Goal: Task Accomplishment & Management: Use online tool/utility

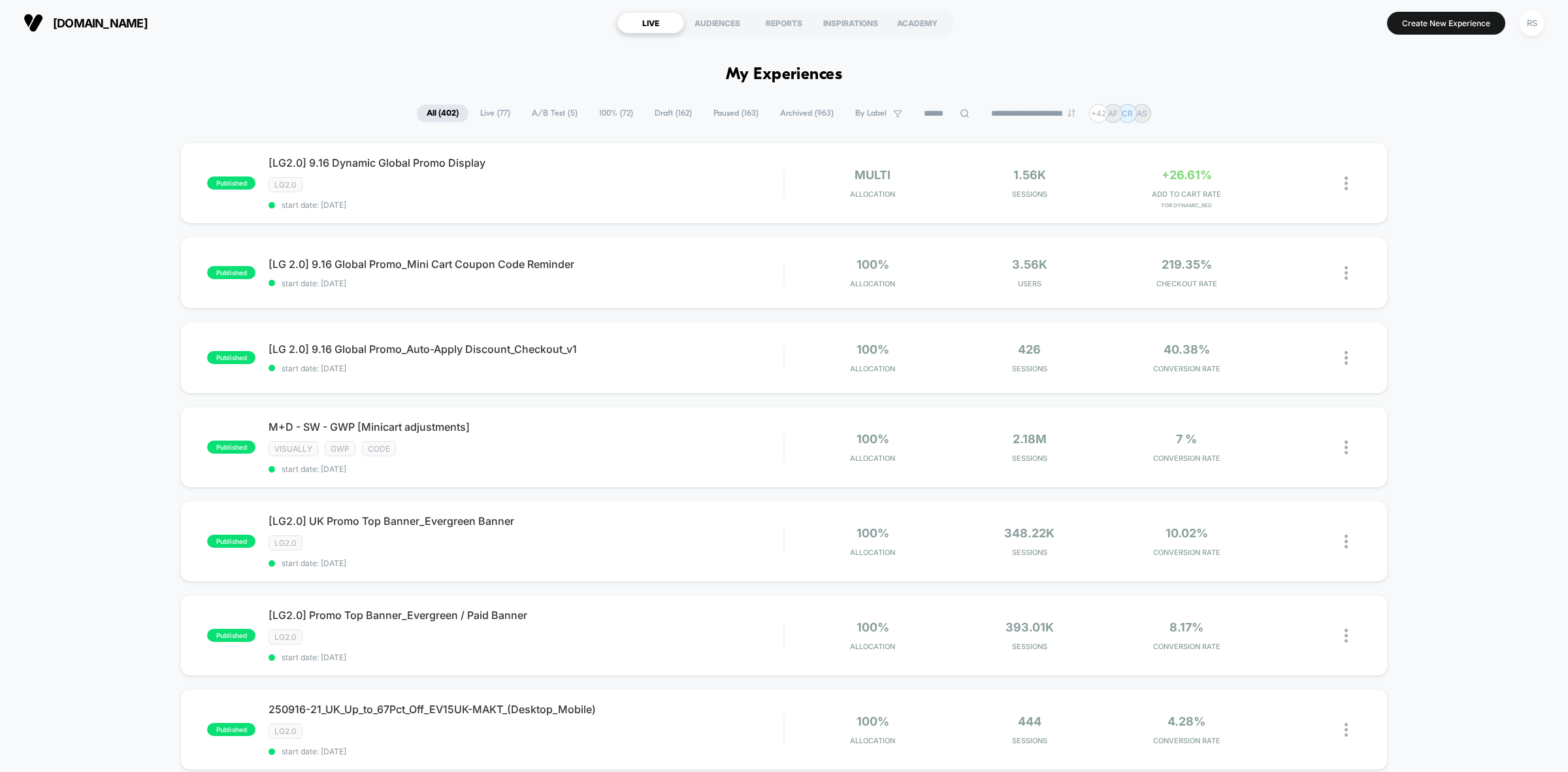
click at [562, 112] on span "A/B Test ( 5 )" at bounding box center [555, 113] width 65 height 17
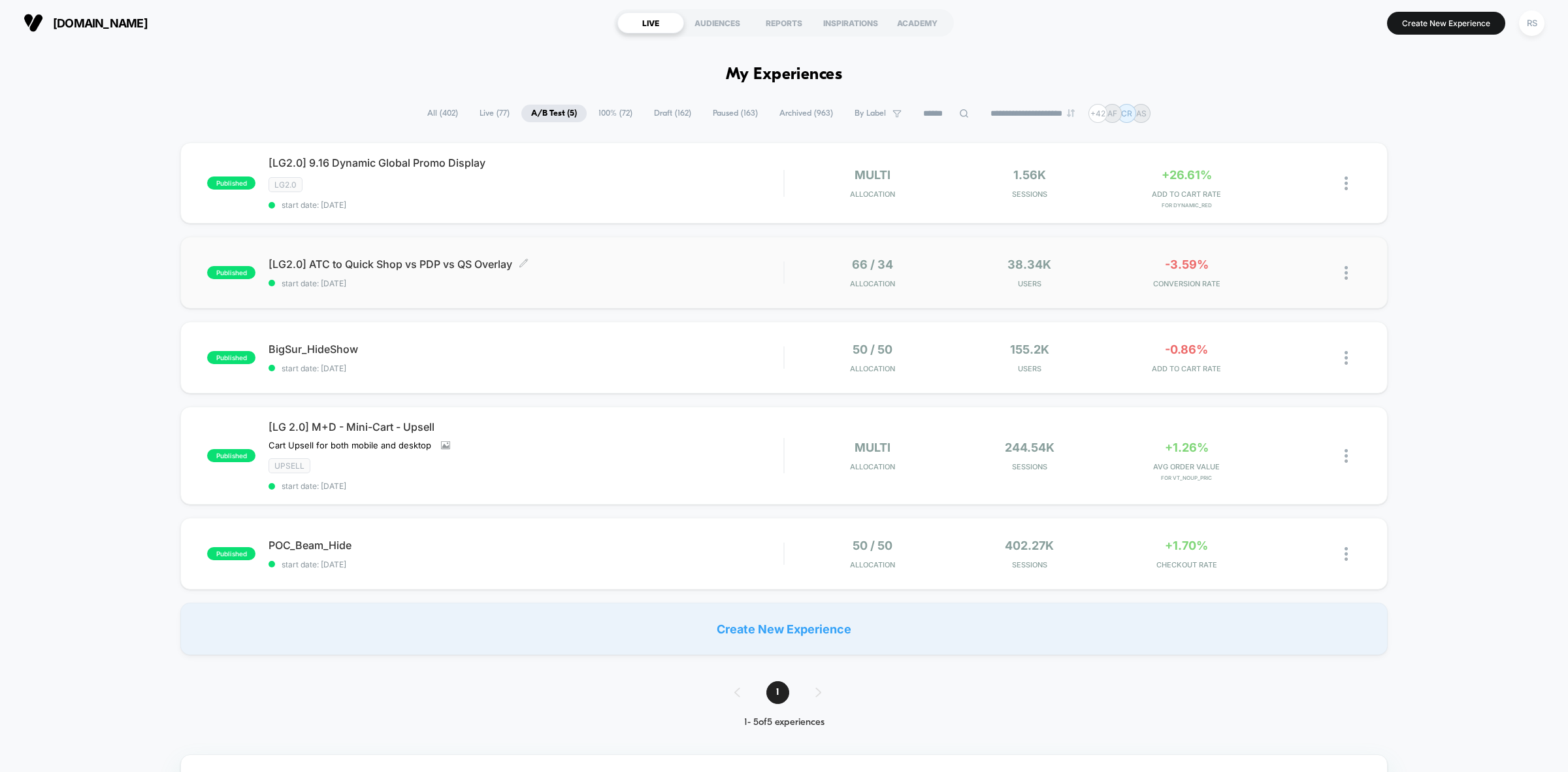
click at [483, 262] on span "[LG2.0] ATC to Quick Shop vs PDP vs QS Overlay Click to edit experience details" at bounding box center [526, 264] width 515 height 13
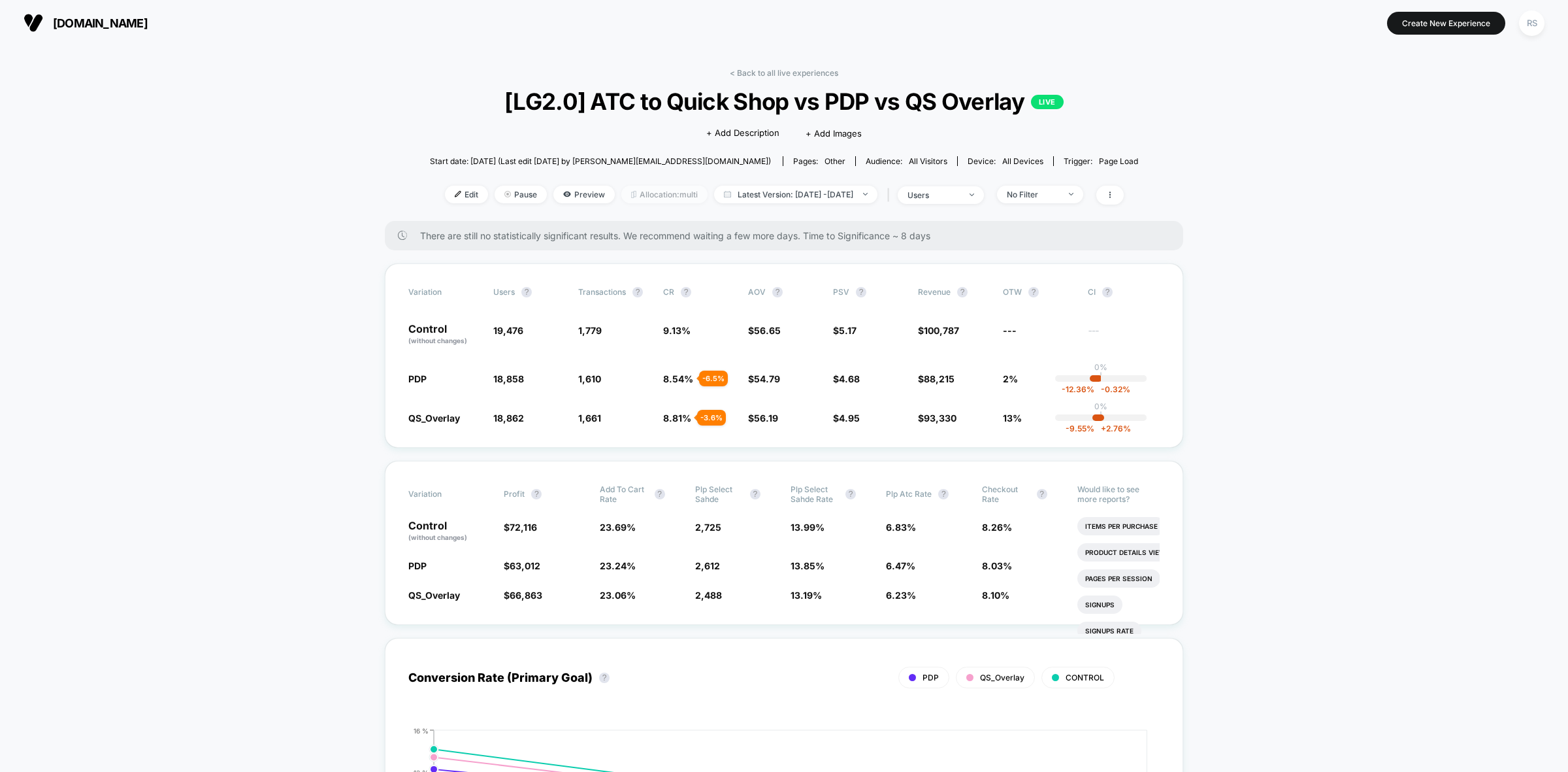
click at [626, 189] on span "Allocation: multi" at bounding box center [664, 194] width 86 height 17
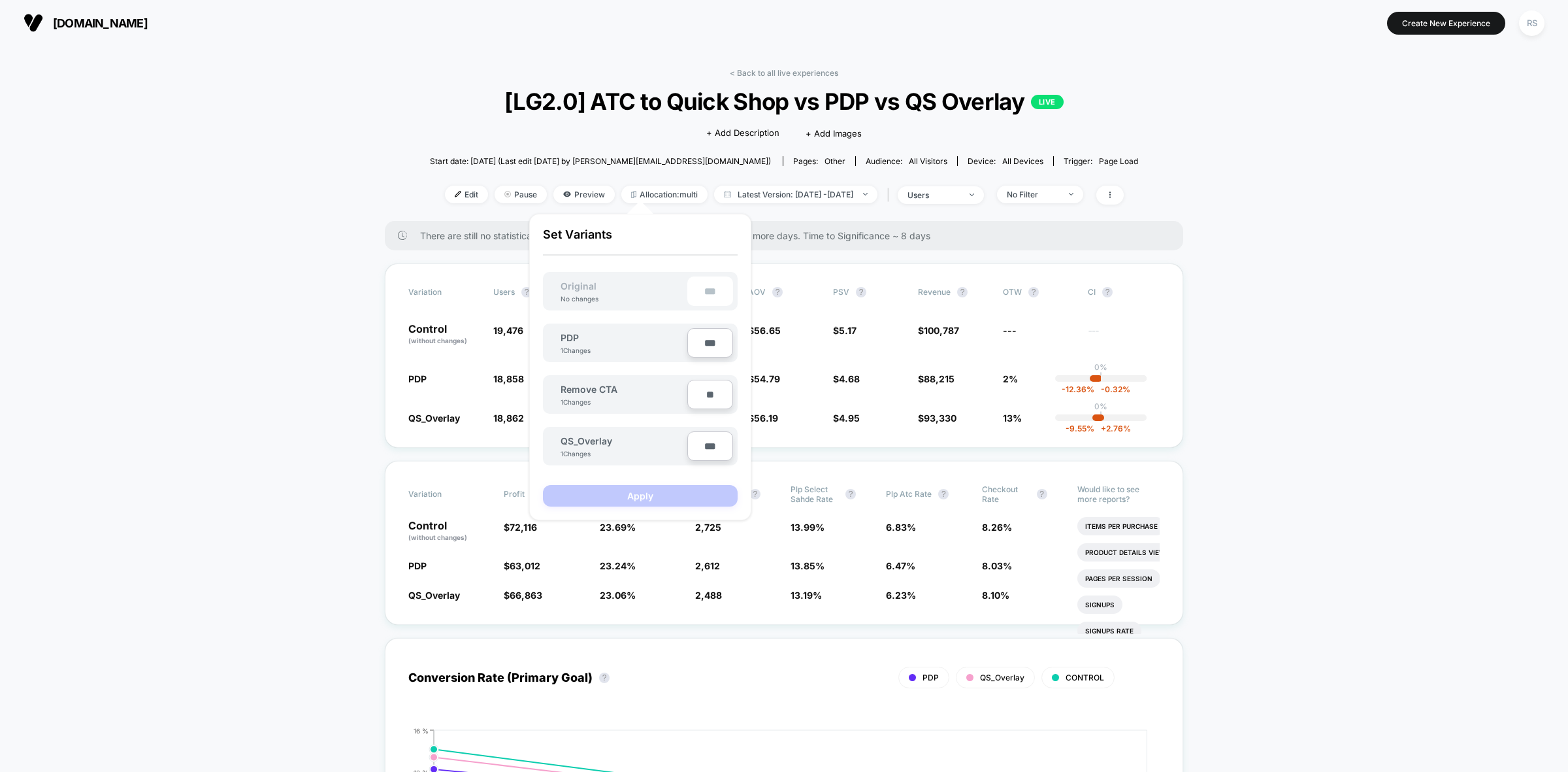
click at [501, 181] on div "< Back to all live experiences [LG2.0] ATC to Quick Shop vs PDP vs QS Overlay L…" at bounding box center [784, 144] width 708 height 153
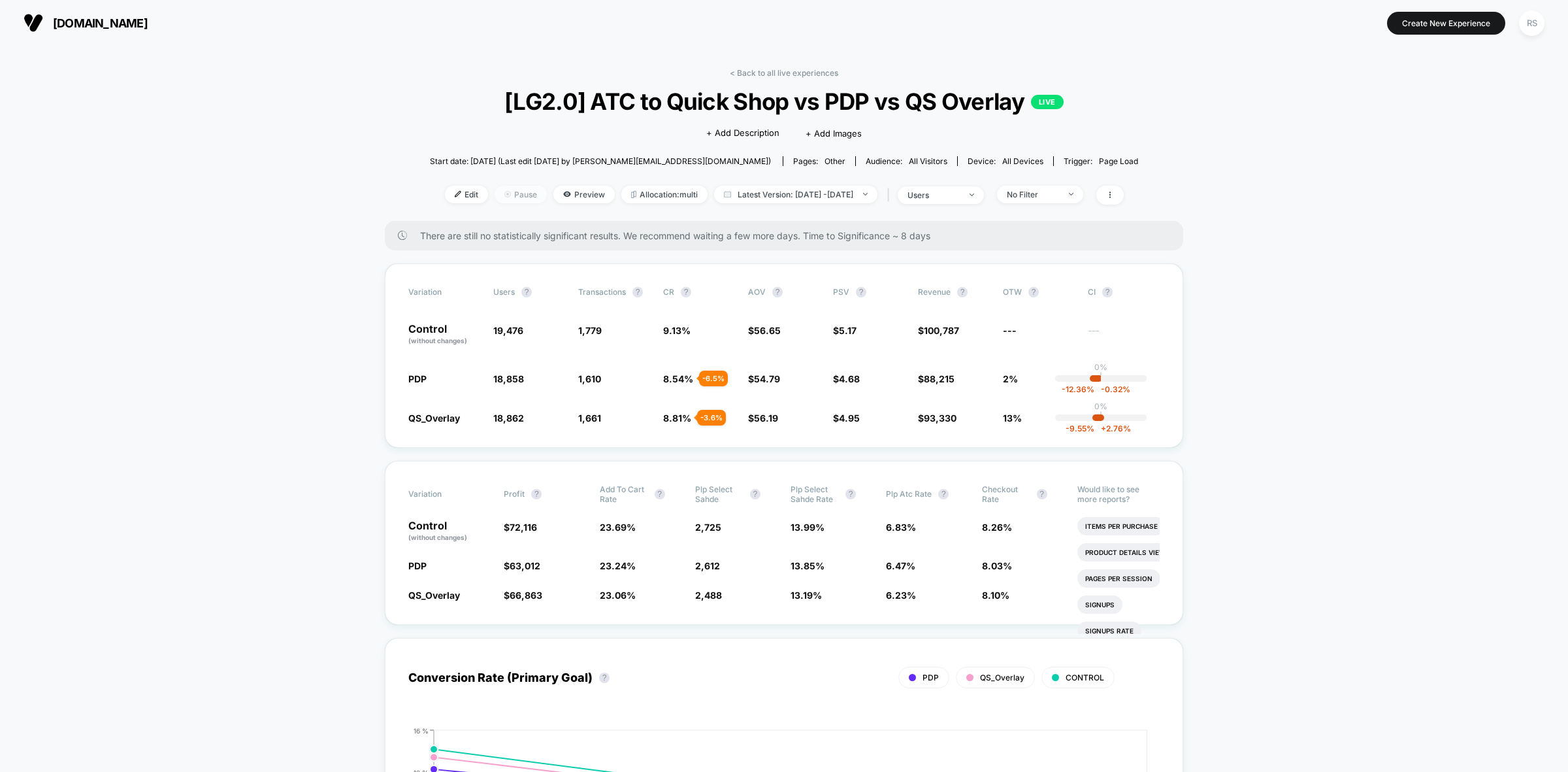
click at [501, 186] on span "Pause" at bounding box center [521, 194] width 52 height 17
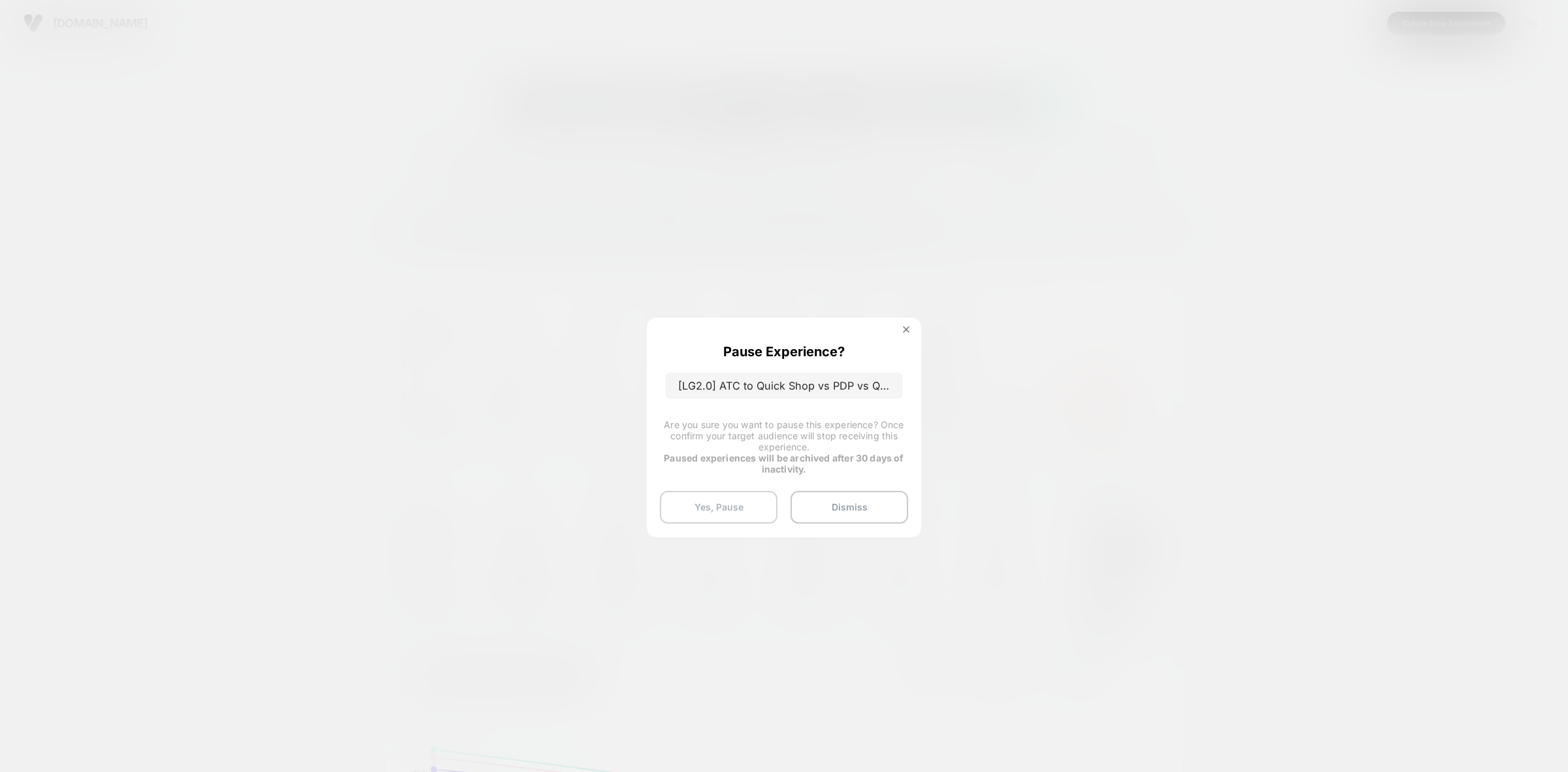
click at [732, 504] on button "Yes, Pause" at bounding box center [719, 506] width 118 height 33
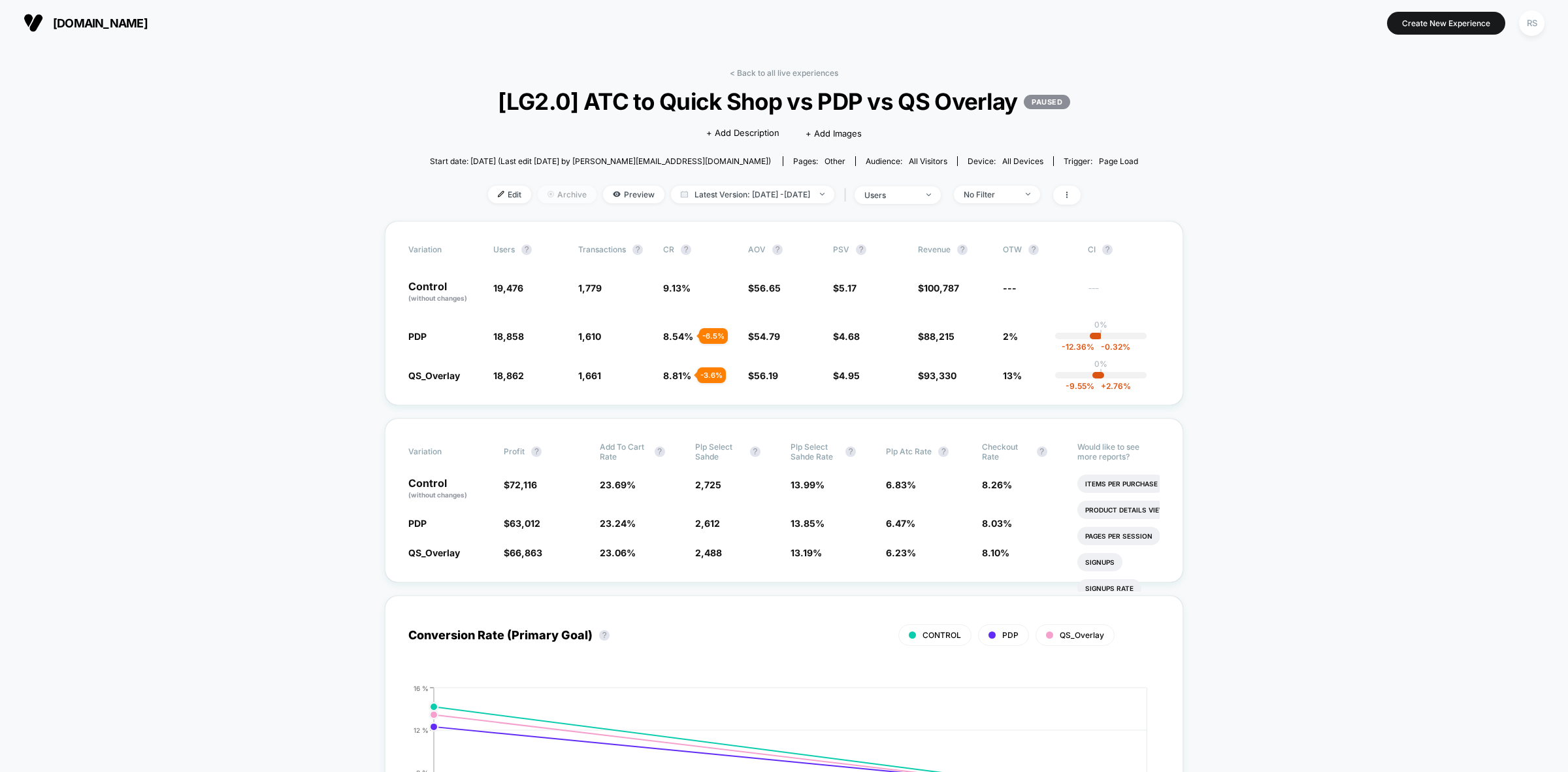
click at [539, 203] on span "Archive" at bounding box center [567, 194] width 59 height 17
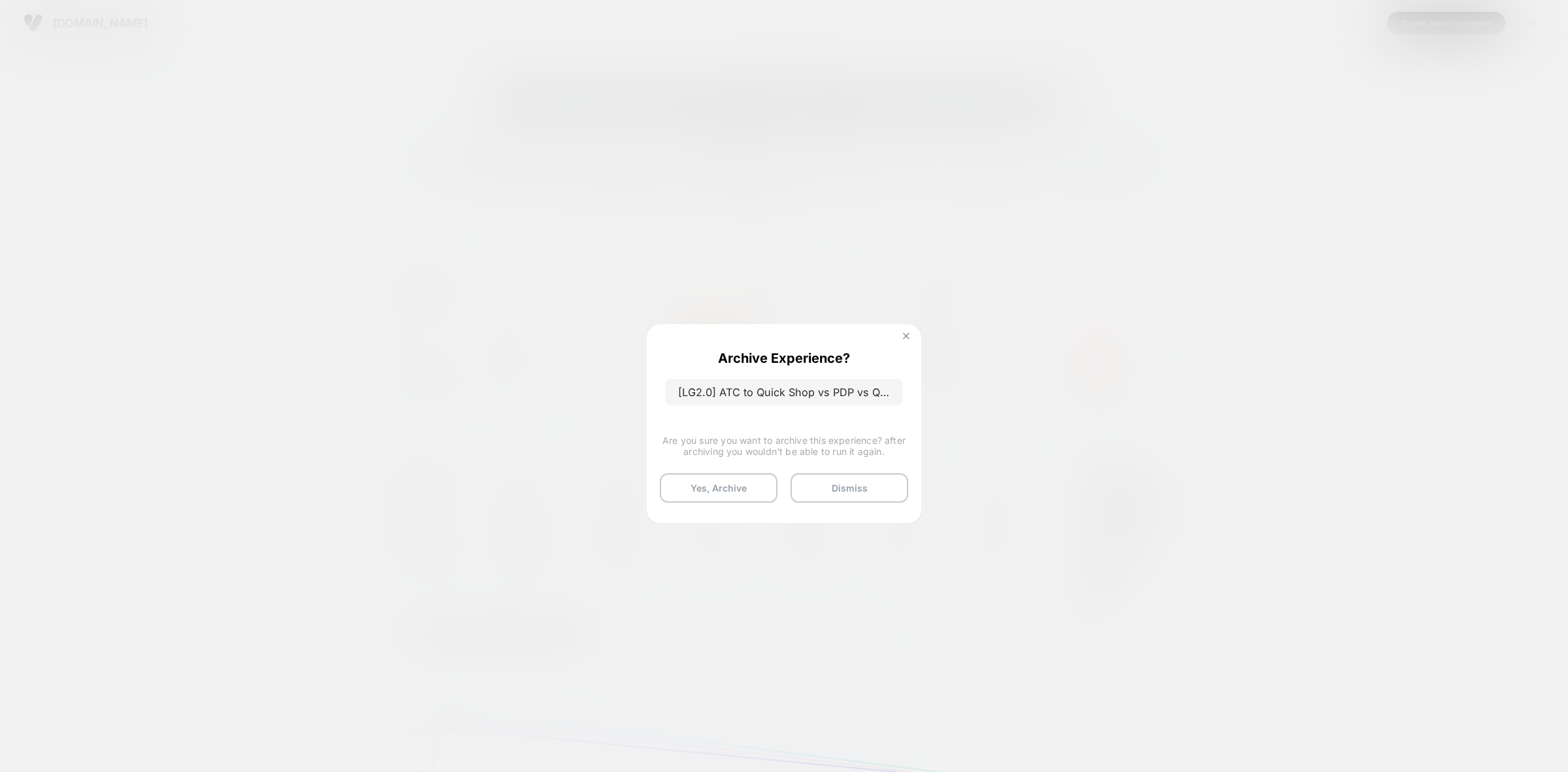
click at [908, 338] on img at bounding box center [906, 335] width 7 height 7
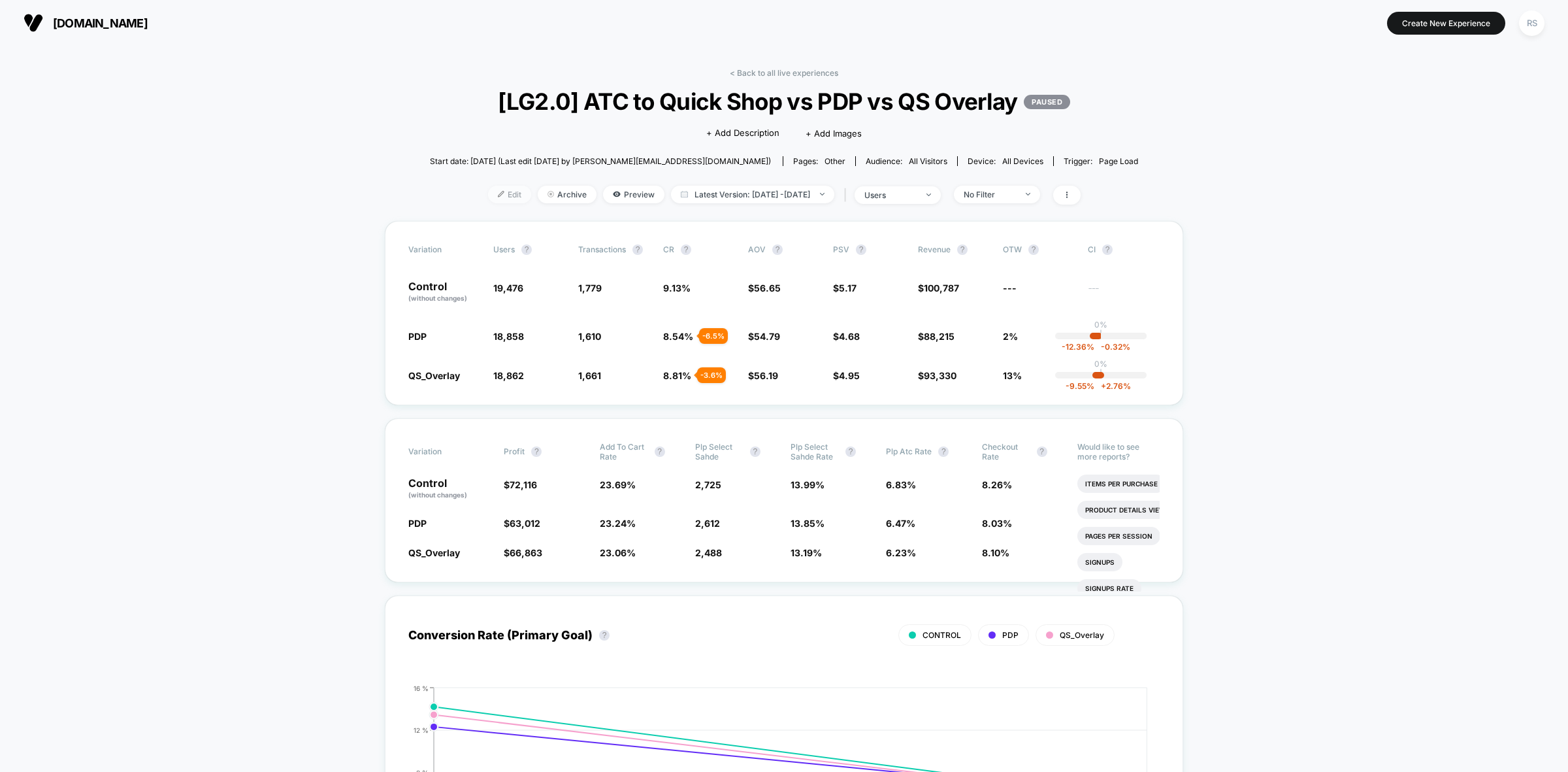
click at [490, 203] on span "Edit" at bounding box center [509, 194] width 43 height 17
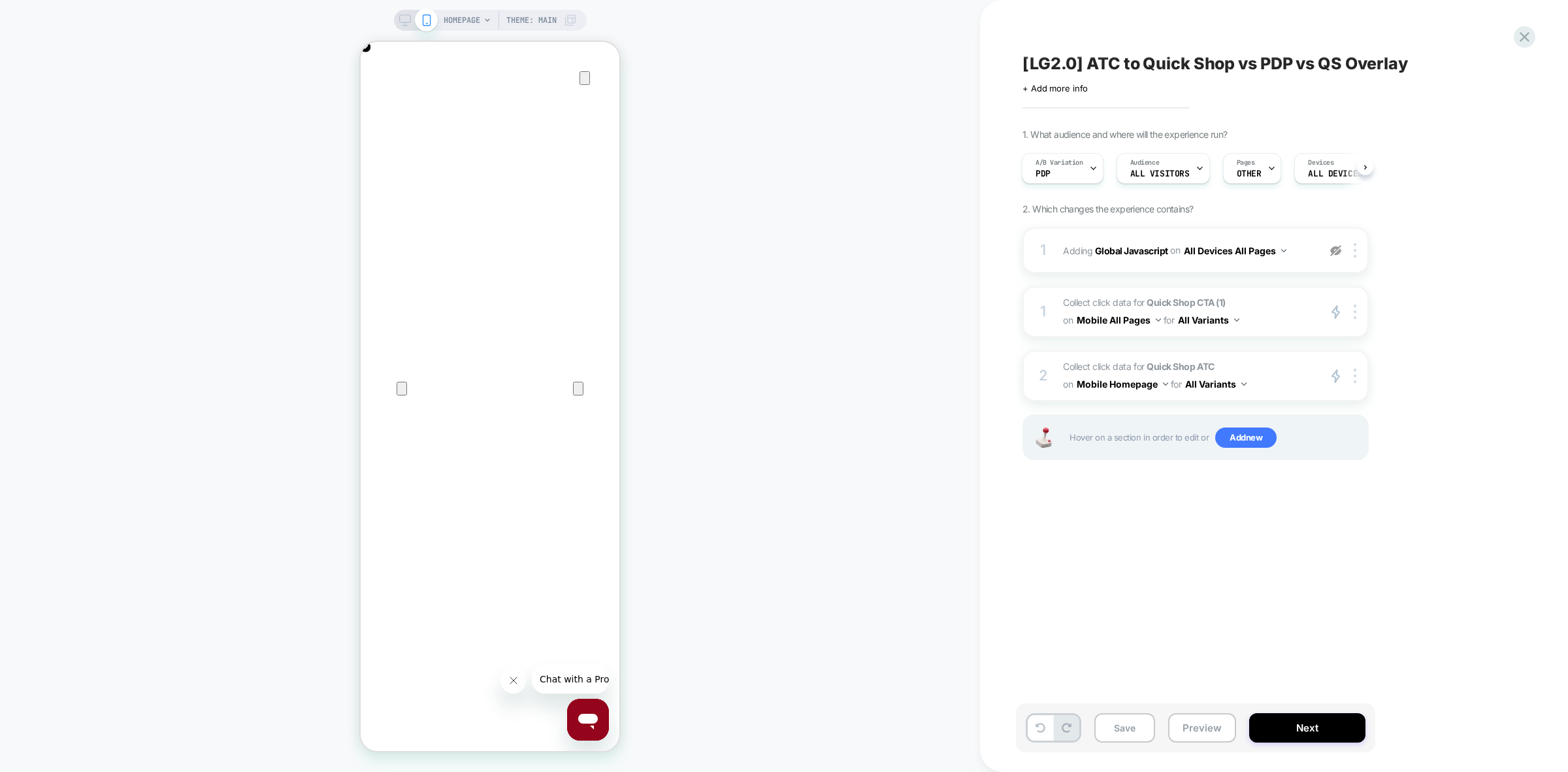
click at [1302, 744] on div "Save Preview Next" at bounding box center [1195, 728] width 359 height 49
click at [1302, 726] on button "Next" at bounding box center [1308, 727] width 116 height 30
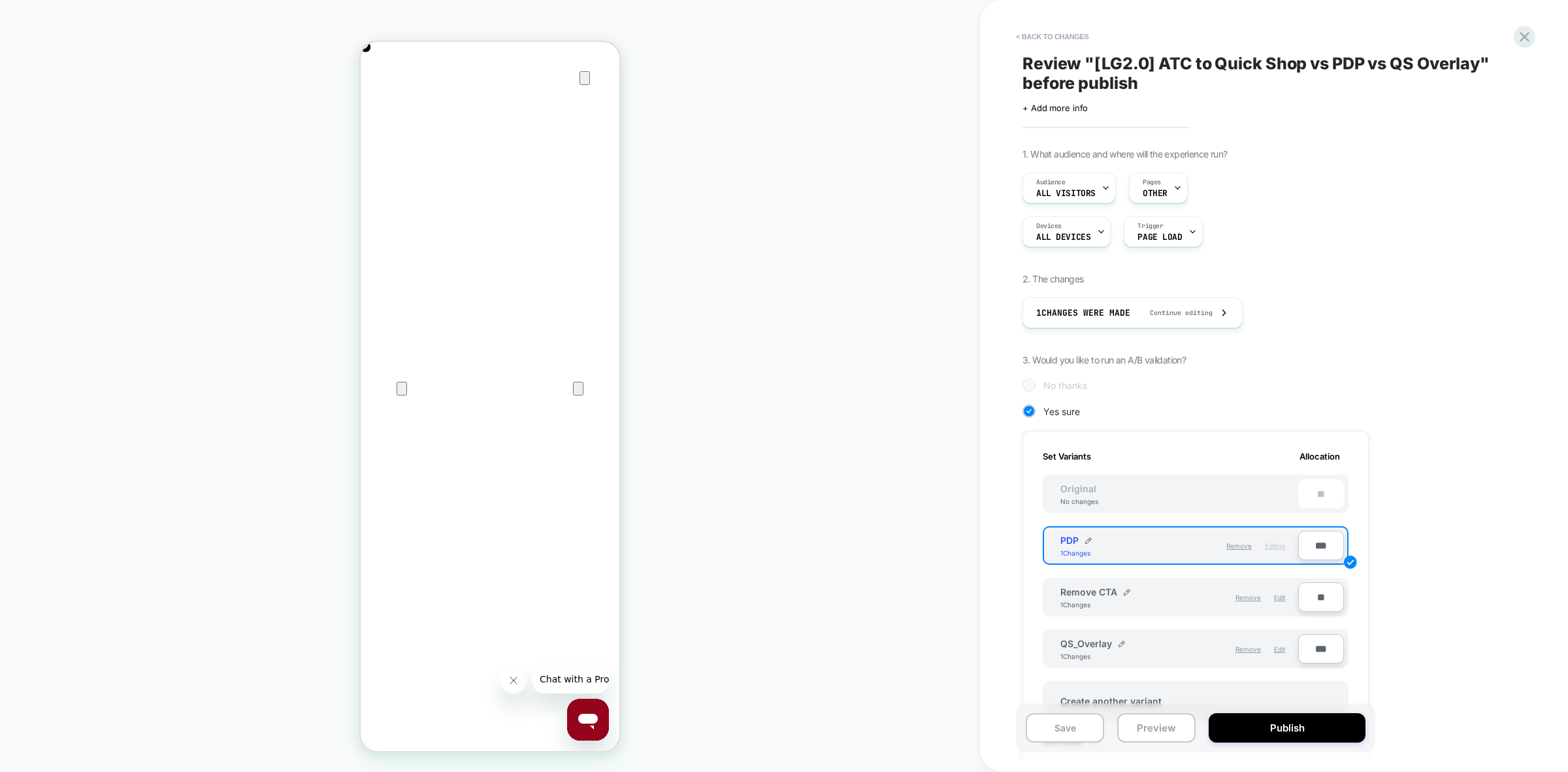
scroll to position [190, 0]
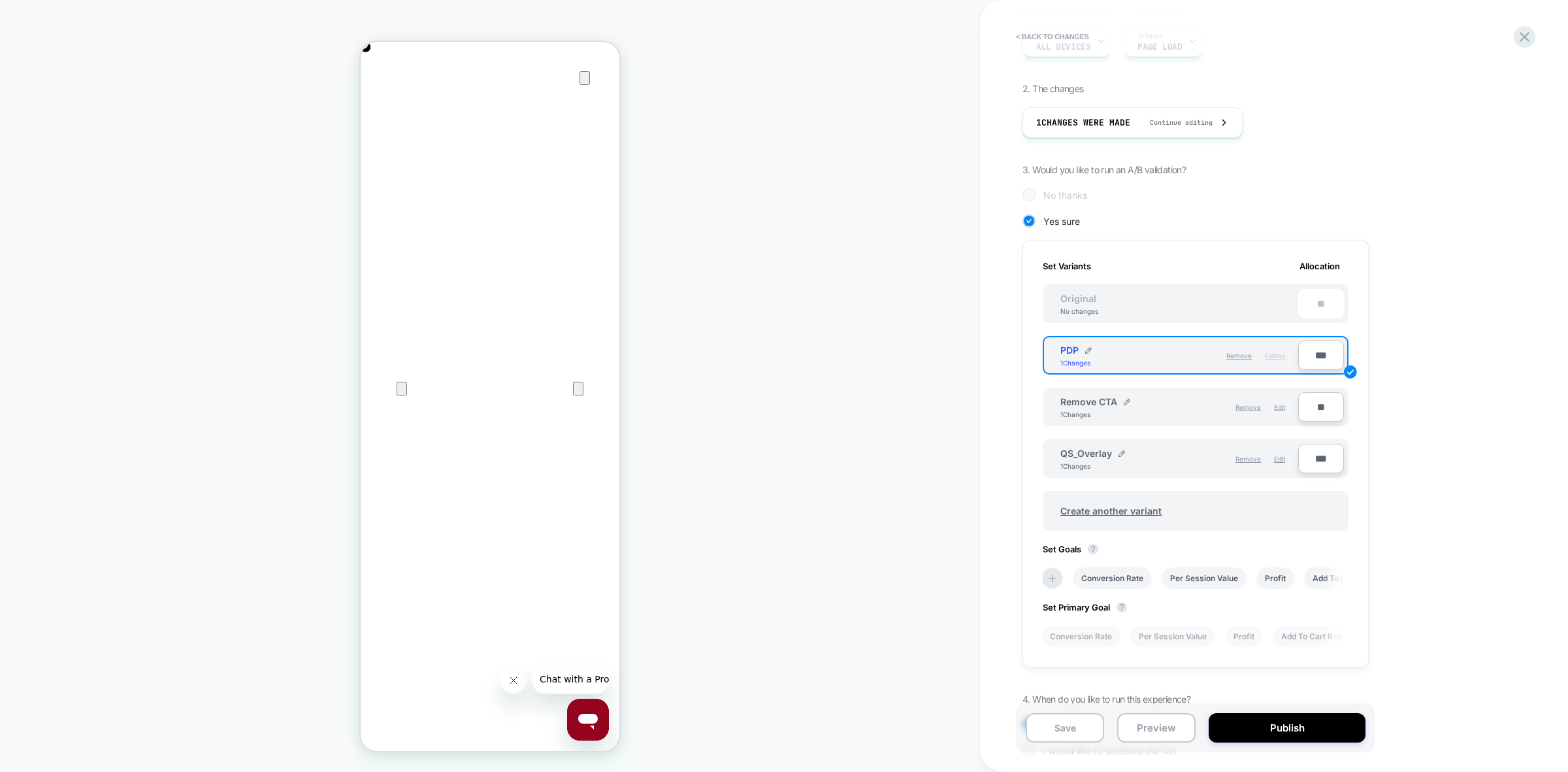
click at [1318, 350] on input "***" at bounding box center [1321, 355] width 46 height 30
type input "***"
click at [1310, 403] on input "**" at bounding box center [1321, 406] width 46 height 30
type input "***"
type input "**"
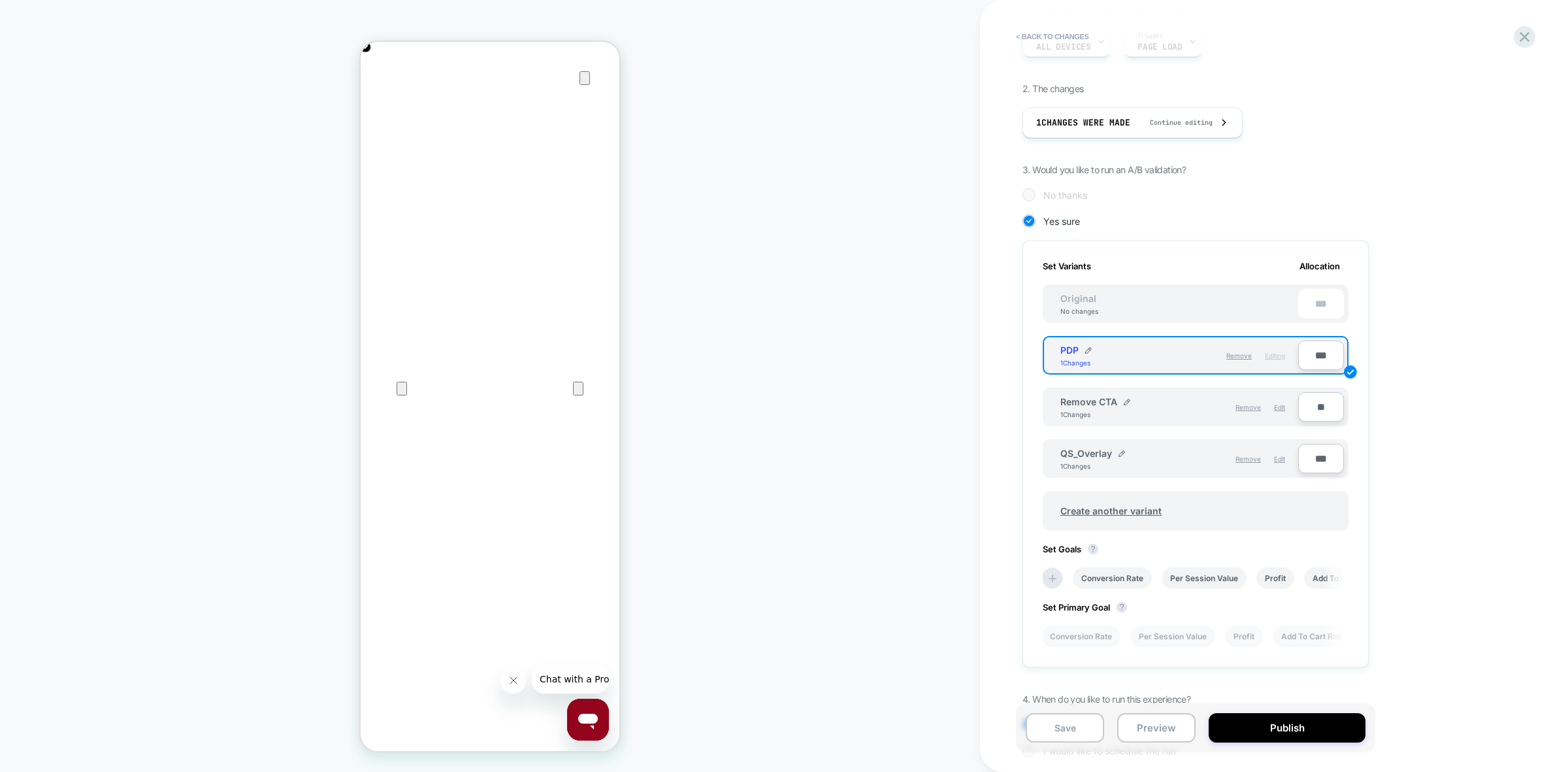
click at [1317, 464] on input "***" at bounding box center [1321, 458] width 46 height 30
type input "***"
type input "**"
type input "***"
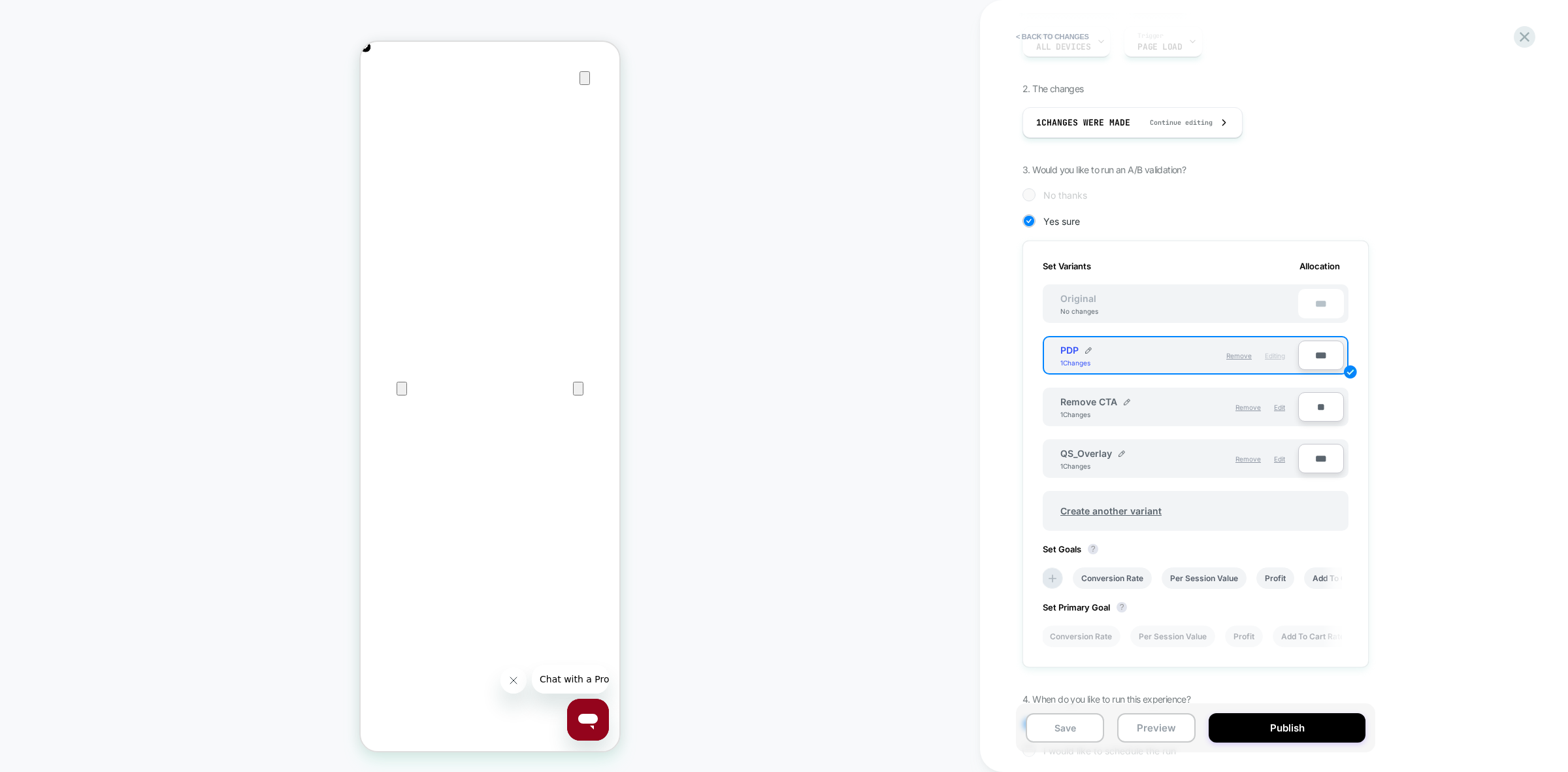
click at [1479, 475] on div "1. What audience and where will the experience run? Audience All Visitors Pages…" at bounding box center [1260, 366] width 477 height 818
click at [1078, 732] on button "Save" at bounding box center [1065, 727] width 78 height 30
click at [1138, 567] on li "Conversion Rate" at bounding box center [1113, 578] width 79 height 22
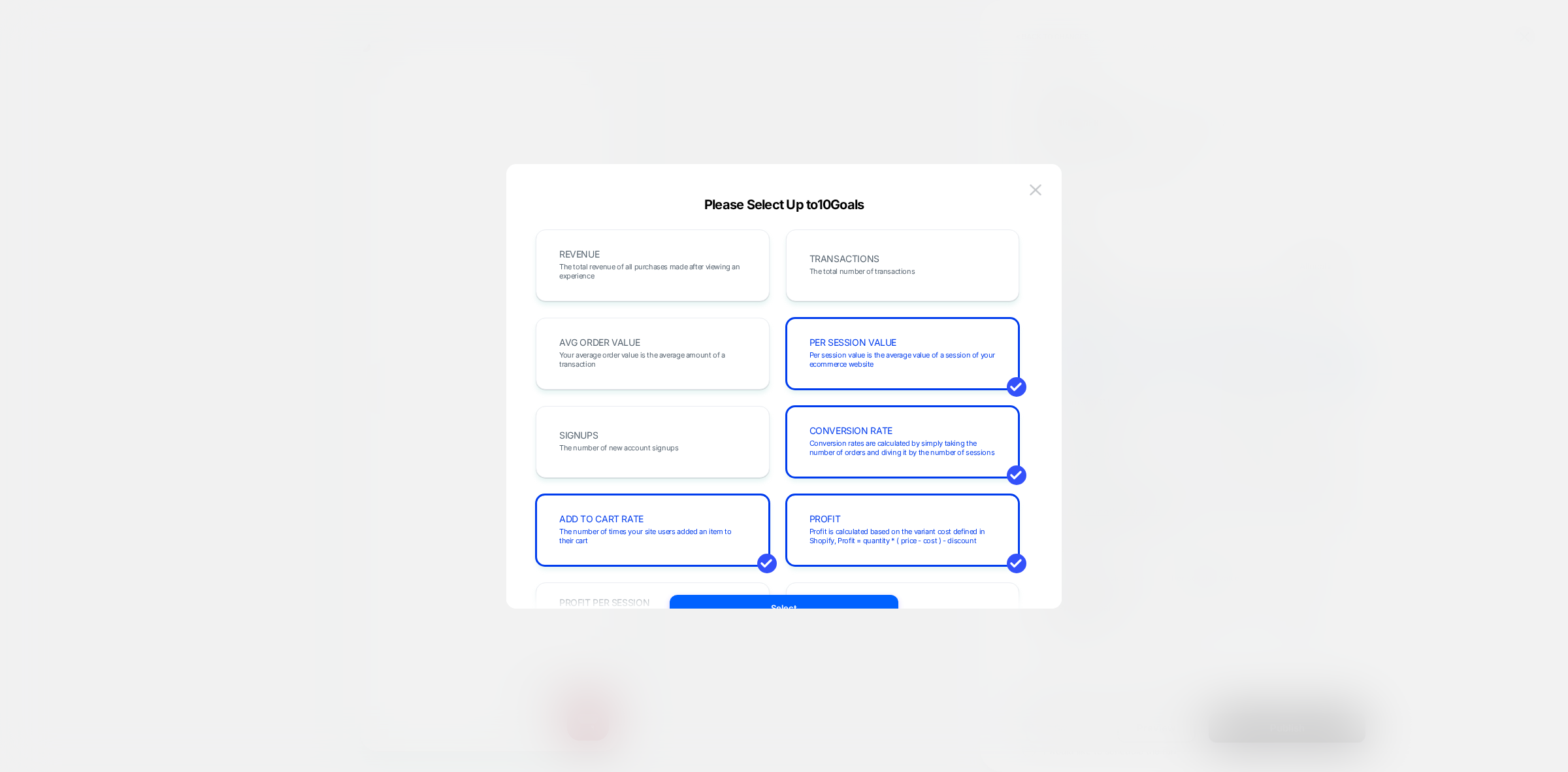
scroll to position [0, 260]
click at [1180, 461] on div at bounding box center [784, 386] width 1568 height 772
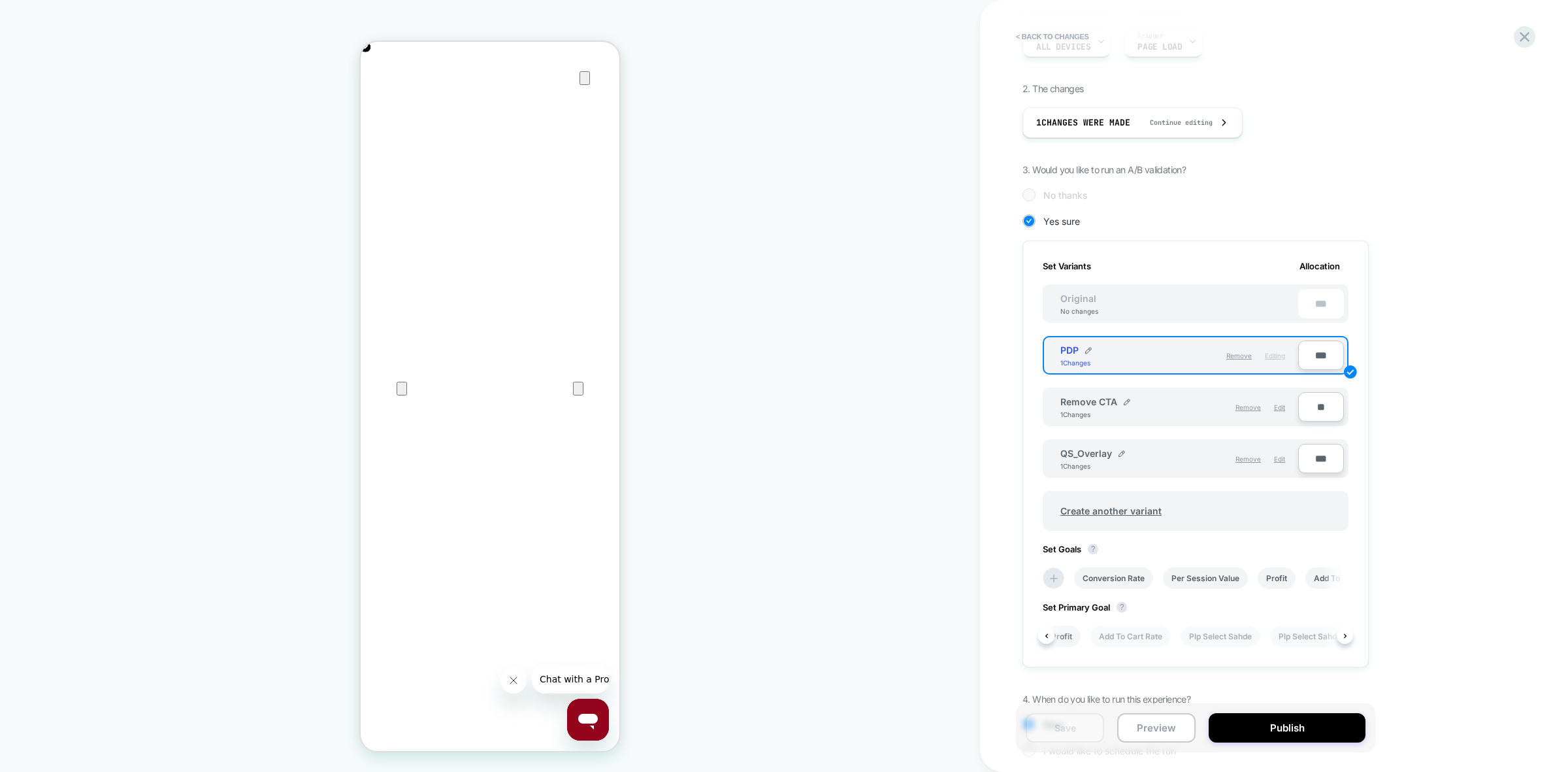
scroll to position [0, 0]
click at [1108, 634] on li "Conversion Rate" at bounding box center [1082, 636] width 79 height 22
click at [1063, 719] on button "Save" at bounding box center [1065, 727] width 78 height 30
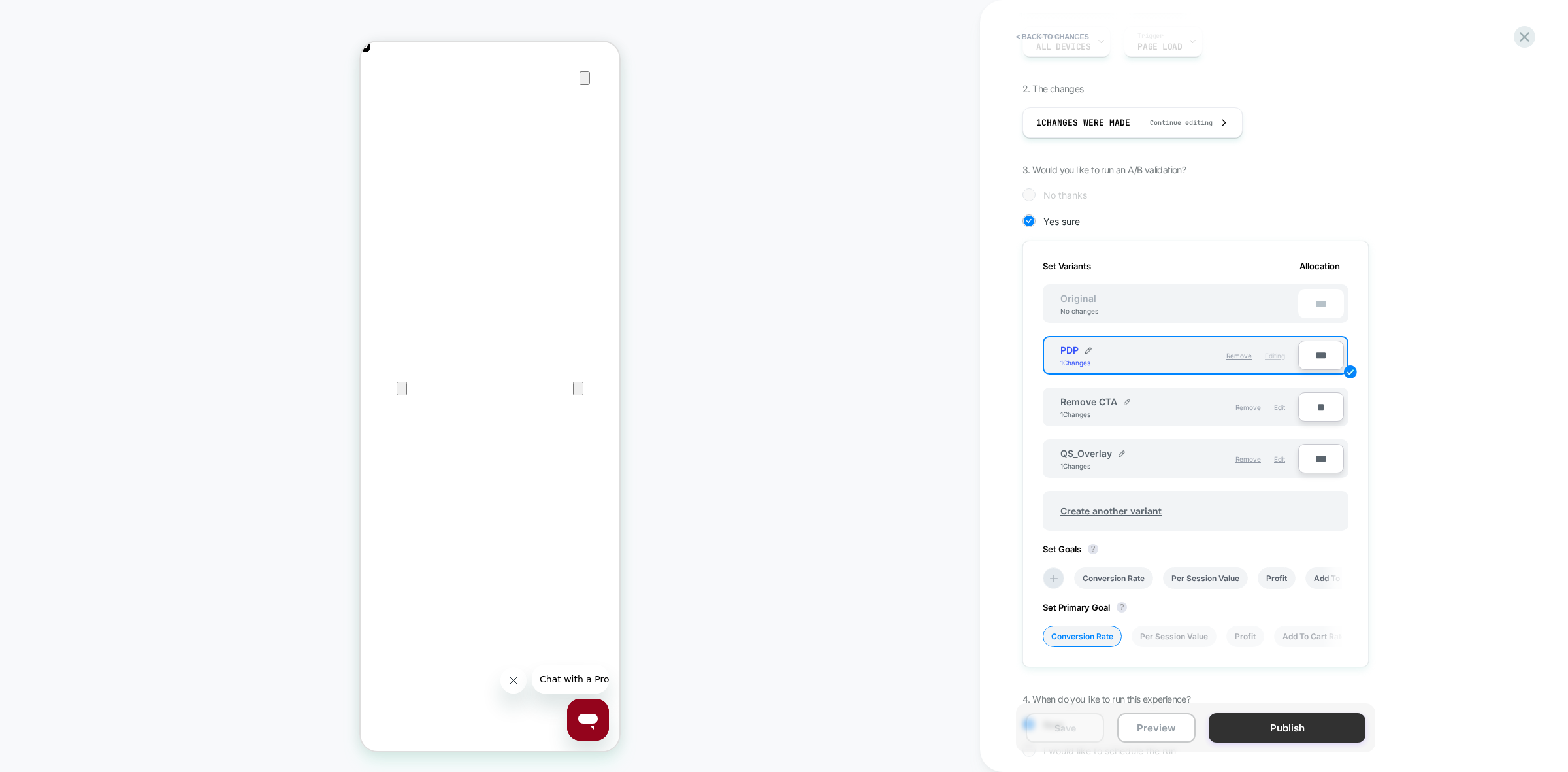
click at [1330, 723] on button "Publish" at bounding box center [1287, 727] width 157 height 30
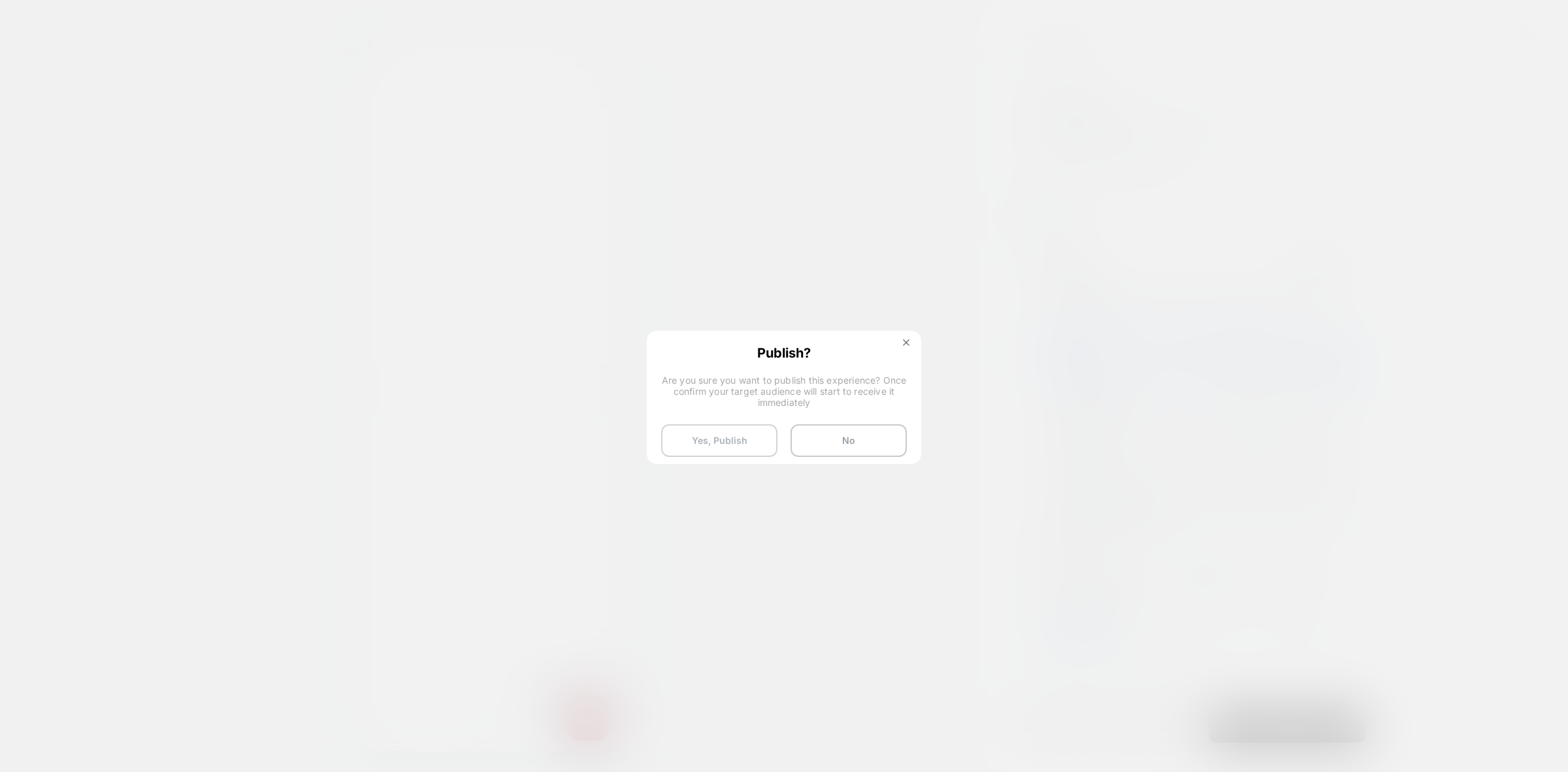
click at [699, 440] on button "Yes, Publish" at bounding box center [719, 440] width 116 height 33
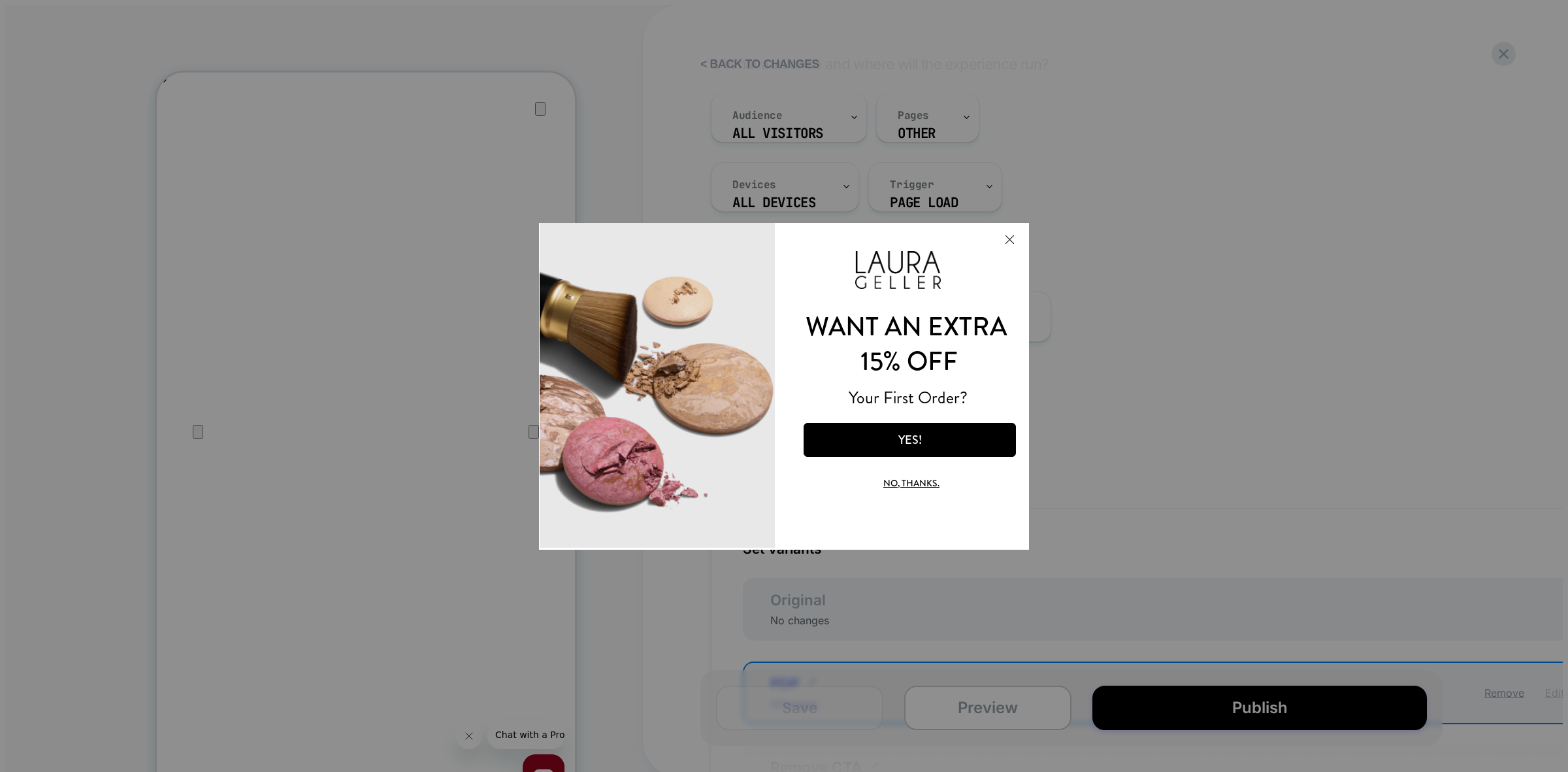
click at [716, 440] on img at bounding box center [657, 384] width 235 height 327
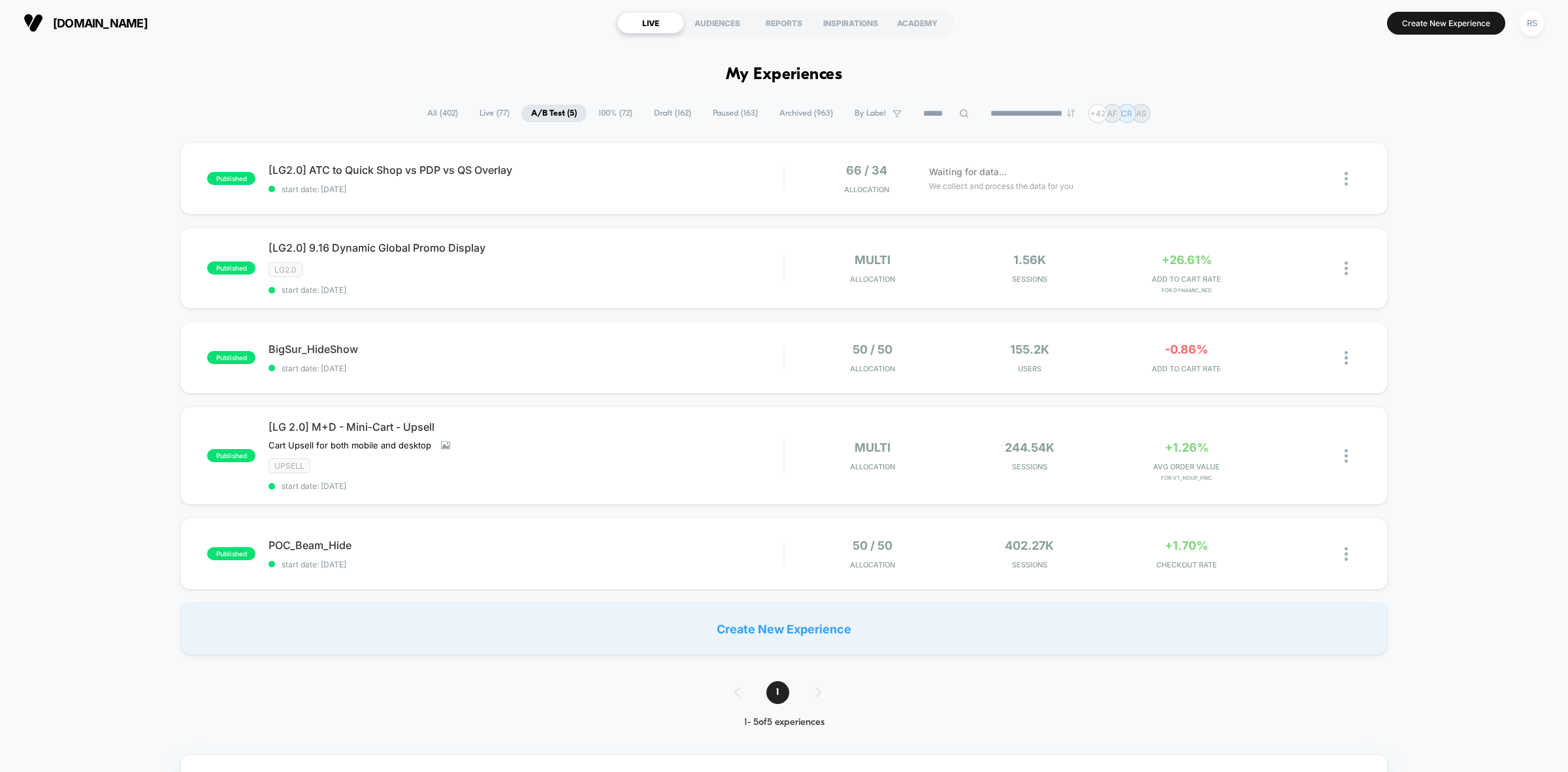
click at [422, 112] on span "All ( 402 )" at bounding box center [442, 113] width 50 height 17
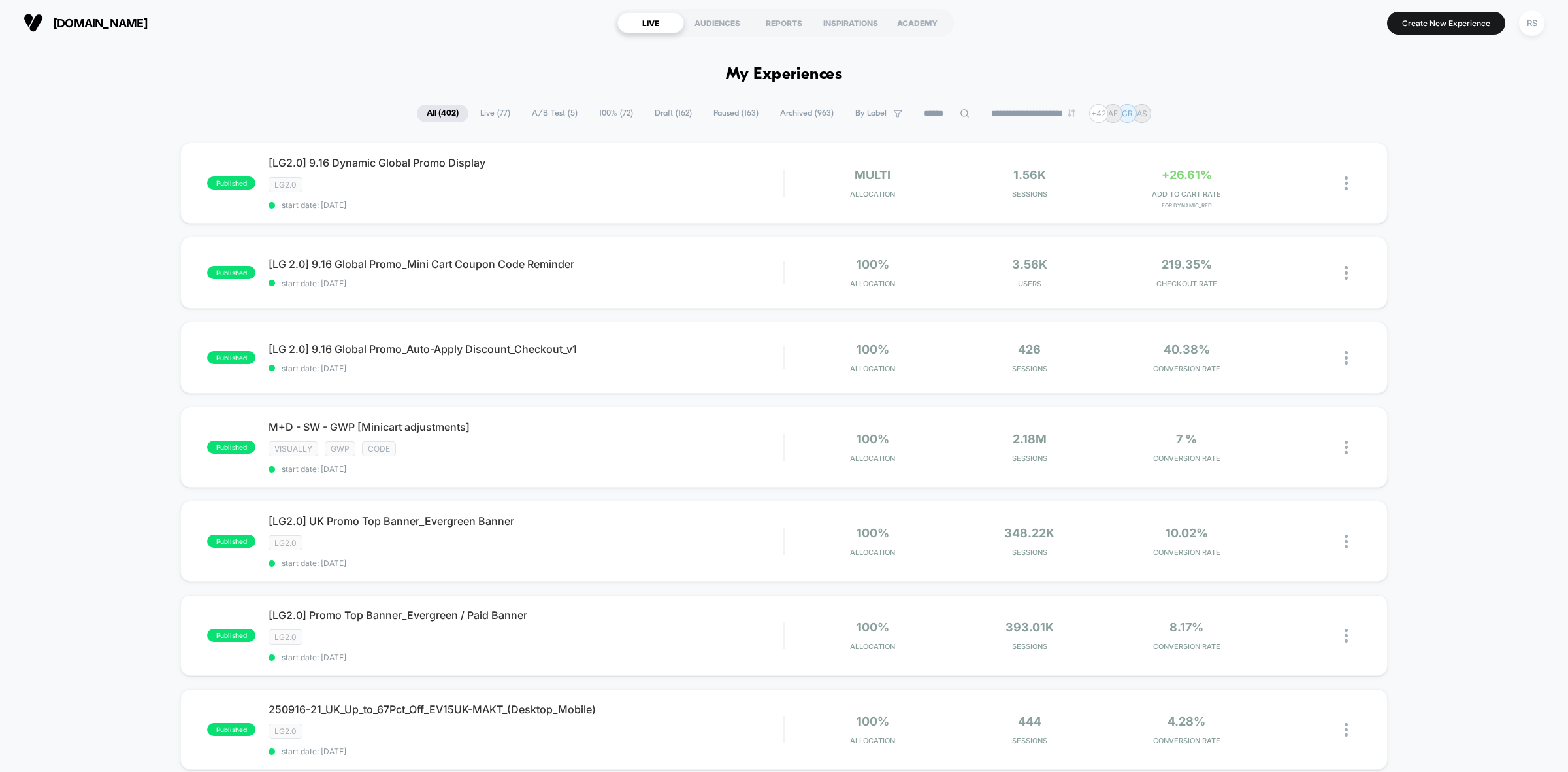
click at [933, 108] on input at bounding box center [947, 114] width 65 height 16
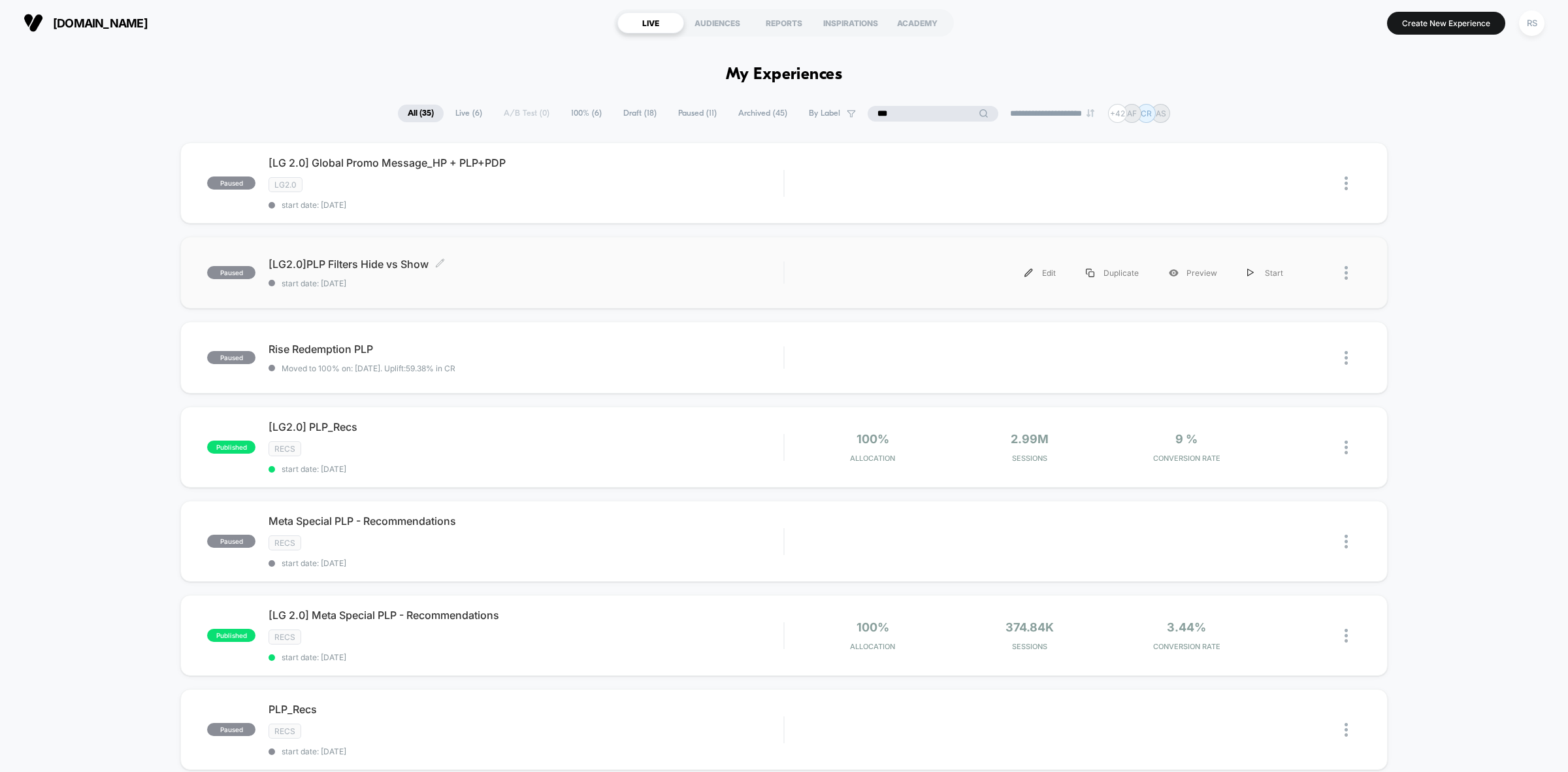
type input "***"
click at [533, 259] on span "[LG2.0]PLP Filters Hide vs Show Click to edit experience details" at bounding box center [526, 264] width 515 height 13
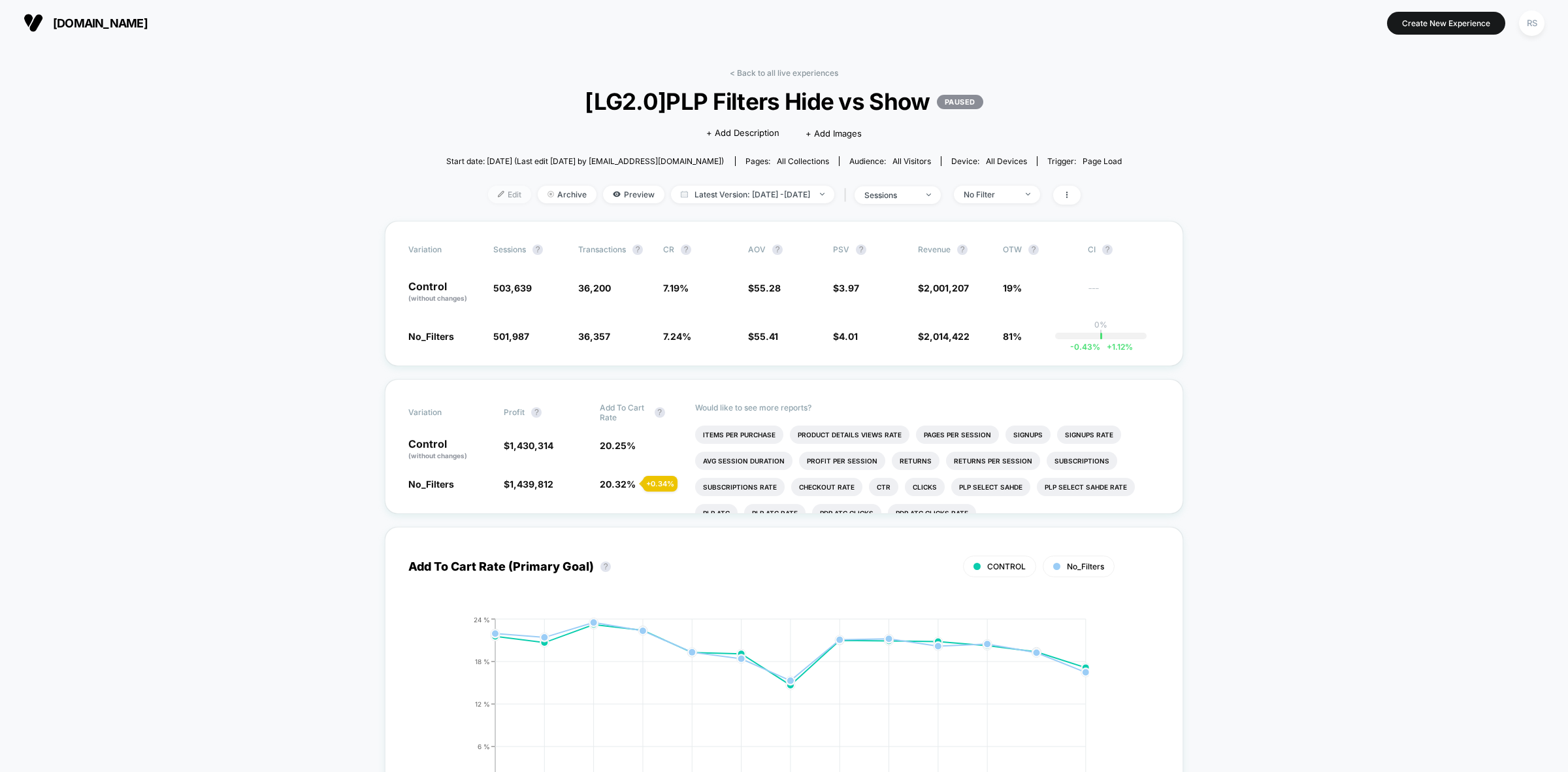
click at [492, 186] on span "Edit" at bounding box center [509, 194] width 43 height 17
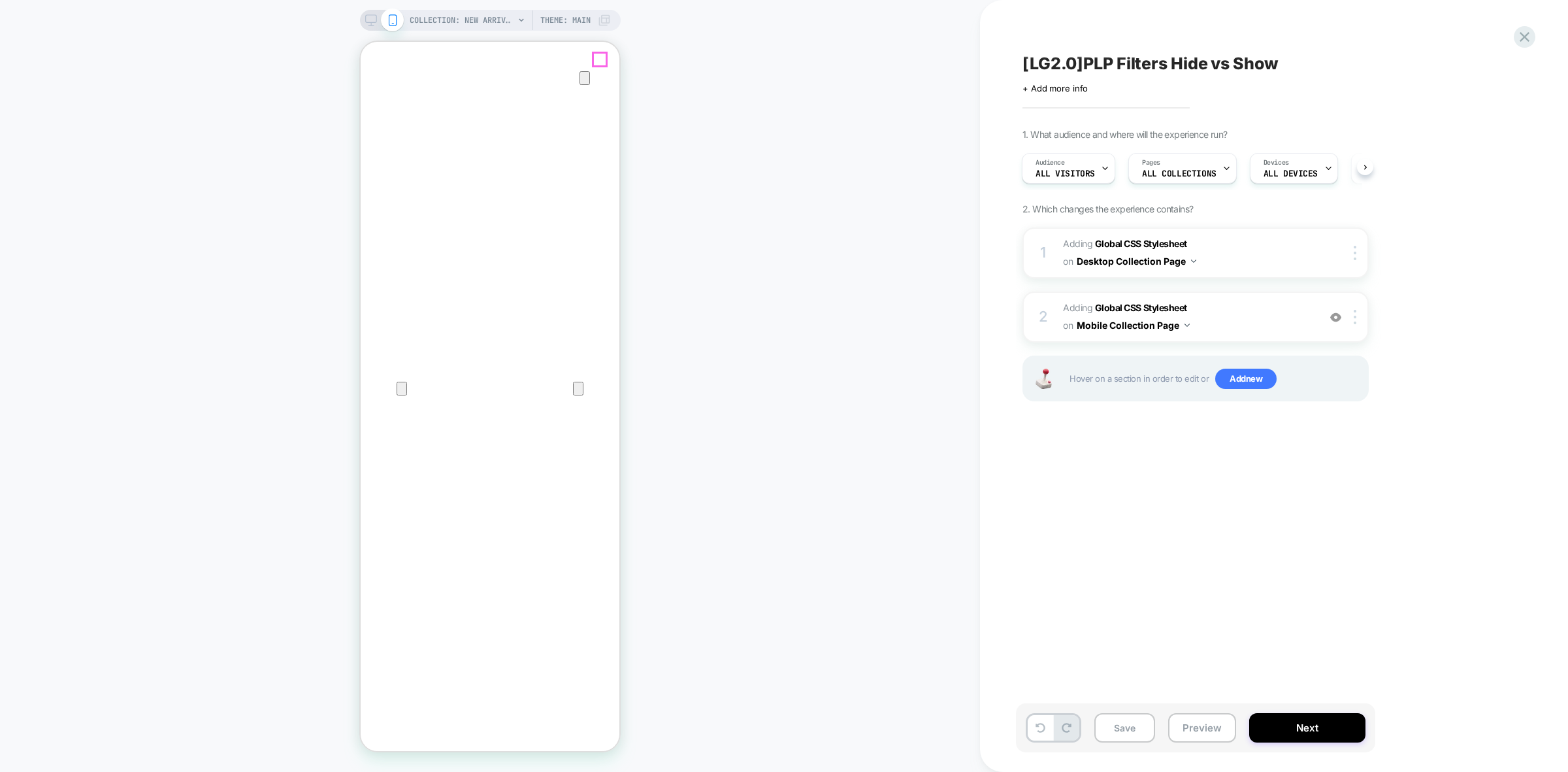
click at [382, 96] on icon "Close" at bounding box center [374, 104] width 16 height 16
click at [1230, 379] on span "Add new" at bounding box center [1246, 379] width 62 height 21
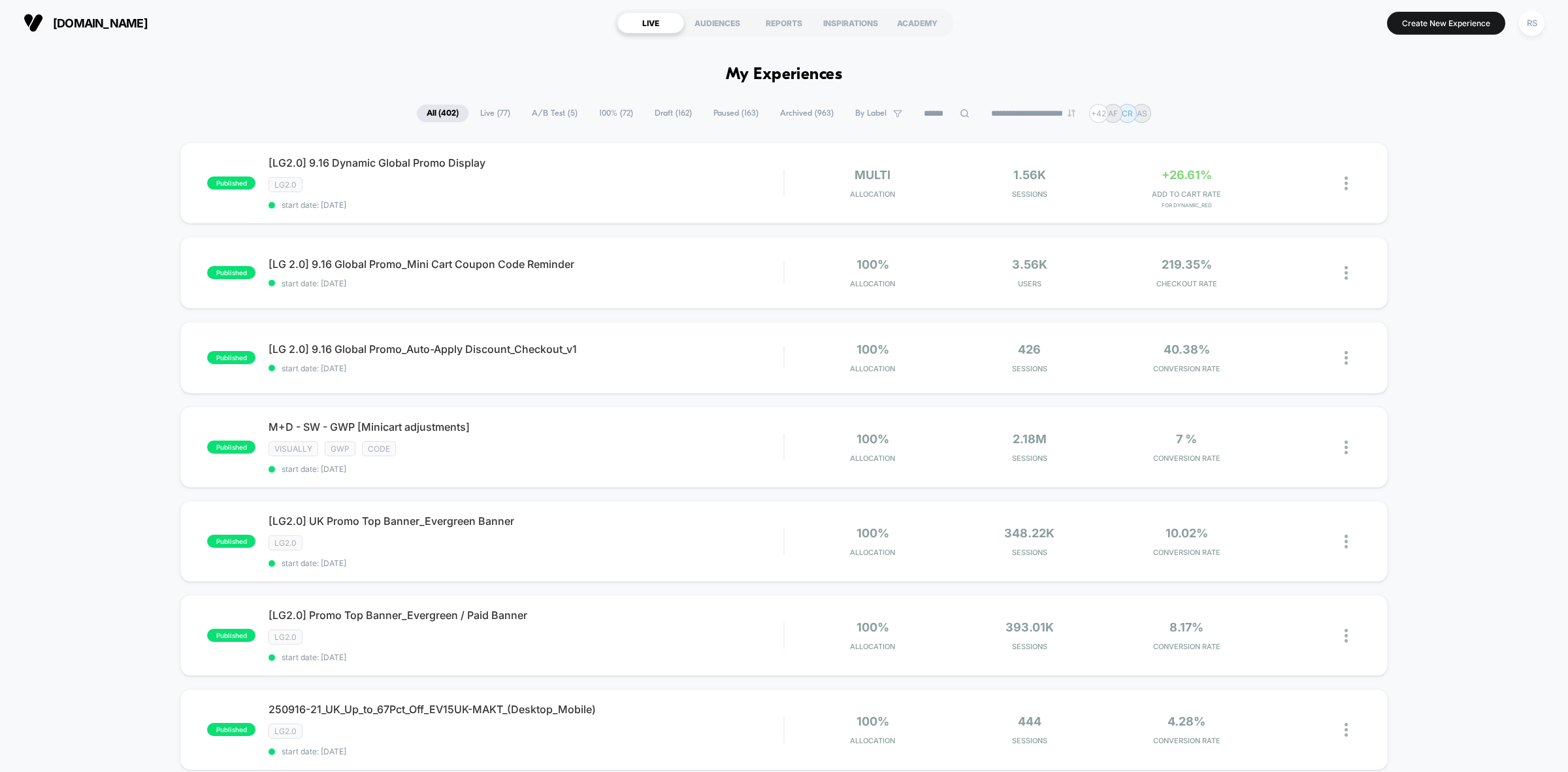
click at [564, 113] on span "A/B Test ( 5 )" at bounding box center [555, 113] width 65 height 17
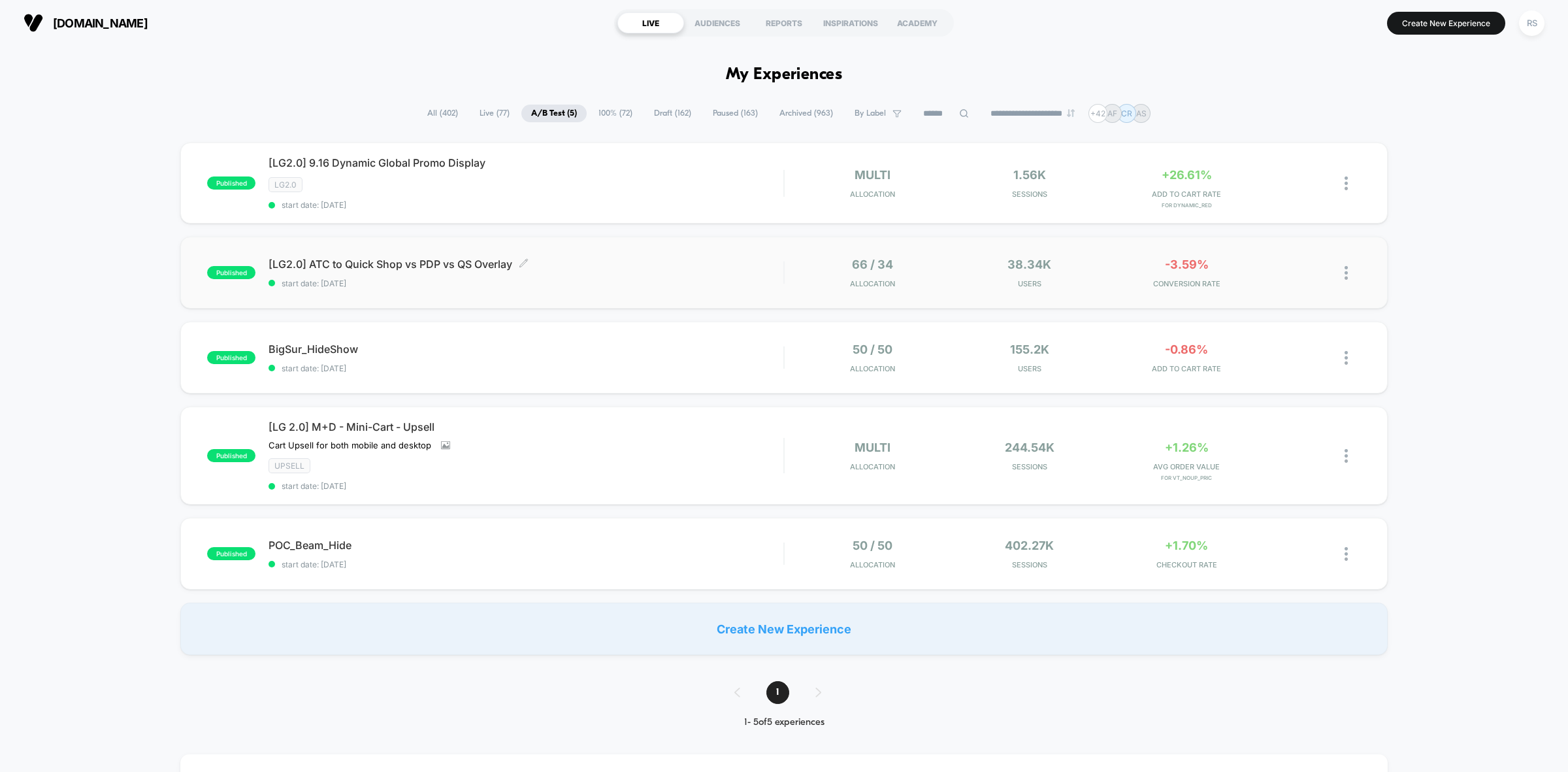
click at [645, 268] on span "[LG2.0] ATC to Quick Shop vs PDP vs QS Overlay Click to edit experience details" at bounding box center [526, 264] width 515 height 13
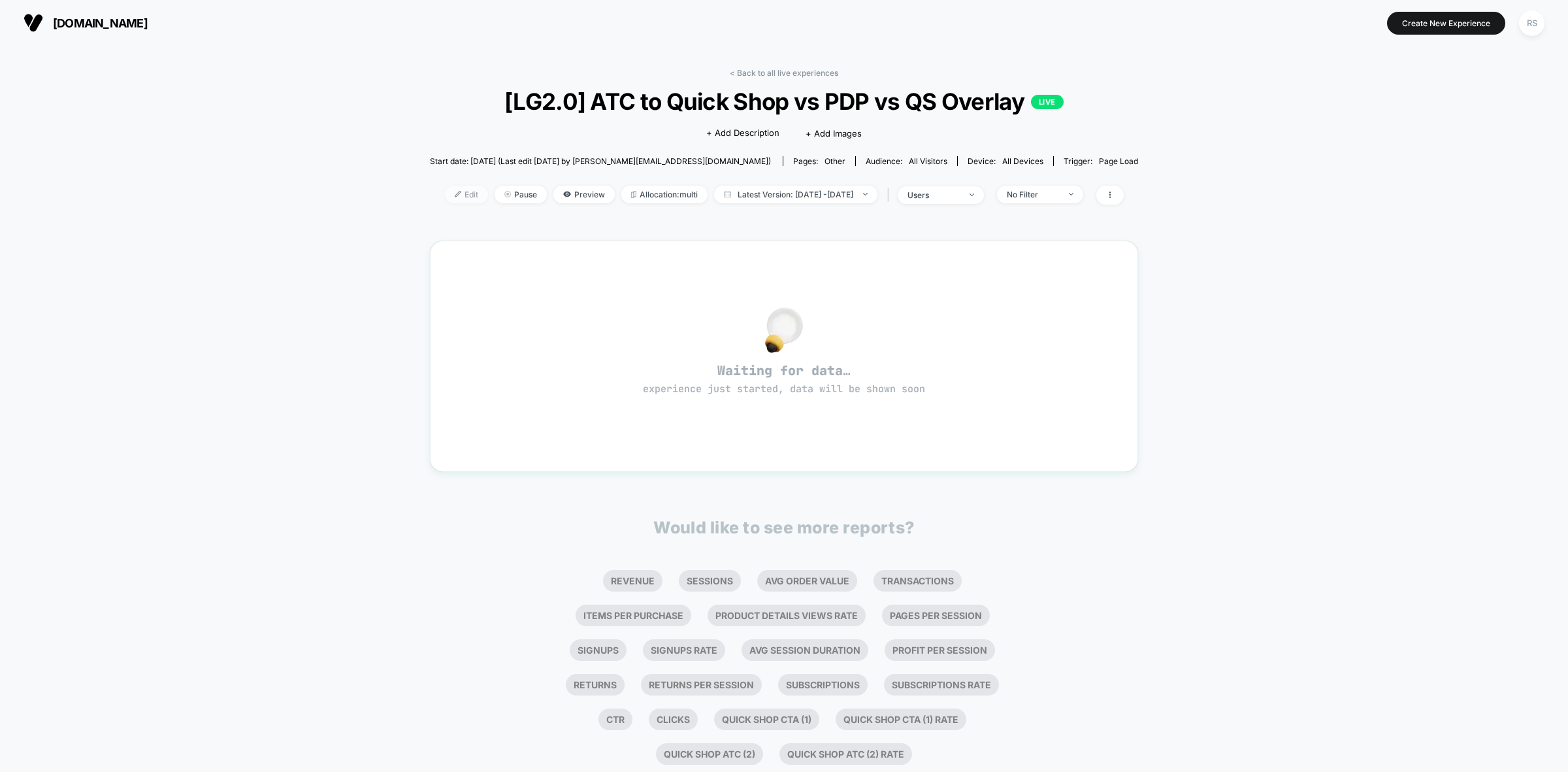
click at [454, 190] on span "Edit" at bounding box center [466, 194] width 43 height 17
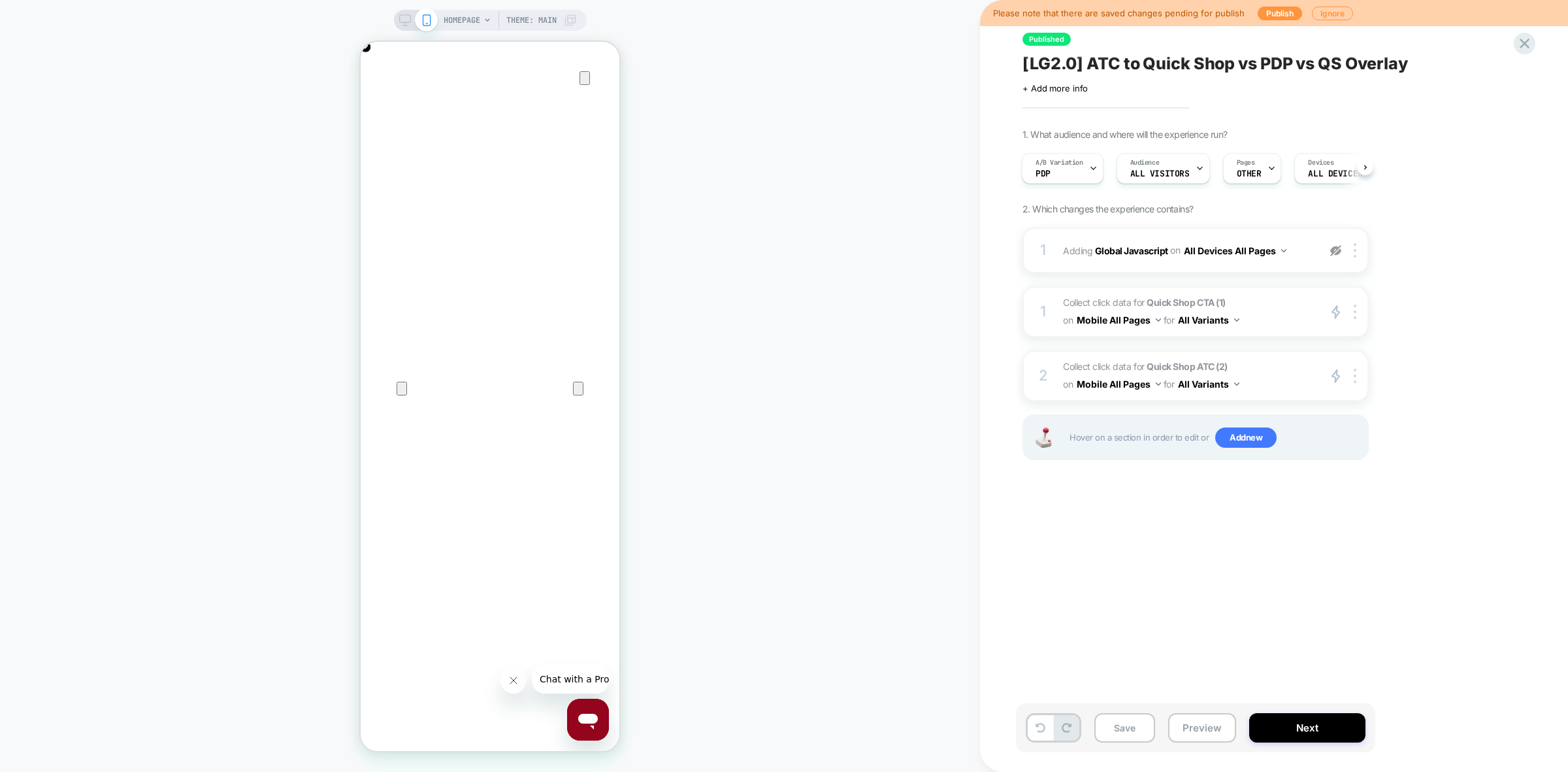
scroll to position [0, 520]
click at [378, 100] on icon "Close" at bounding box center [374, 104] width 9 height 9
click at [1258, 438] on span "Add new" at bounding box center [1246, 438] width 62 height 21
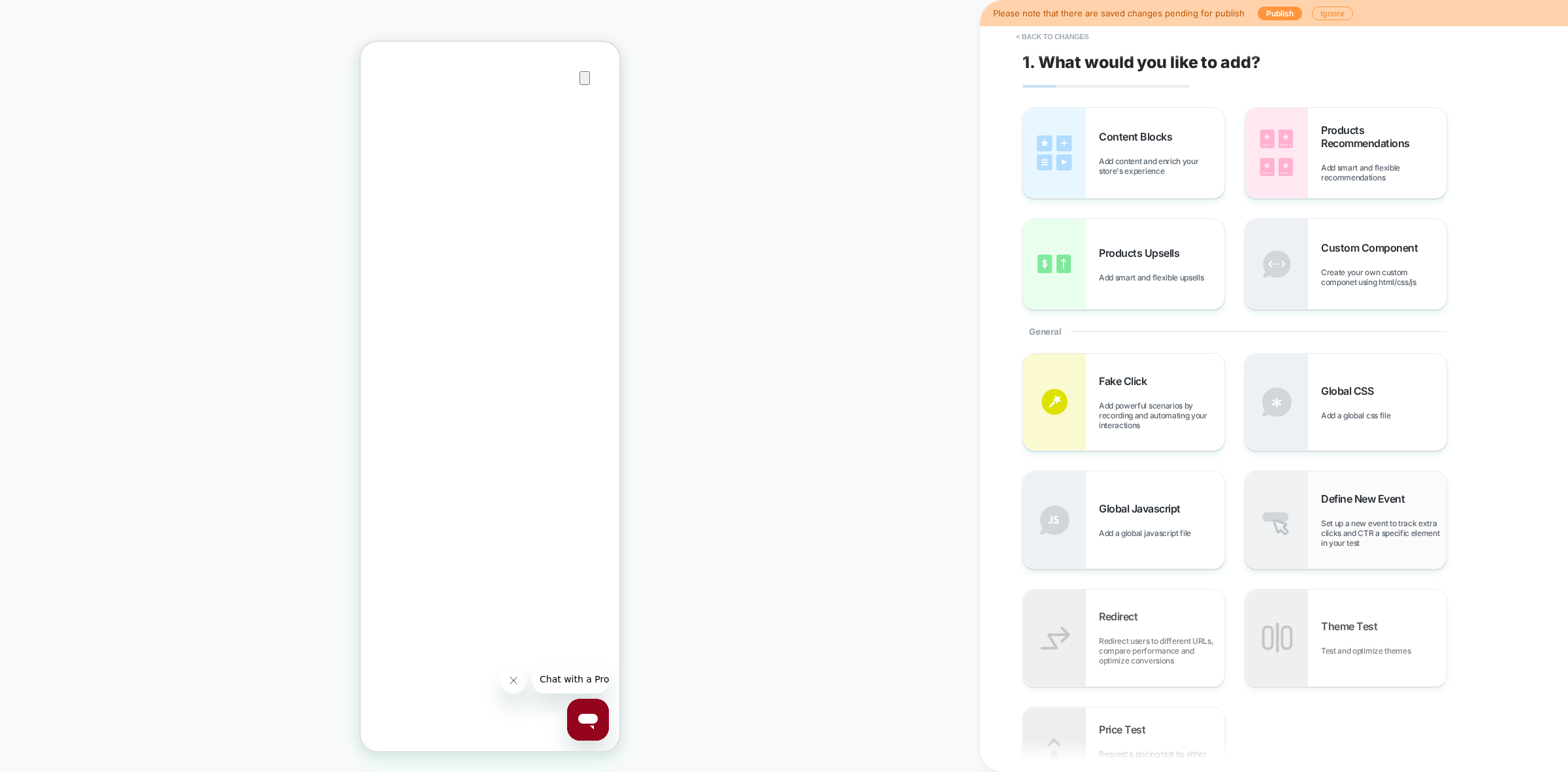
click at [1337, 527] on span "Set up a new event to track extra clicks and CTR a specific element in your test" at bounding box center [1384, 533] width 126 height 30
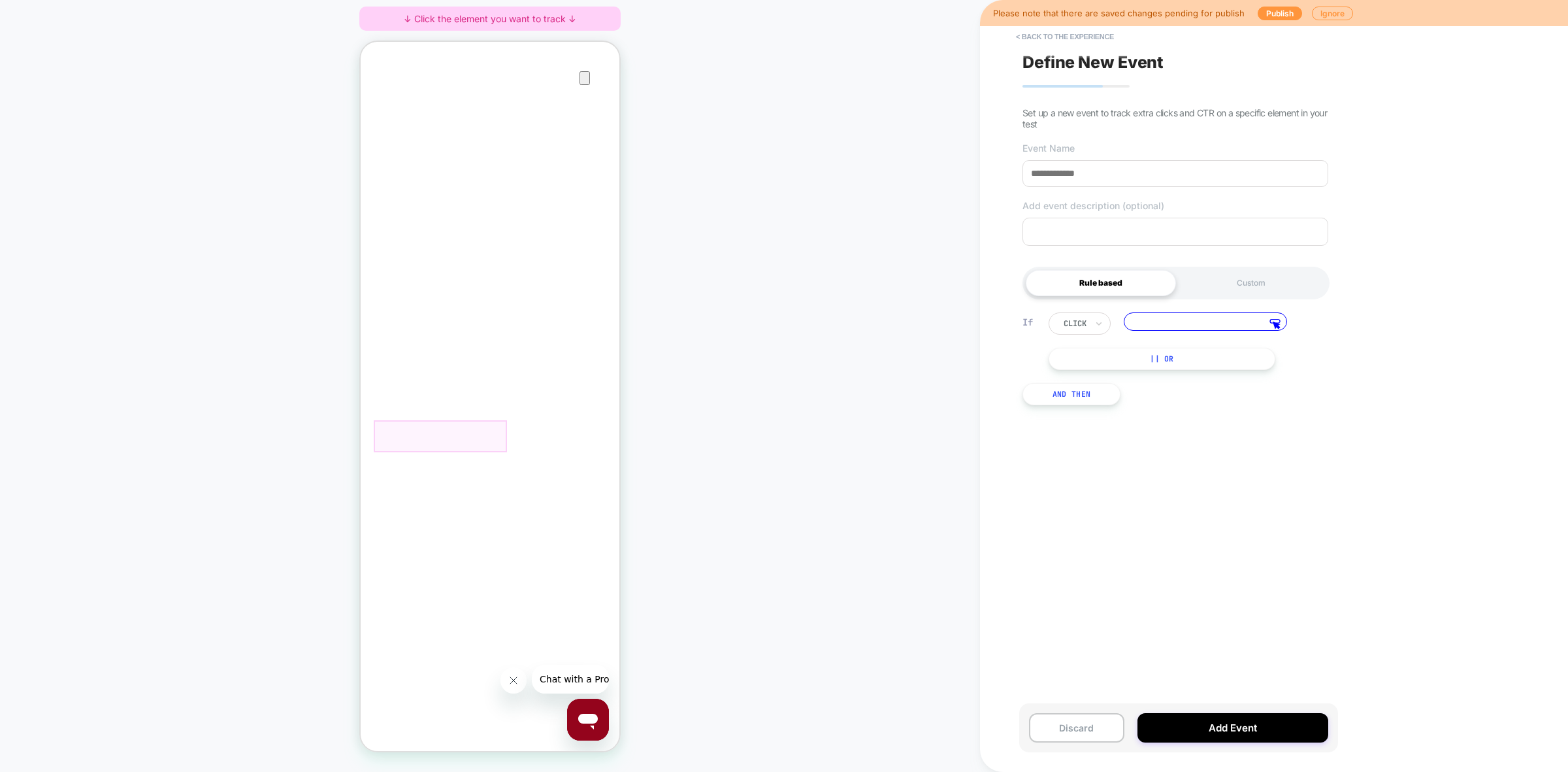
click at [1252, 321] on input at bounding box center [1205, 321] width 163 height 18
click at [1271, 322] on icon at bounding box center [1276, 320] width 10 height 4
click at [1275, 321] on icon at bounding box center [1275, 324] width 11 height 10
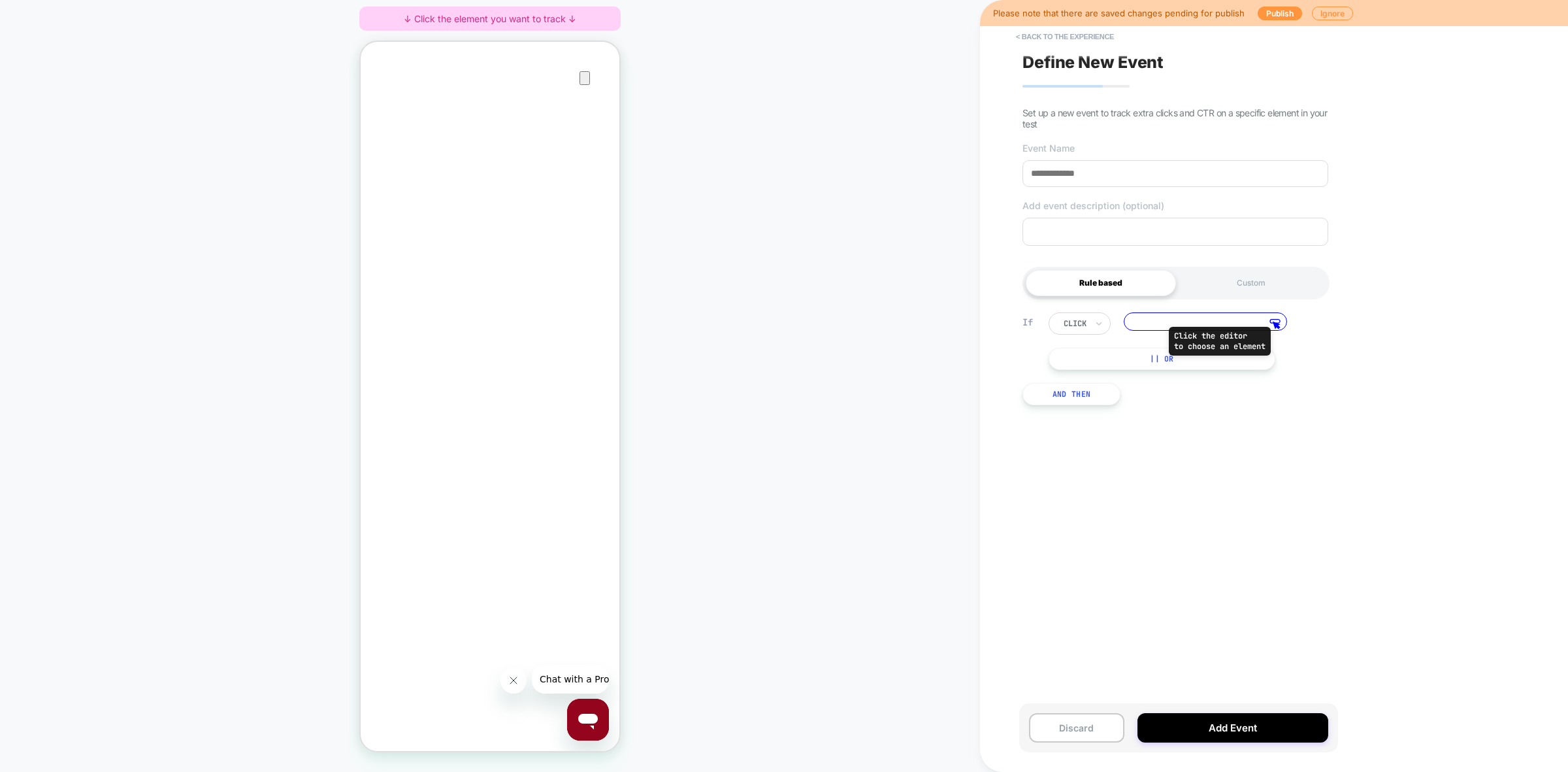
scroll to position [0, 260]
click at [459, 424] on div at bounding box center [440, 435] width 134 height 31
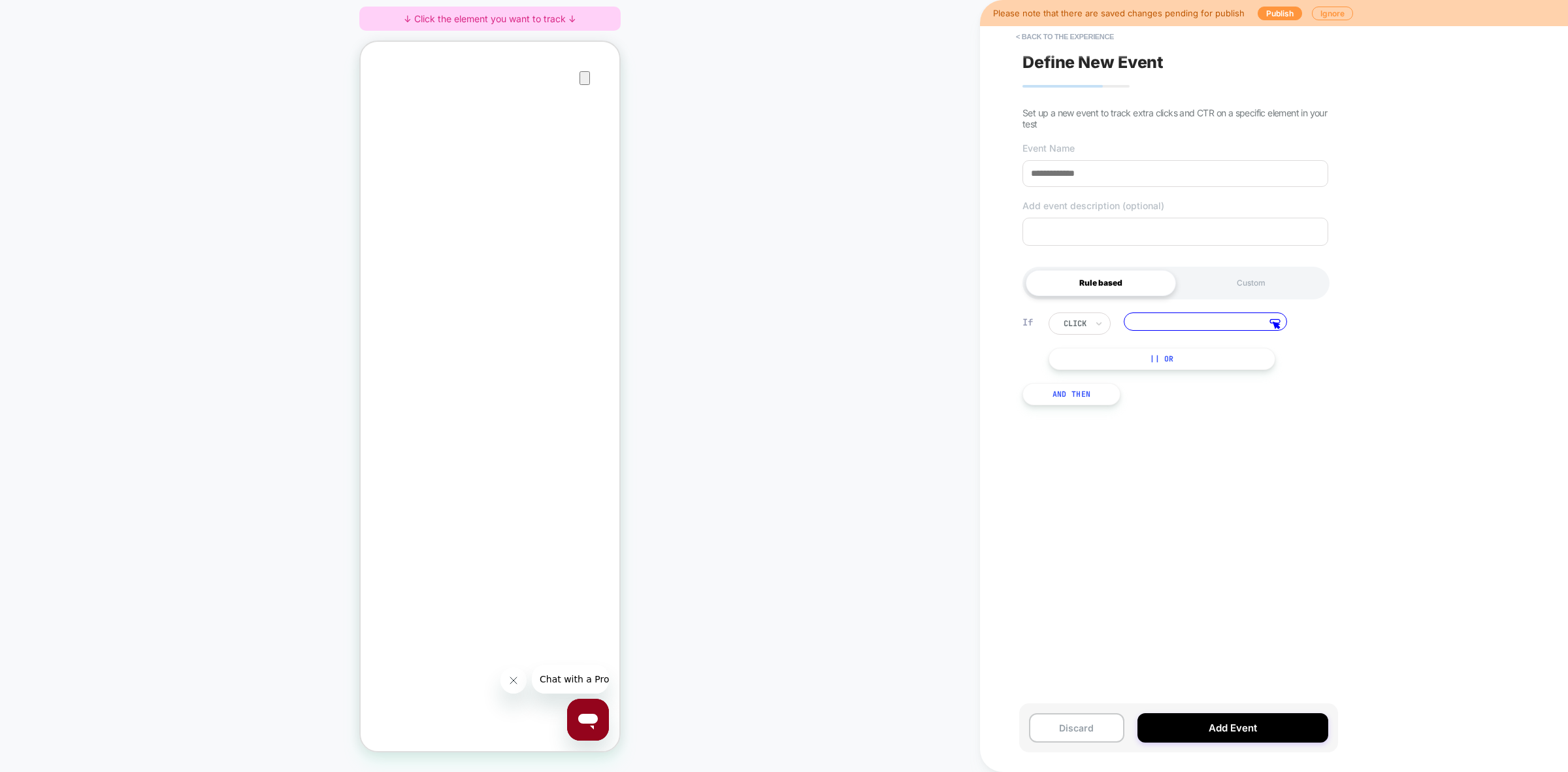
click at [1253, 330] on input at bounding box center [1205, 321] width 163 height 18
click at [1275, 329] on icon at bounding box center [1275, 324] width 11 height 10
click at [496, 430] on div at bounding box center [440, 435] width 134 height 31
click at [542, 443] on span "Track Clicks" at bounding box center [541, 445] width 44 height 15
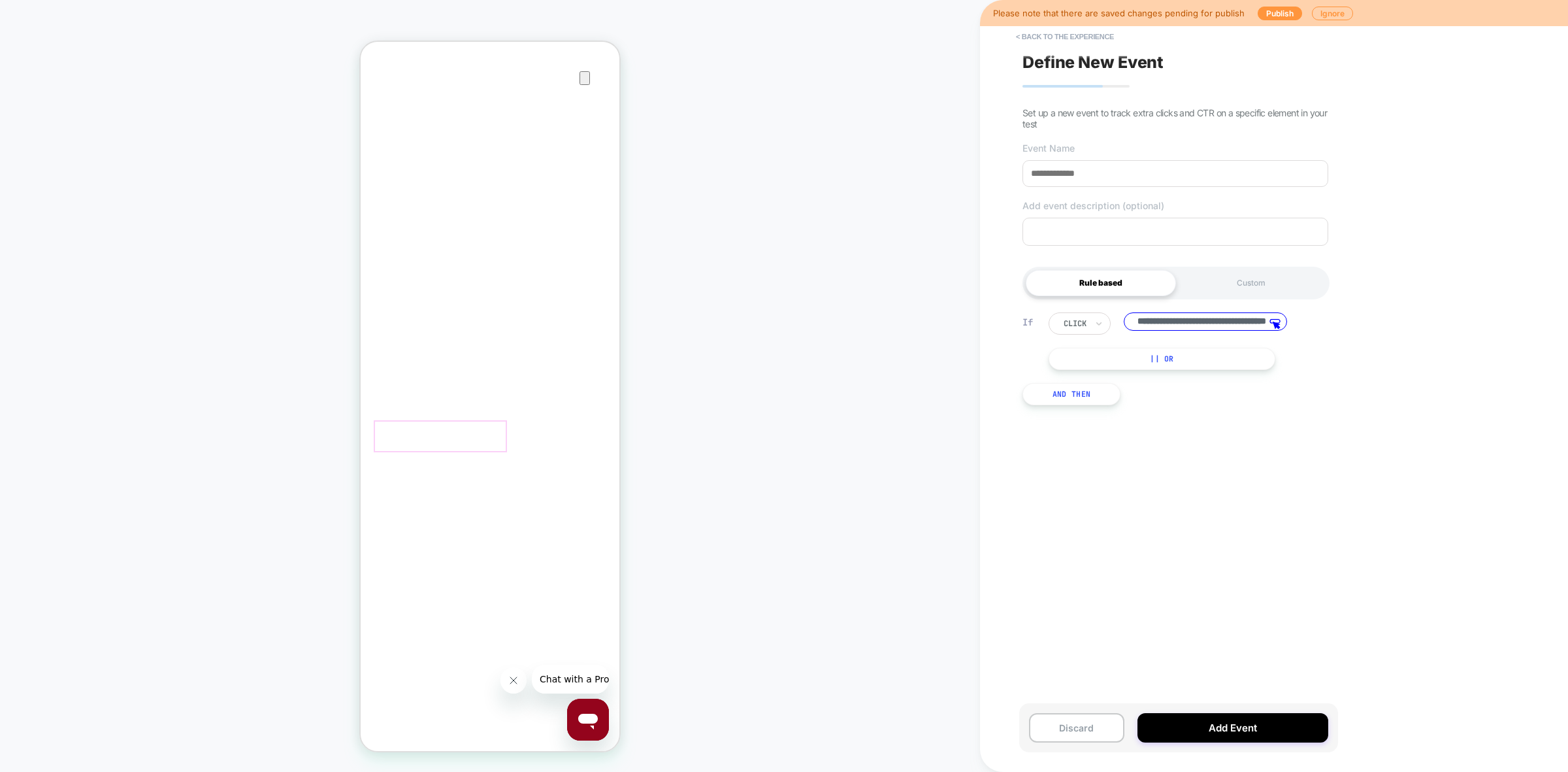
scroll to position [0, 85]
drag, startPoint x: 1252, startPoint y: 317, endPoint x: 1292, endPoint y: 312, distance: 40.3
click at [1292, 312] on div "**********" at bounding box center [1175, 358] width 319 height 132
click at [1191, 324] on input "**********" at bounding box center [1205, 322] width 163 height 20
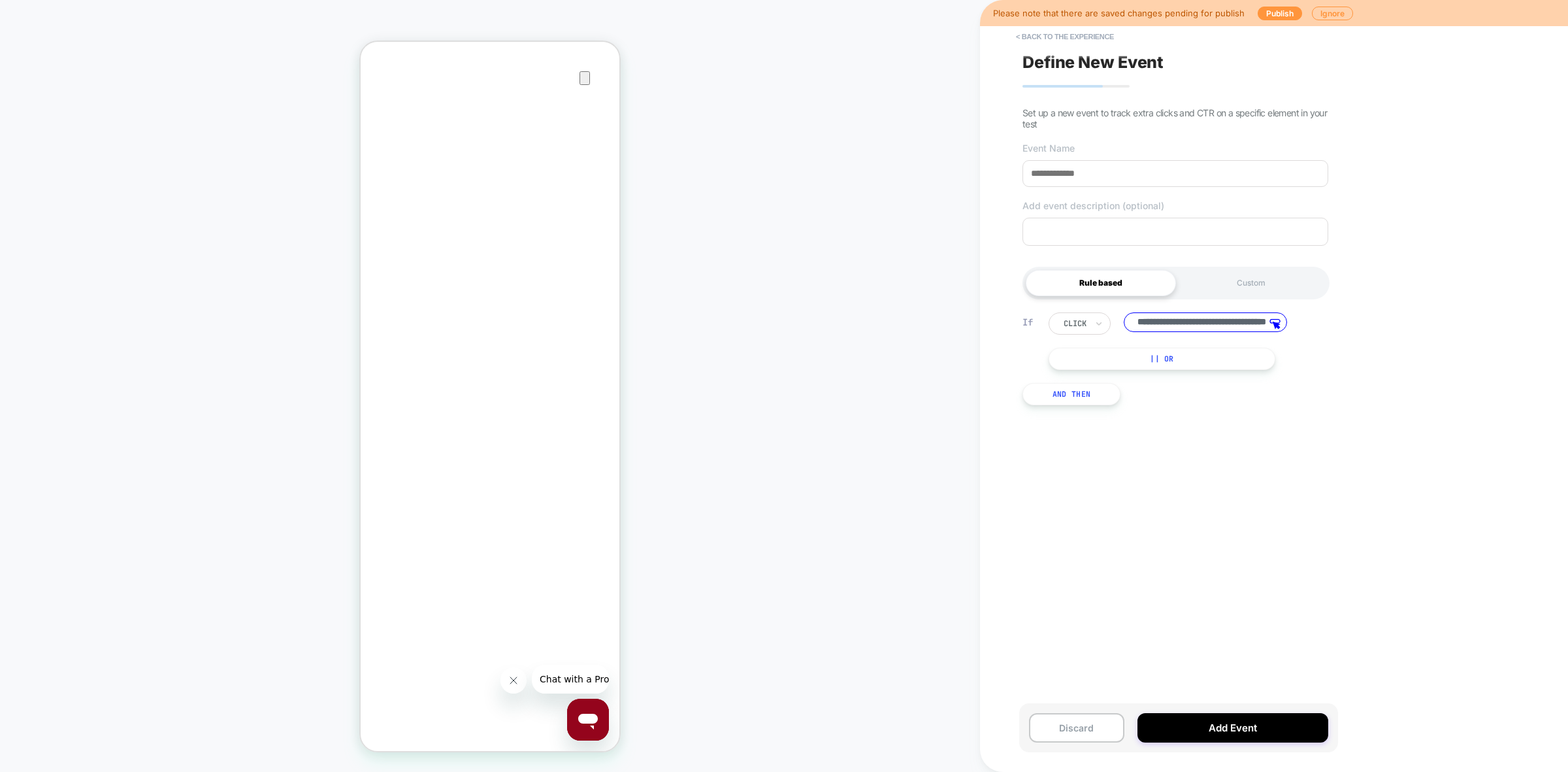
drag, startPoint x: 1191, startPoint y: 325, endPoint x: 1080, endPoint y: 313, distance: 111.6
click at [1080, 313] on div "**********" at bounding box center [1175, 358] width 319 height 132
click at [1213, 321] on input "**********" at bounding box center [1205, 322] width 163 height 20
click at [1088, 62] on span "Define New Event" at bounding box center [1093, 62] width 141 height 20
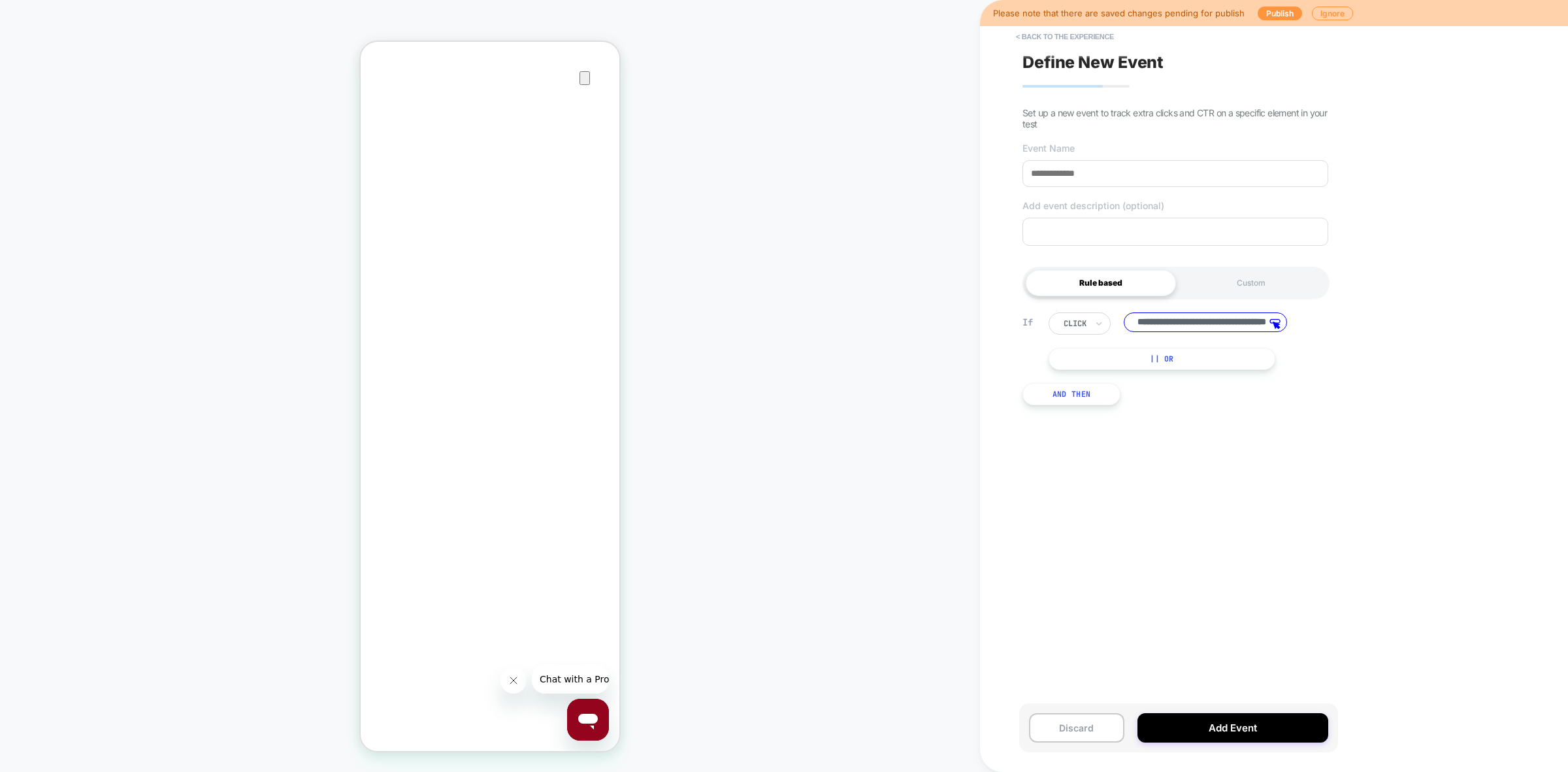
click at [1088, 62] on span "Define New Event" at bounding box center [1093, 62] width 141 height 20
click at [1082, 38] on button "< back to the experience" at bounding box center [1064, 36] width 111 height 21
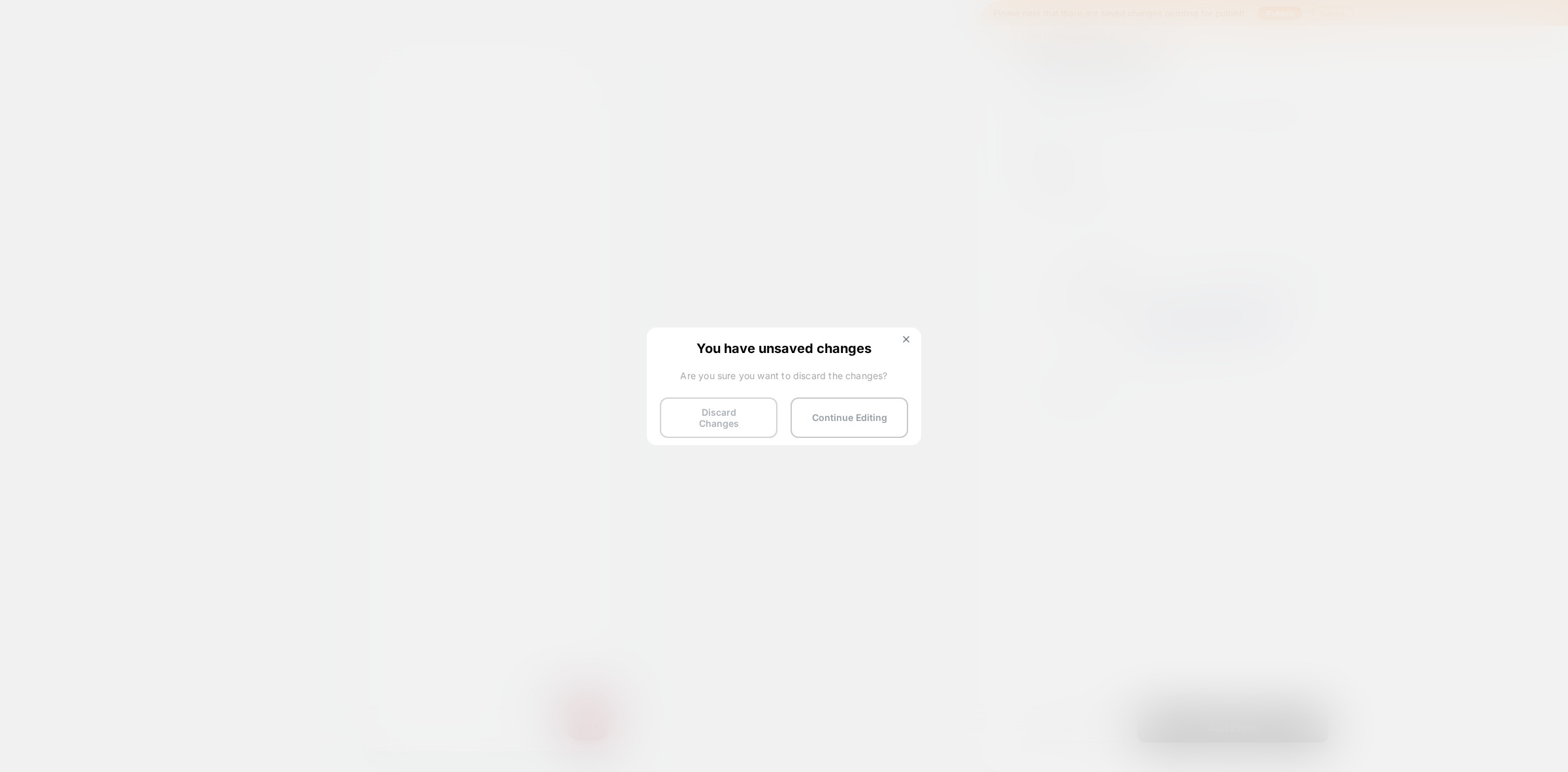
click at [711, 413] on button "Discard Changes" at bounding box center [719, 418] width 118 height 41
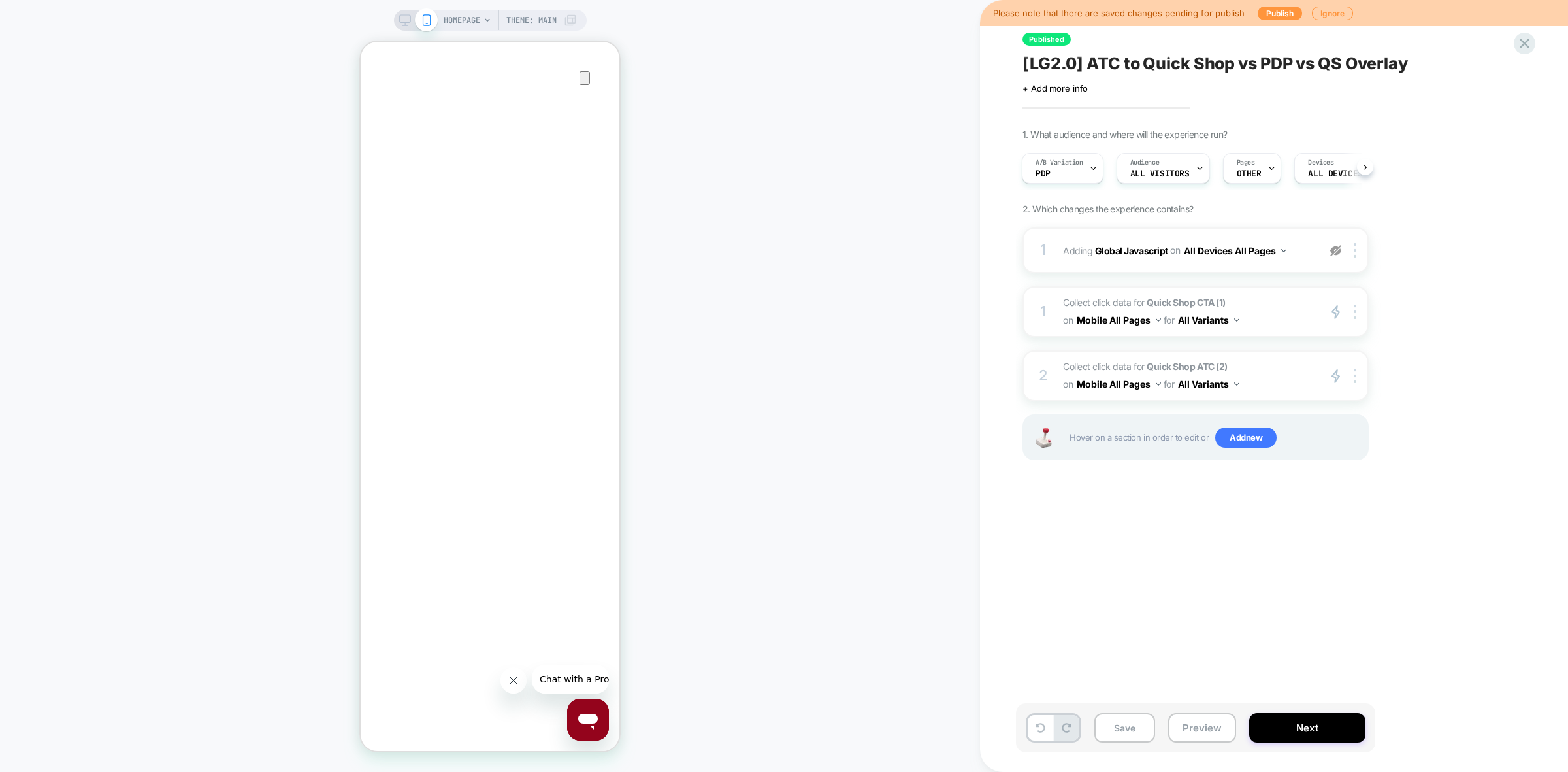
scroll to position [0, 260]
click at [1269, 441] on span "Add new" at bounding box center [1246, 438] width 62 height 21
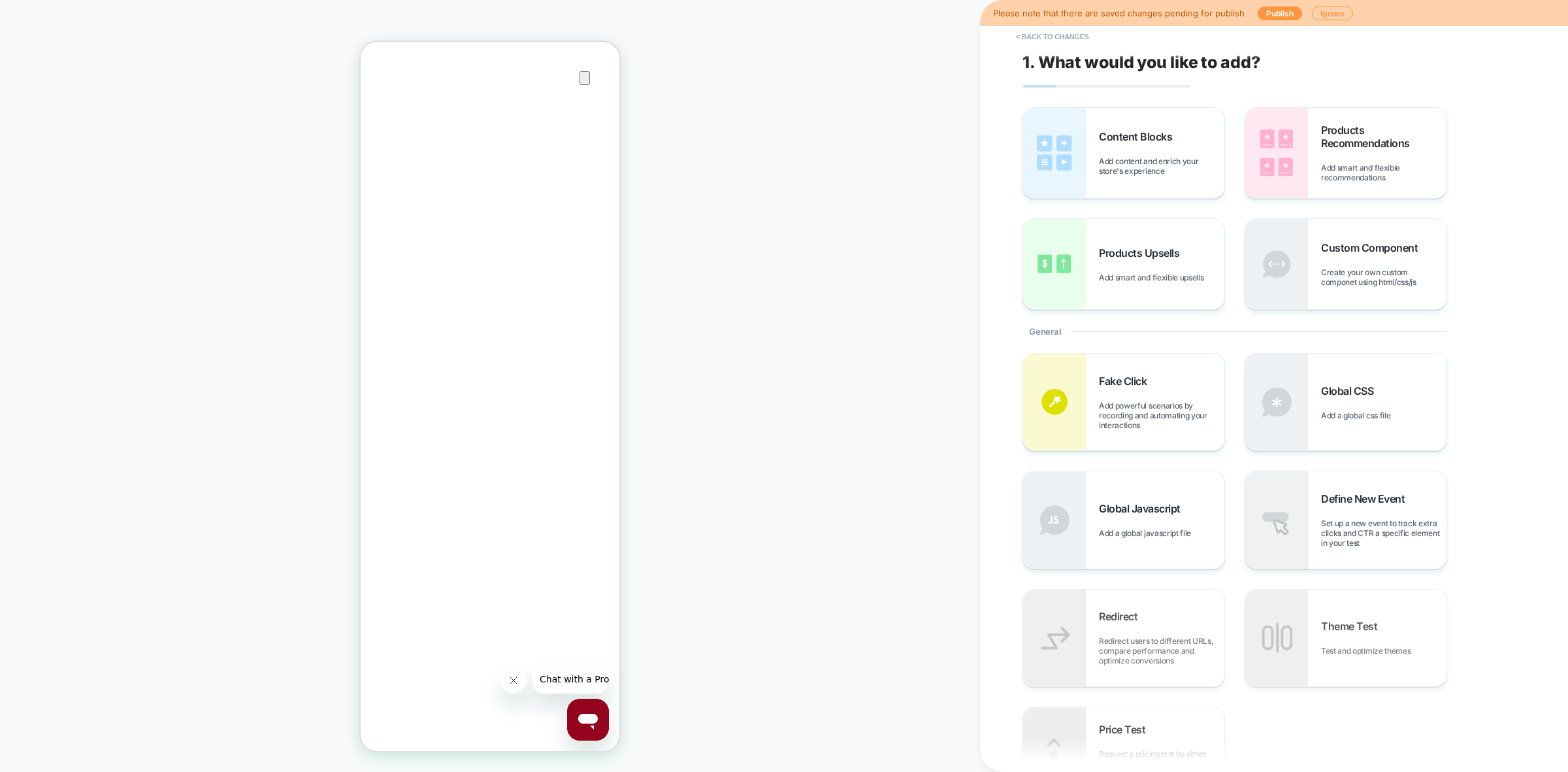
scroll to position [0, 0]
click at [1065, 36] on button "< Back to changes" at bounding box center [1052, 36] width 86 height 21
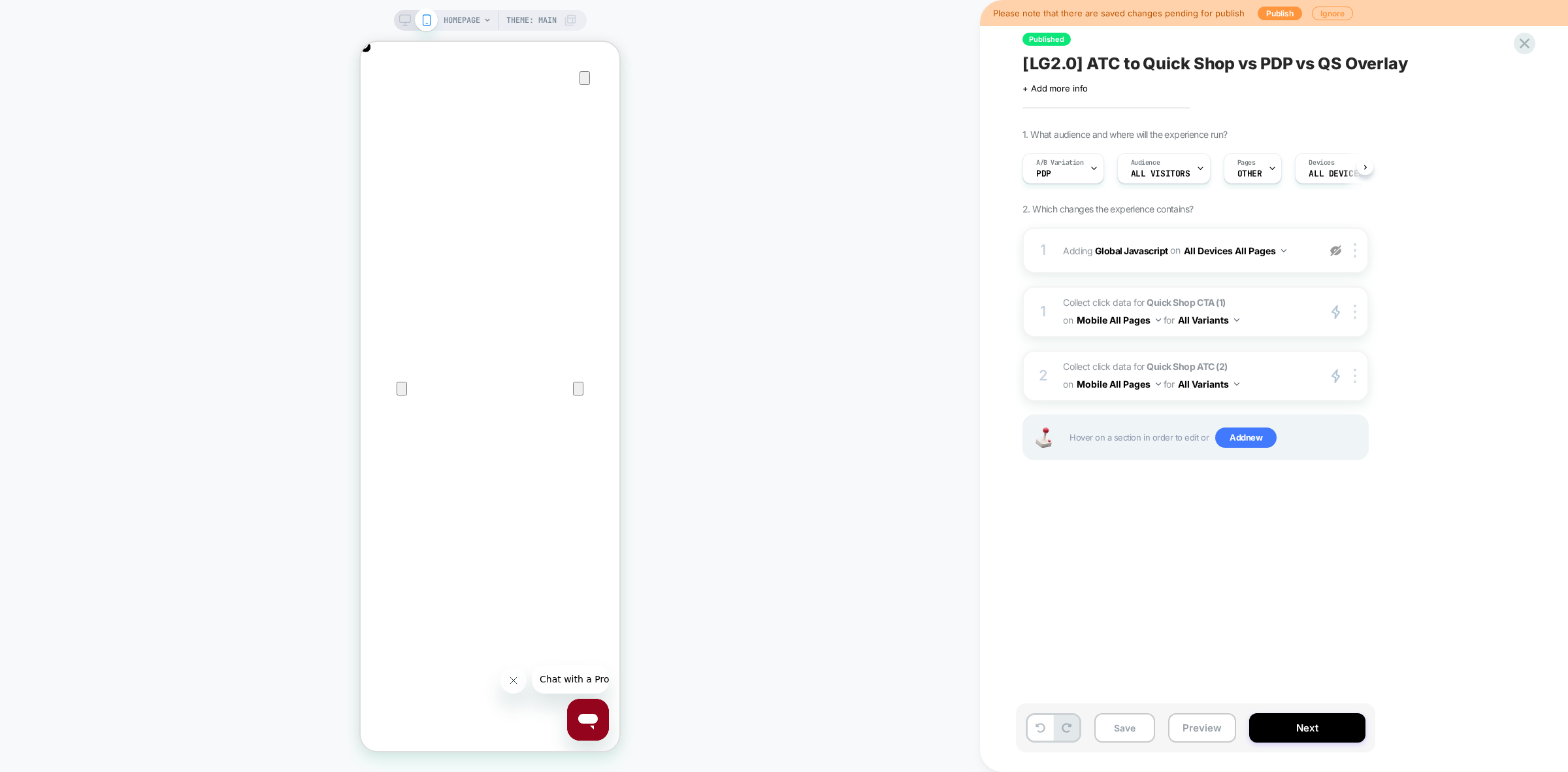
scroll to position [0, 1]
click at [461, 15] on span "HOMEPAGE" at bounding box center [461, 20] width 36 height 21
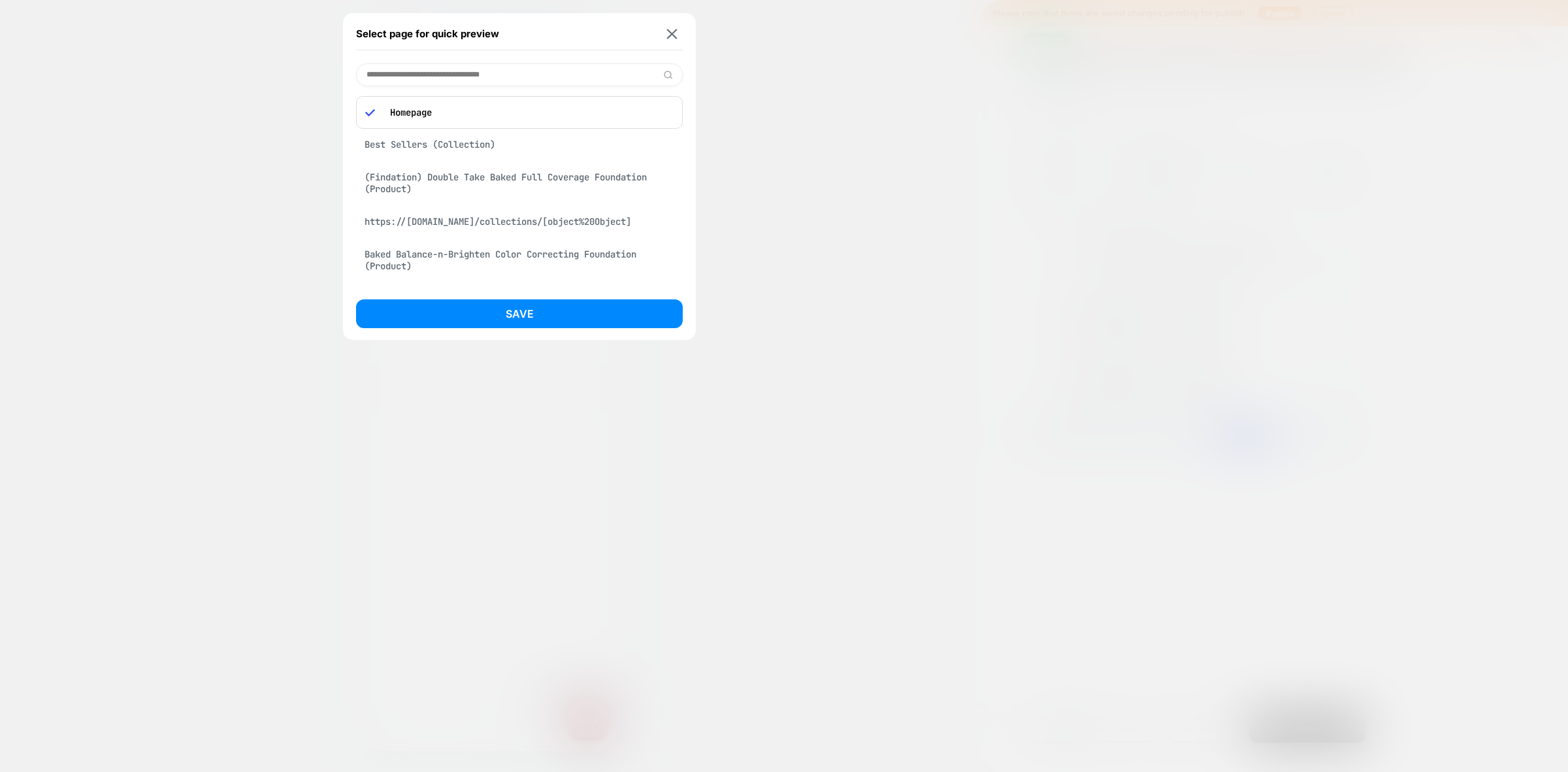
click at [479, 135] on div "Best Sellers (Collection)" at bounding box center [520, 144] width 327 height 25
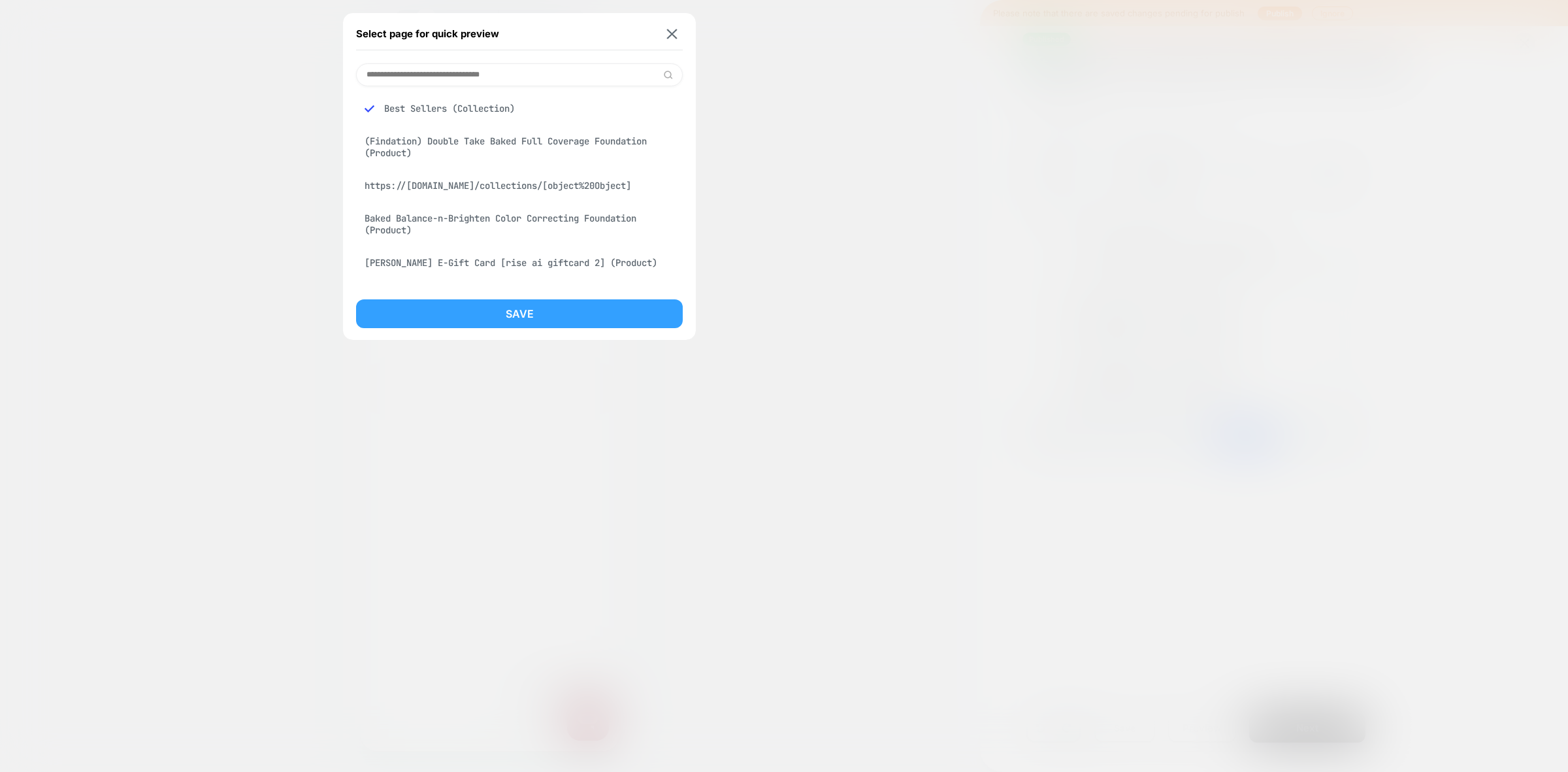
click at [550, 318] on button "Save" at bounding box center [520, 313] width 327 height 29
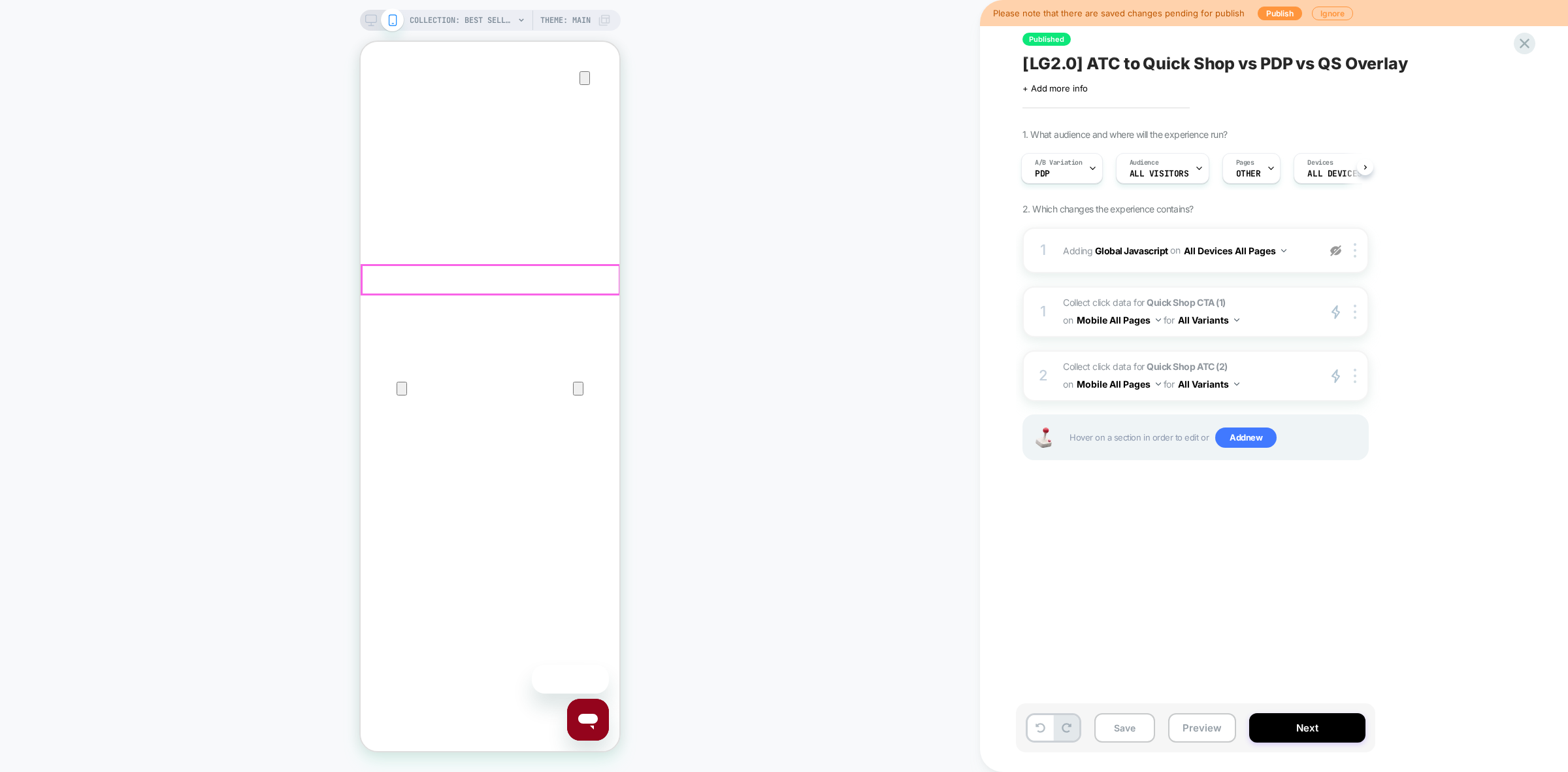
scroll to position [0, 0]
click at [1236, 432] on span "Add new" at bounding box center [1246, 438] width 62 height 21
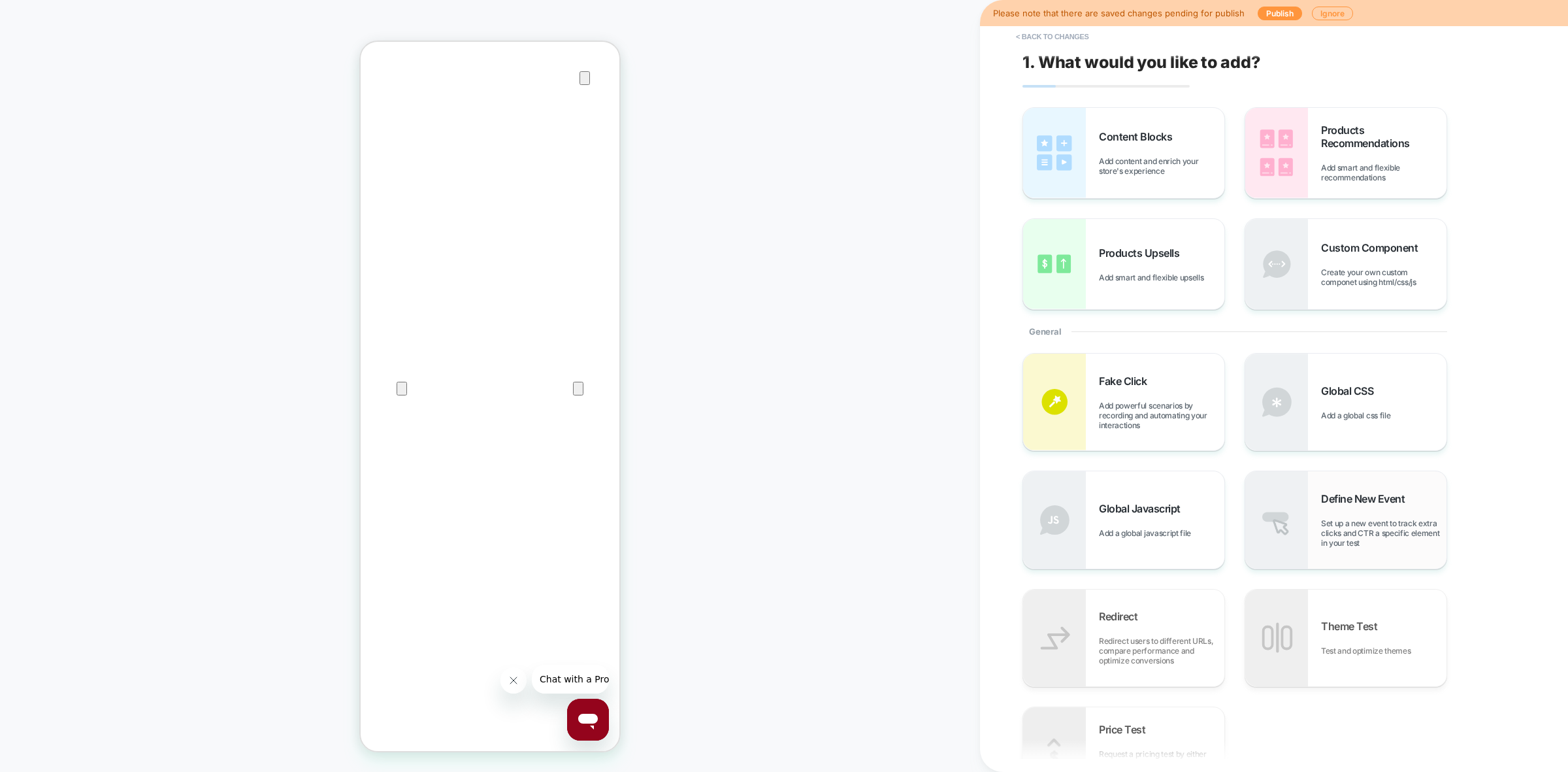
click at [1396, 514] on div "Define New Event Set up a new event to track extra clicks and CTR a specific el…" at bounding box center [1384, 520] width 126 height 56
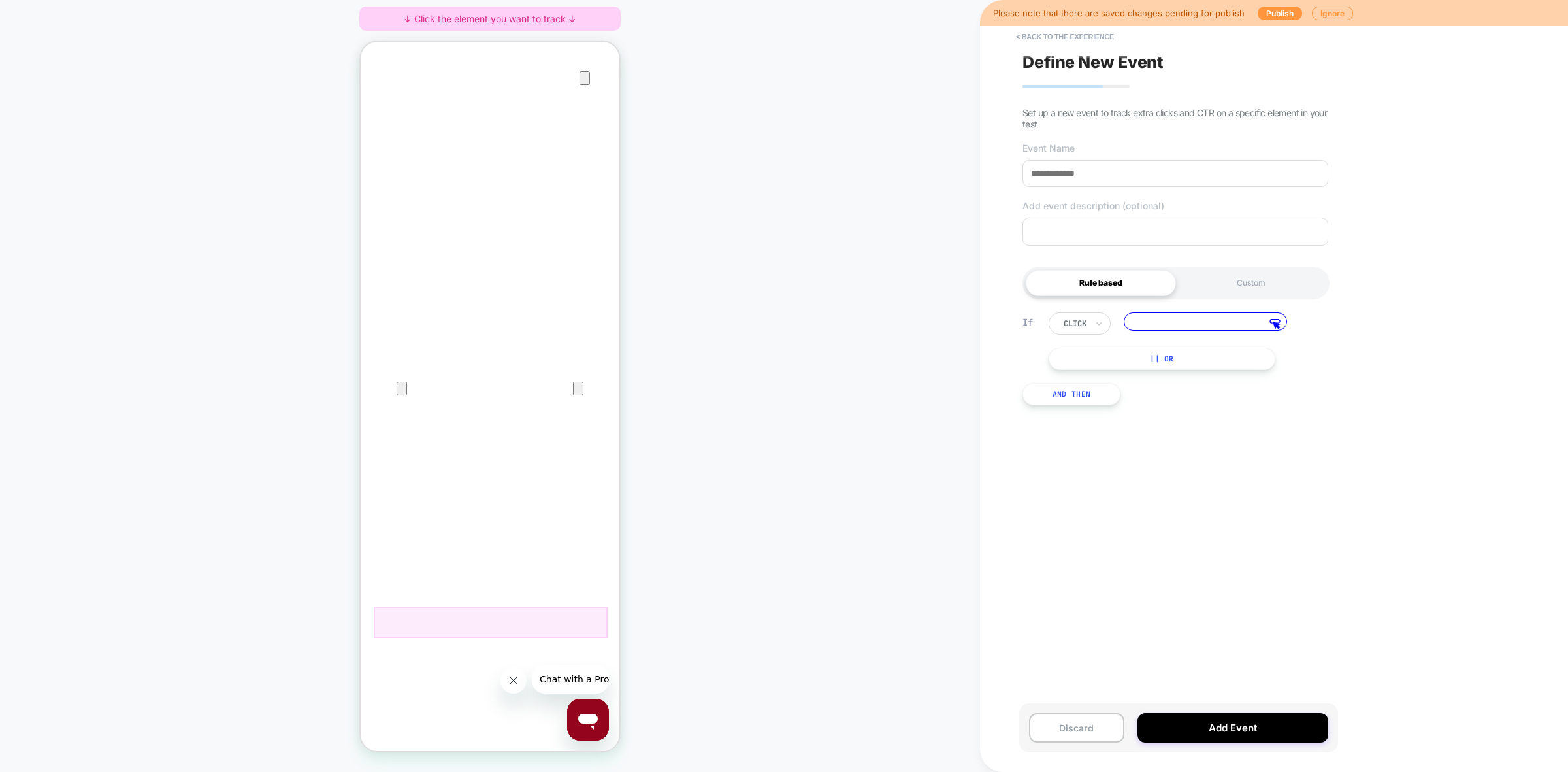
click at [563, 621] on div at bounding box center [490, 622] width 234 height 31
click at [531, 493] on span "Track Clicks" at bounding box center [541, 498] width 44 height 15
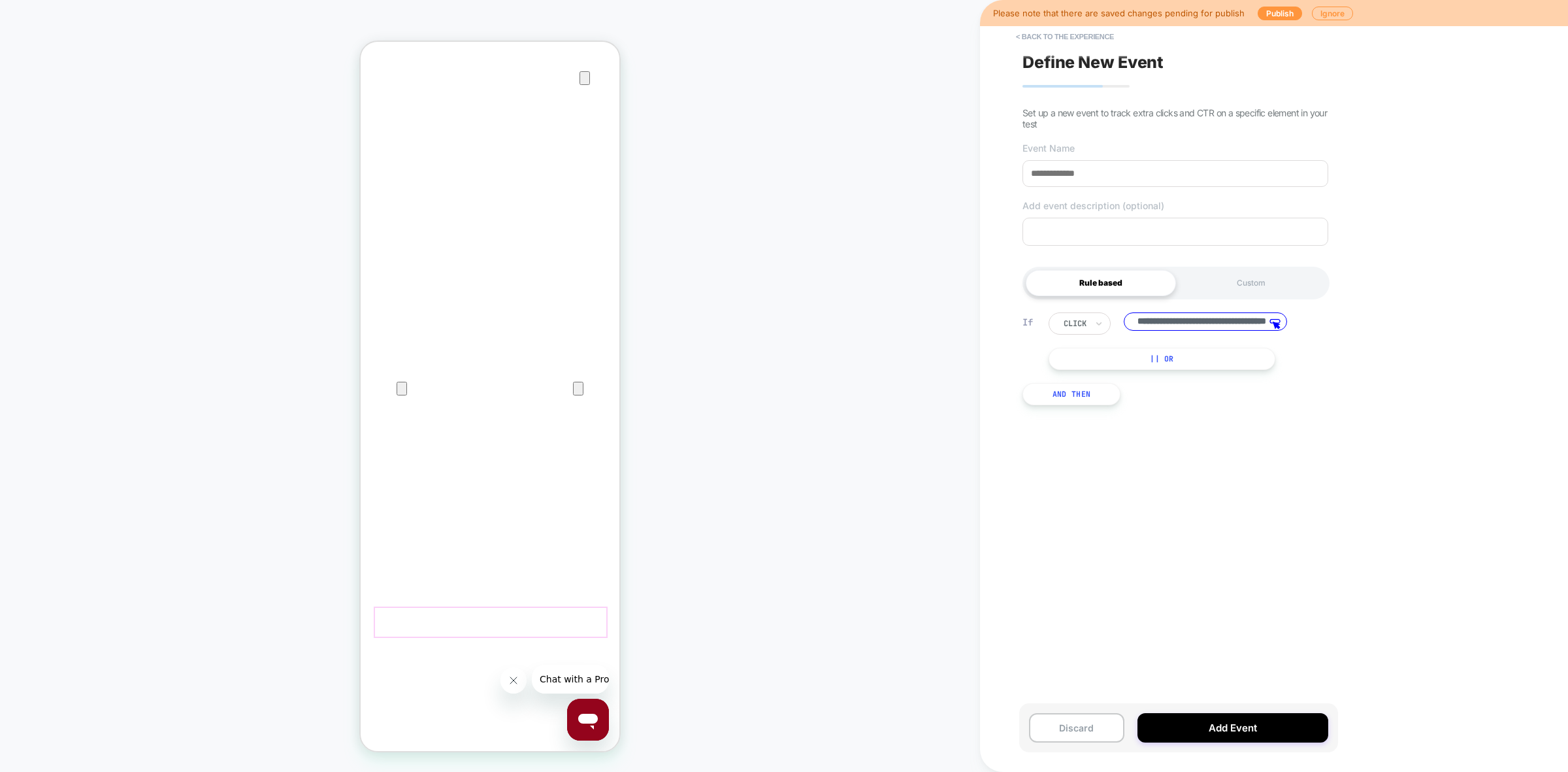
scroll to position [0, 85]
click at [1219, 319] on input "**********" at bounding box center [1205, 322] width 163 height 20
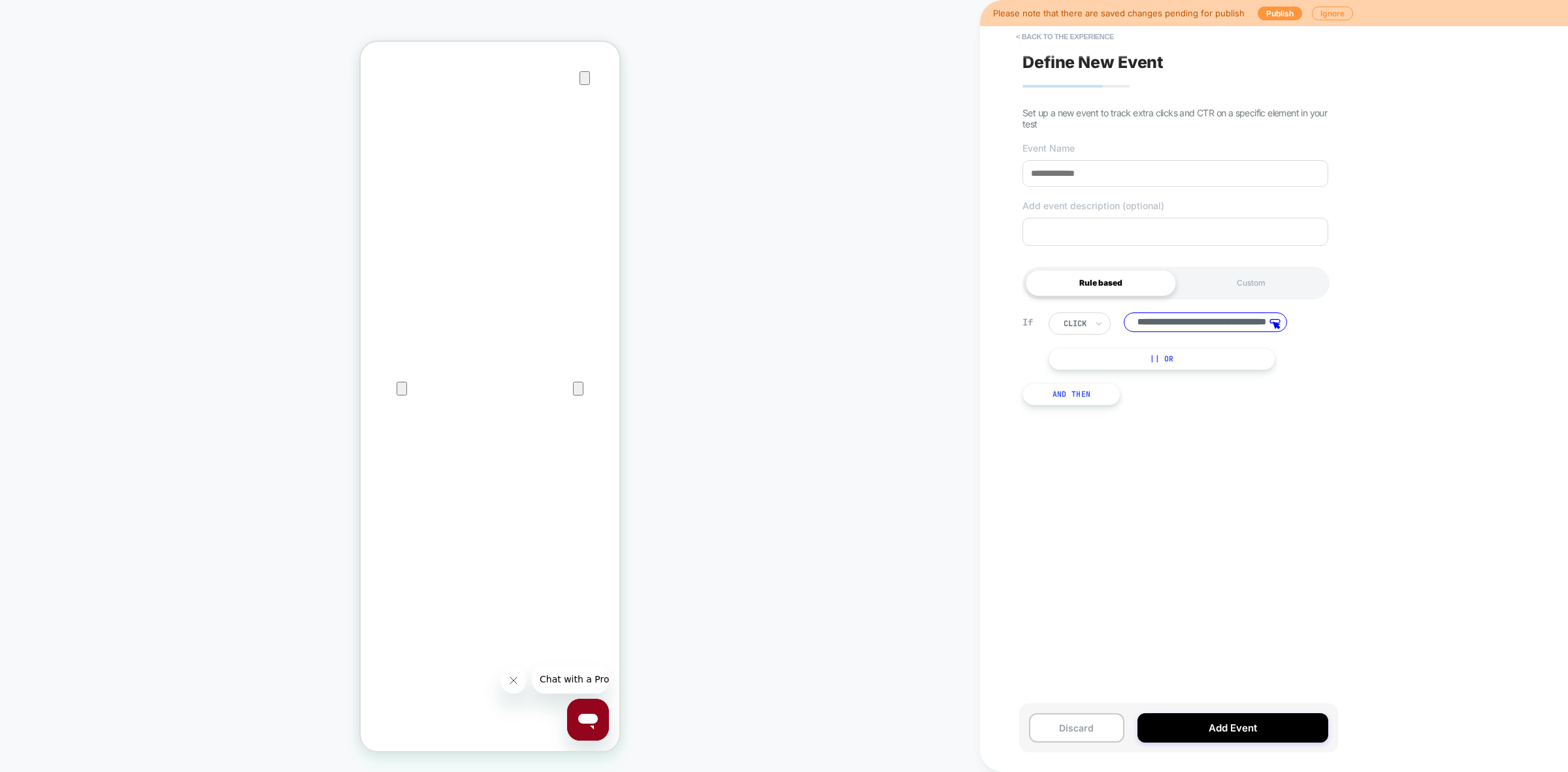
paste input "**********"
click at [1241, 329] on input "**********" at bounding box center [1205, 322] width 163 height 20
type input "**********"
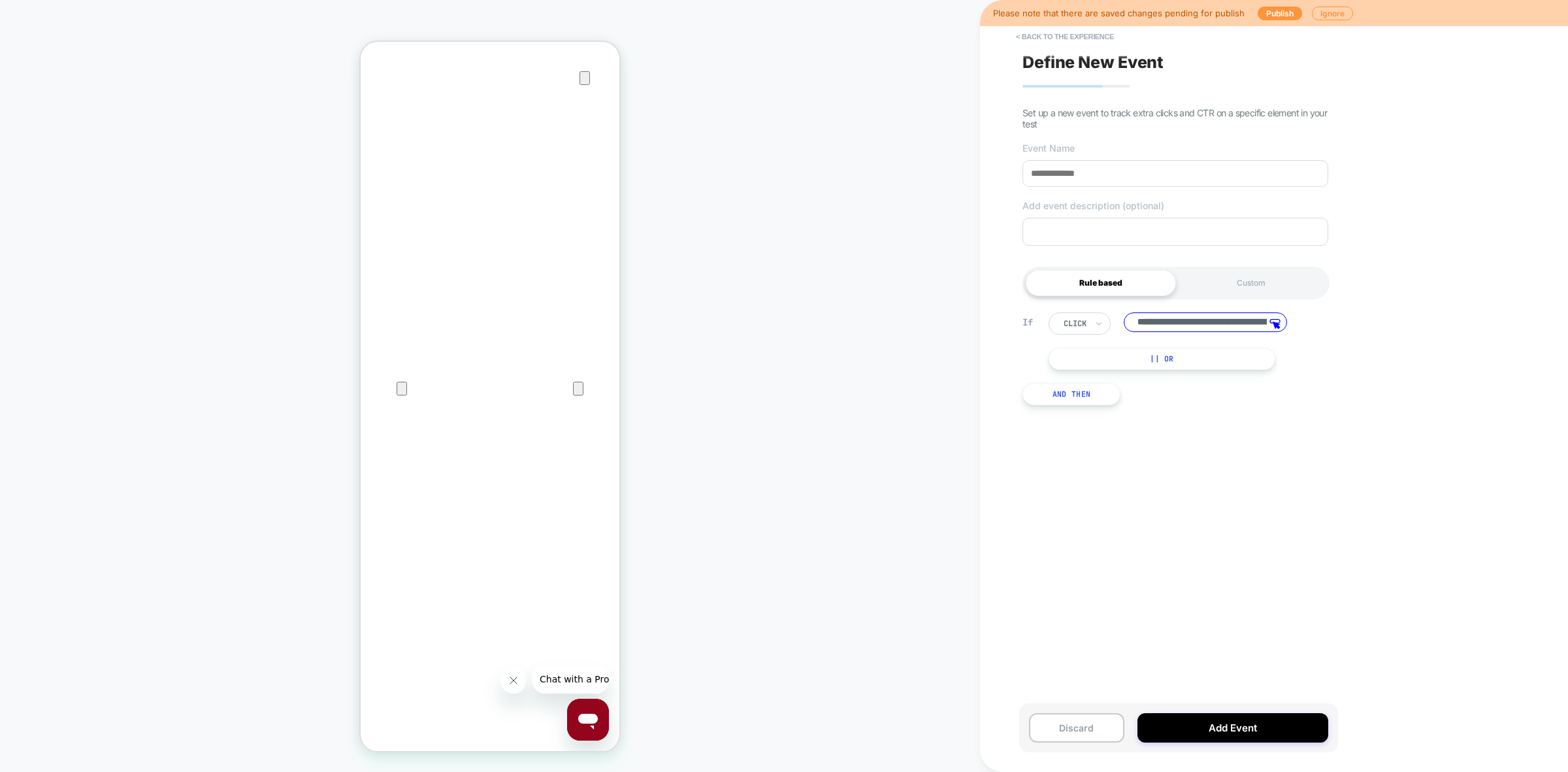
click at [1231, 168] on input at bounding box center [1175, 173] width 305 height 27
type input "**********"
click at [1210, 727] on button "Add Event" at bounding box center [1233, 727] width 191 height 30
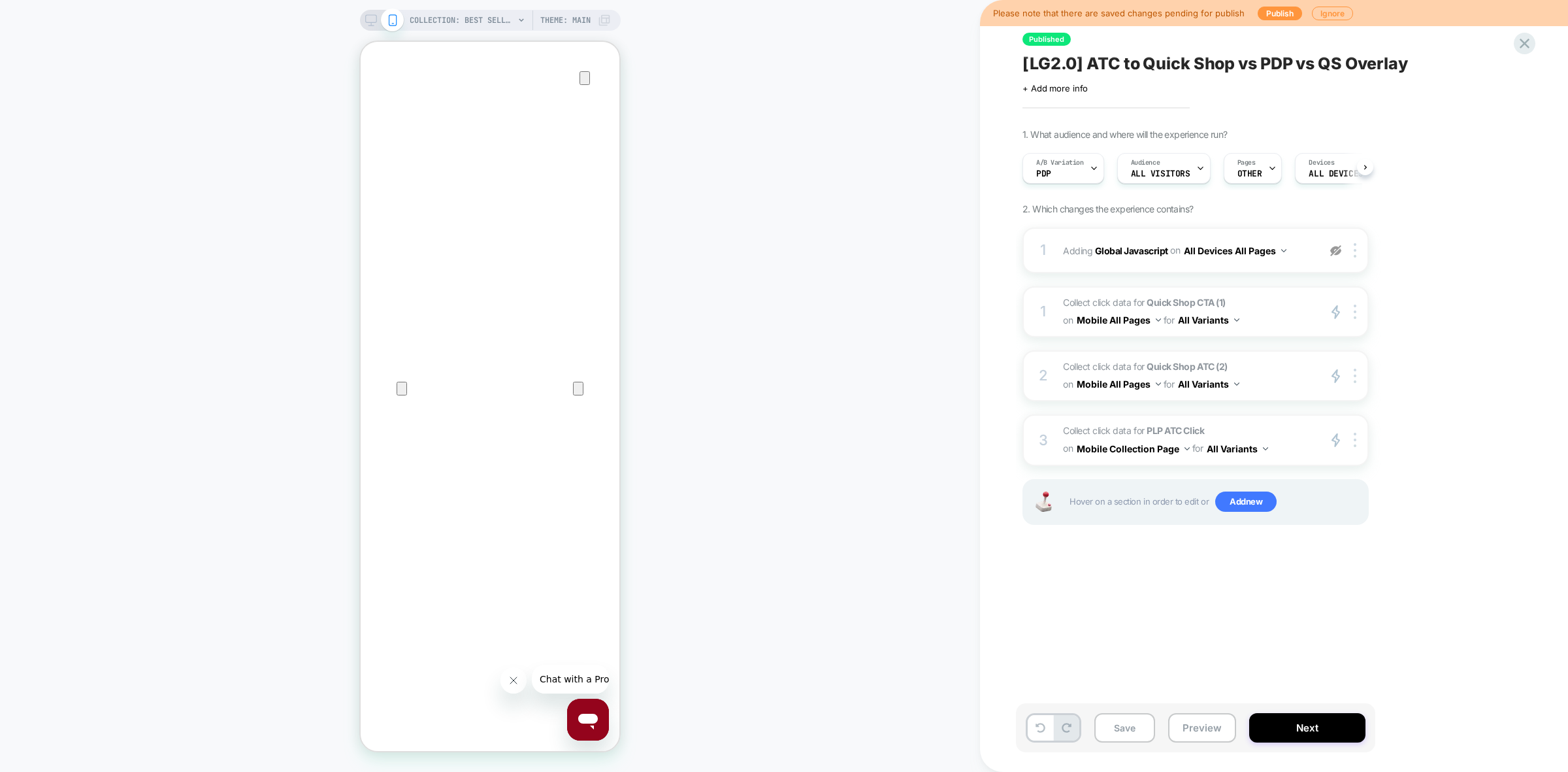
scroll to position [0, 1]
click at [1128, 726] on button "Save" at bounding box center [1125, 727] width 61 height 30
click at [1170, 448] on button "Mobile Collection Page" at bounding box center [1133, 448] width 113 height 19
drag, startPoint x: 1397, startPoint y: 463, endPoint x: 1347, endPoint y: 438, distance: 55.9
click at [1397, 462] on div "1. What audience and where will the experience run? A/B Variation PDP Audience …" at bounding box center [1260, 342] width 477 height 429
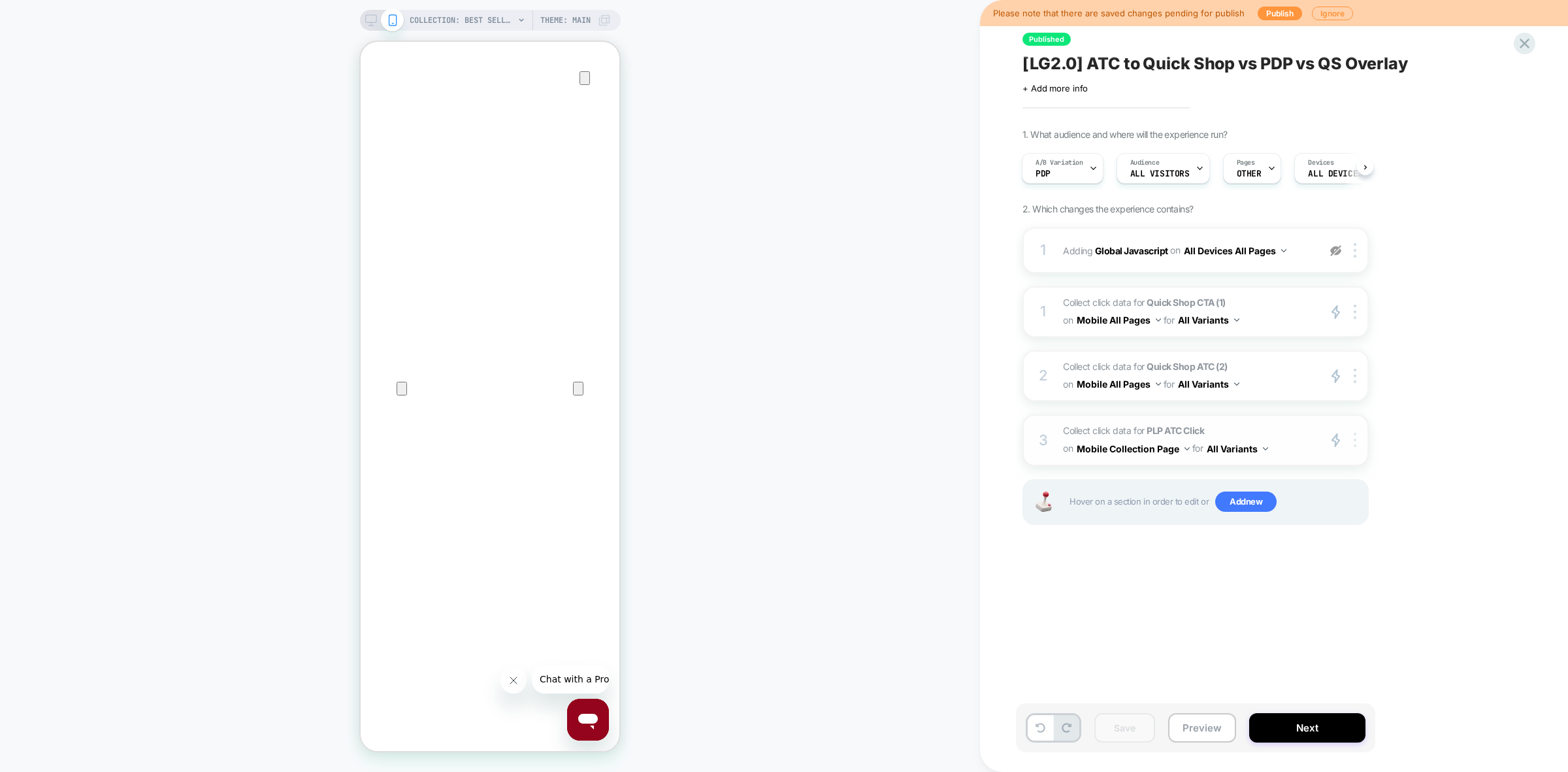
click at [1356, 443] on img at bounding box center [1355, 440] width 3 height 15
click at [1416, 268] on div "1. What audience and where will the experience run? A/B Variation PDP Audience …" at bounding box center [1260, 342] width 477 height 429
click at [1337, 312] on icon "primary 2" at bounding box center [1336, 312] width 10 height 15
type textarea "*"
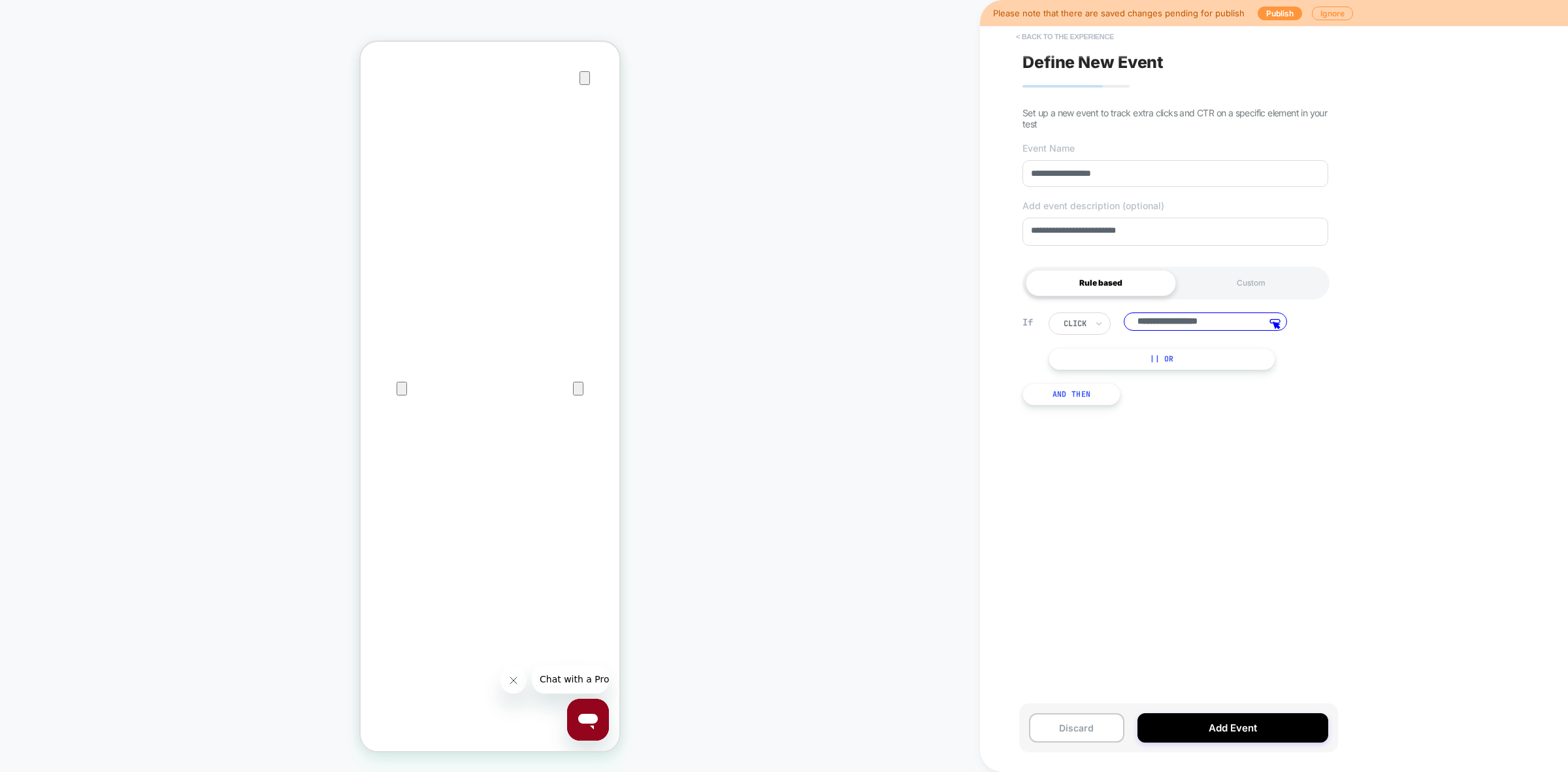
click at [1091, 40] on button "< back to the experience" at bounding box center [1064, 36] width 111 height 21
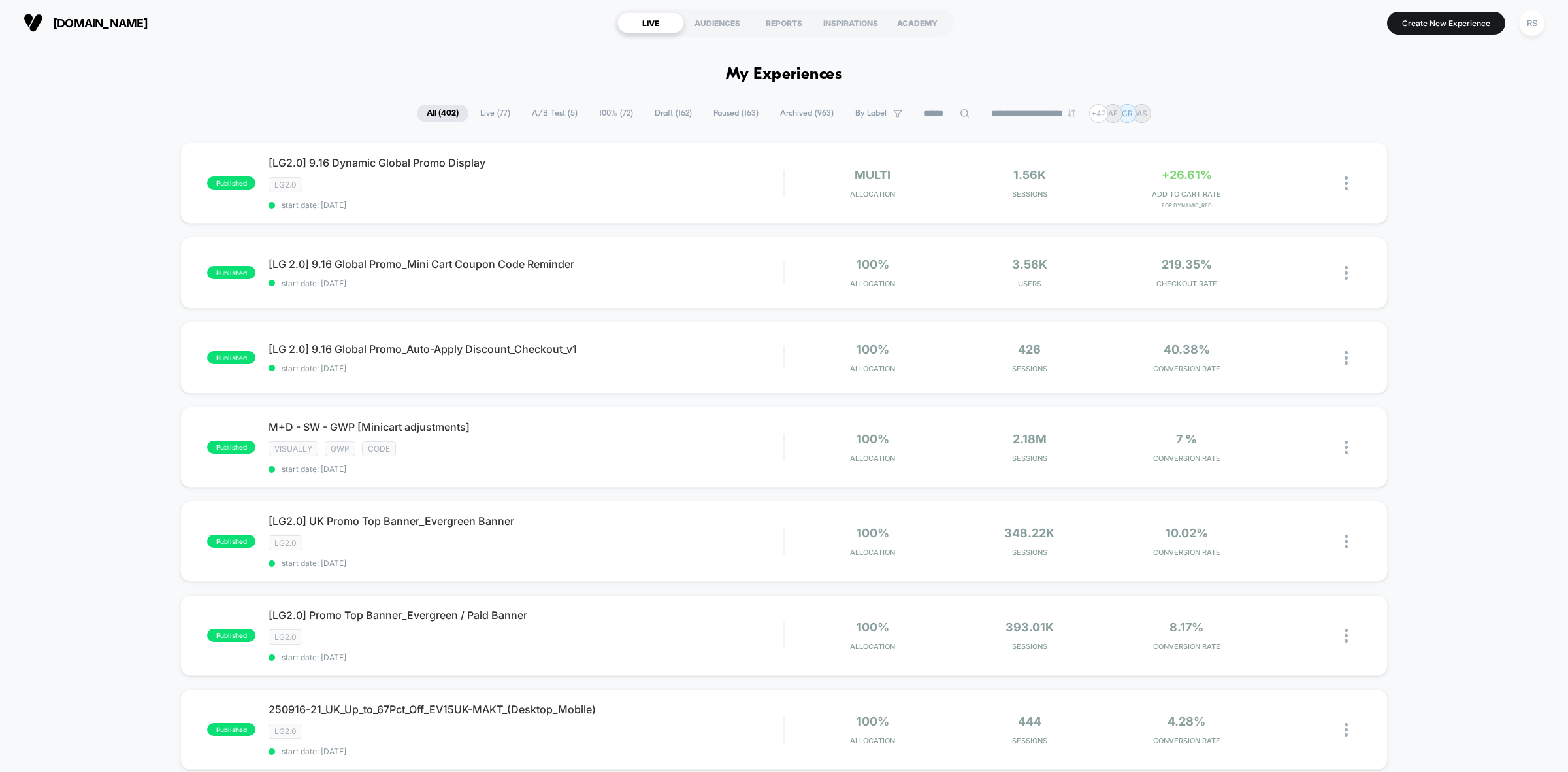
click at [535, 118] on span "A/B Test ( 5 )" at bounding box center [555, 113] width 65 height 17
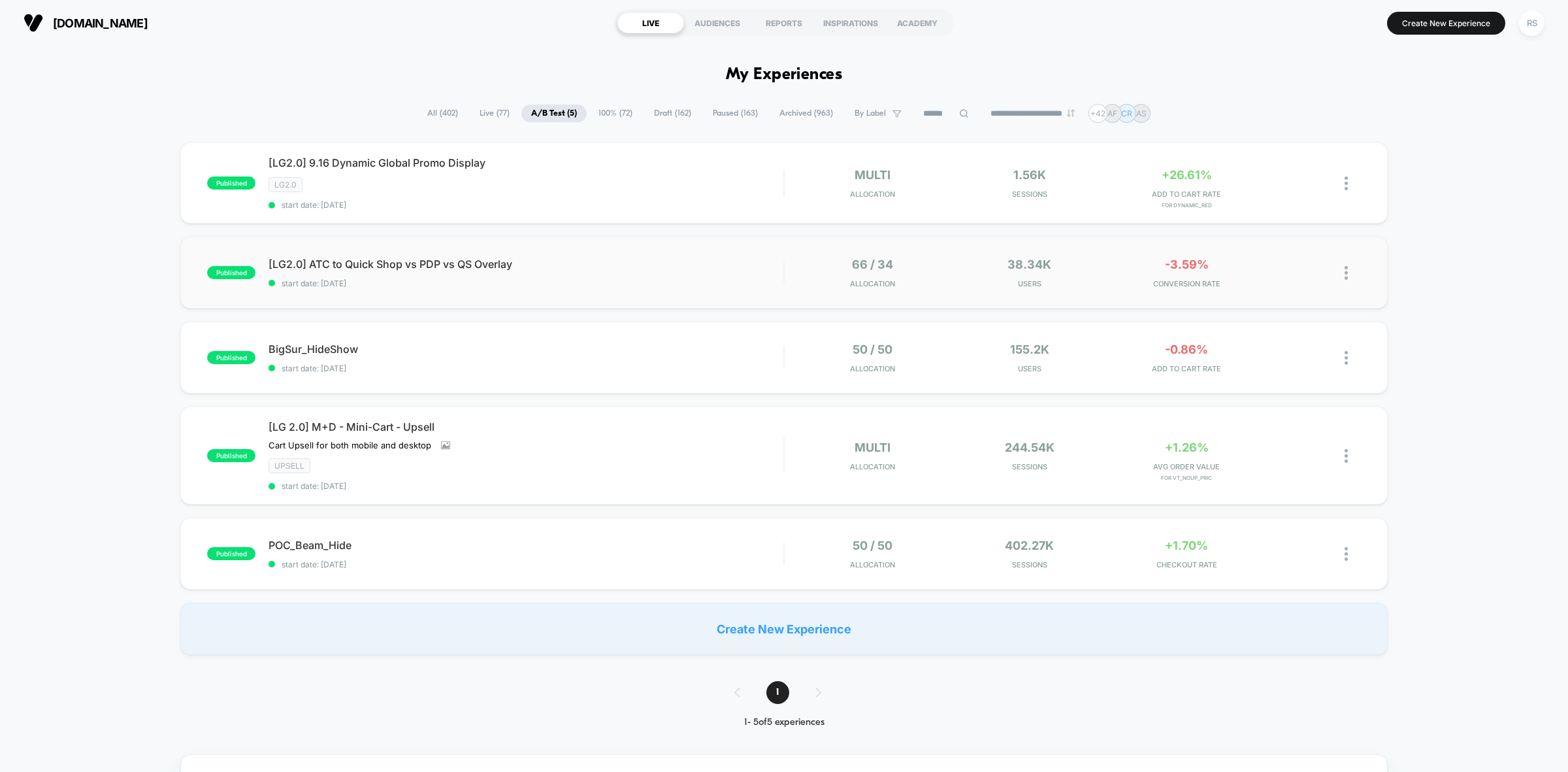
click at [696, 253] on div "published [LG2.0] ATC to Quick Shop vs PDP vs QS Overlay start date: [DATE] 66 …" at bounding box center [784, 272] width 1207 height 72
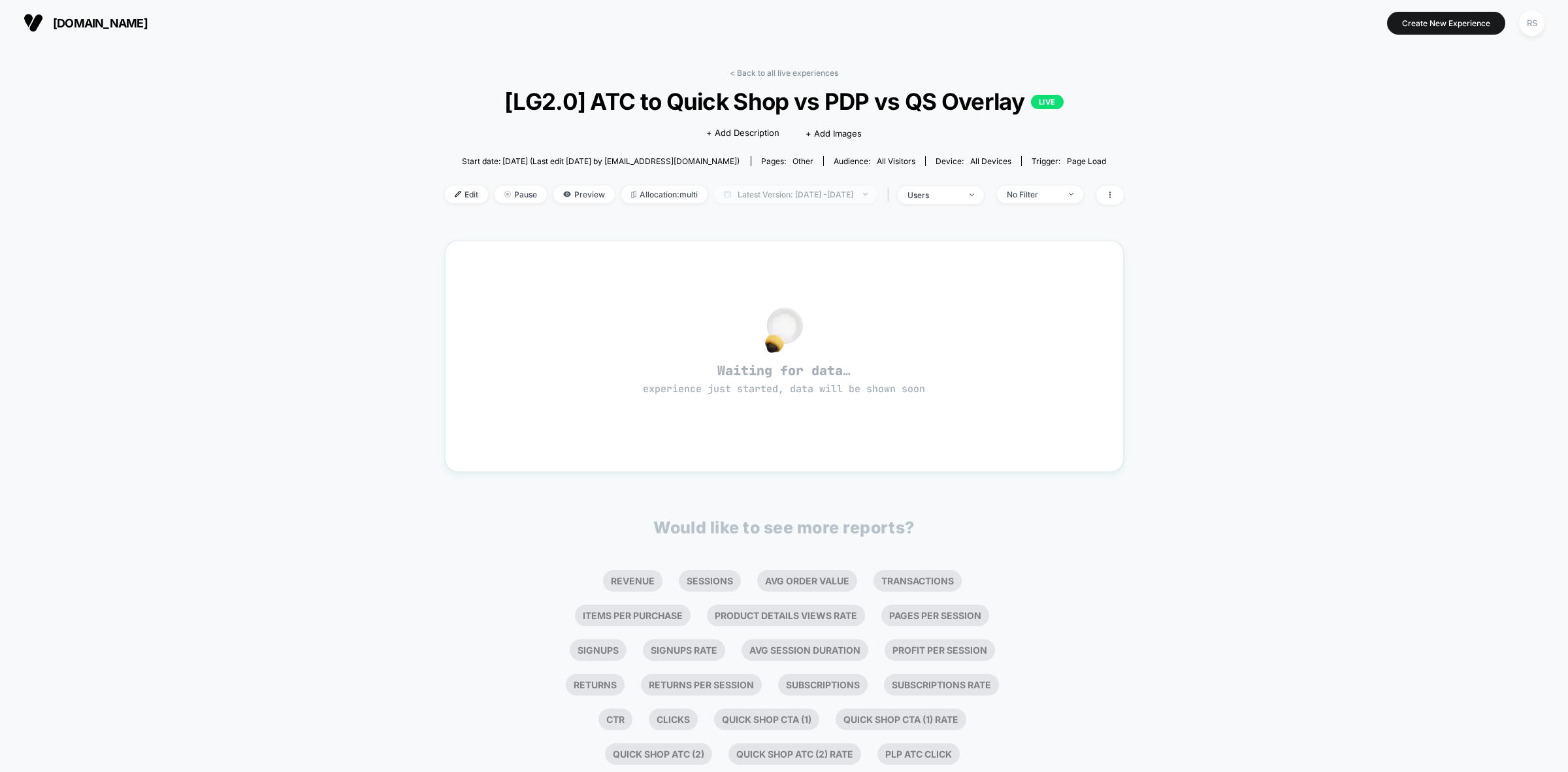
click at [805, 197] on span "Latest Version: [DATE] - [DATE]" at bounding box center [795, 194] width 163 height 17
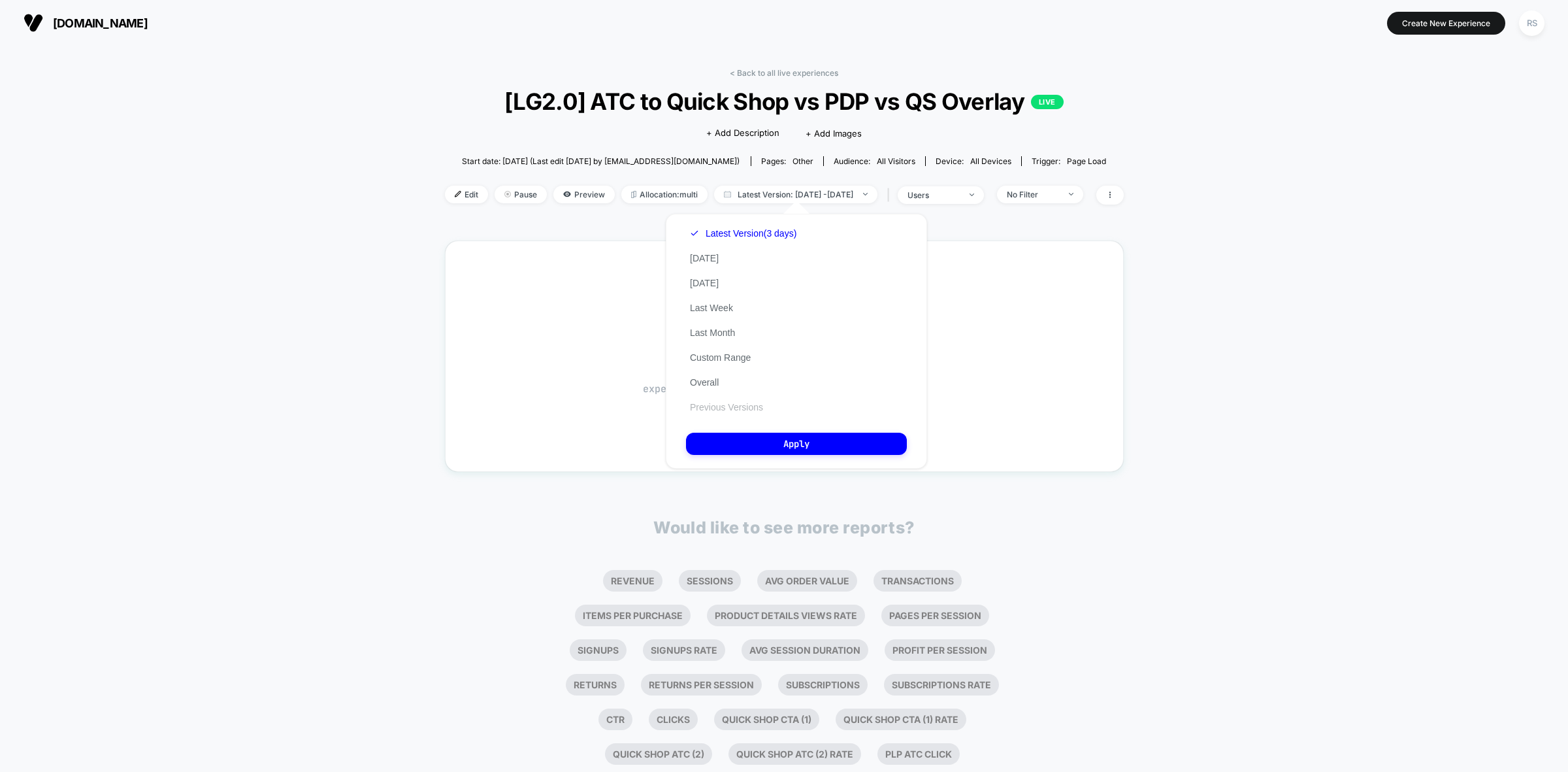
click at [745, 401] on button "Previous Versions" at bounding box center [727, 407] width 81 height 12
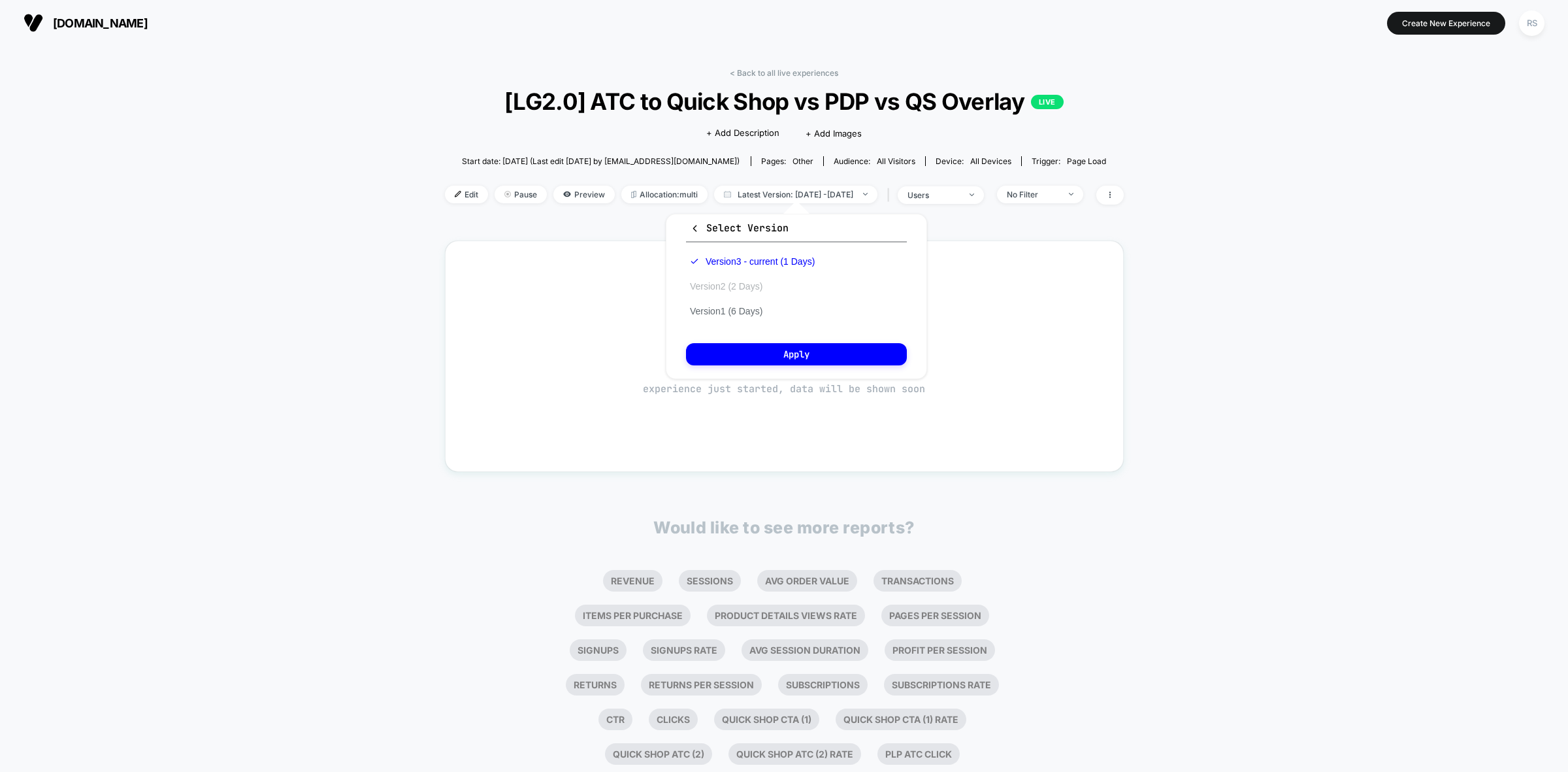
click at [745, 285] on button "Version 2 (2 Days)" at bounding box center [726, 286] width 81 height 12
click at [821, 355] on button "Apply" at bounding box center [797, 354] width 221 height 22
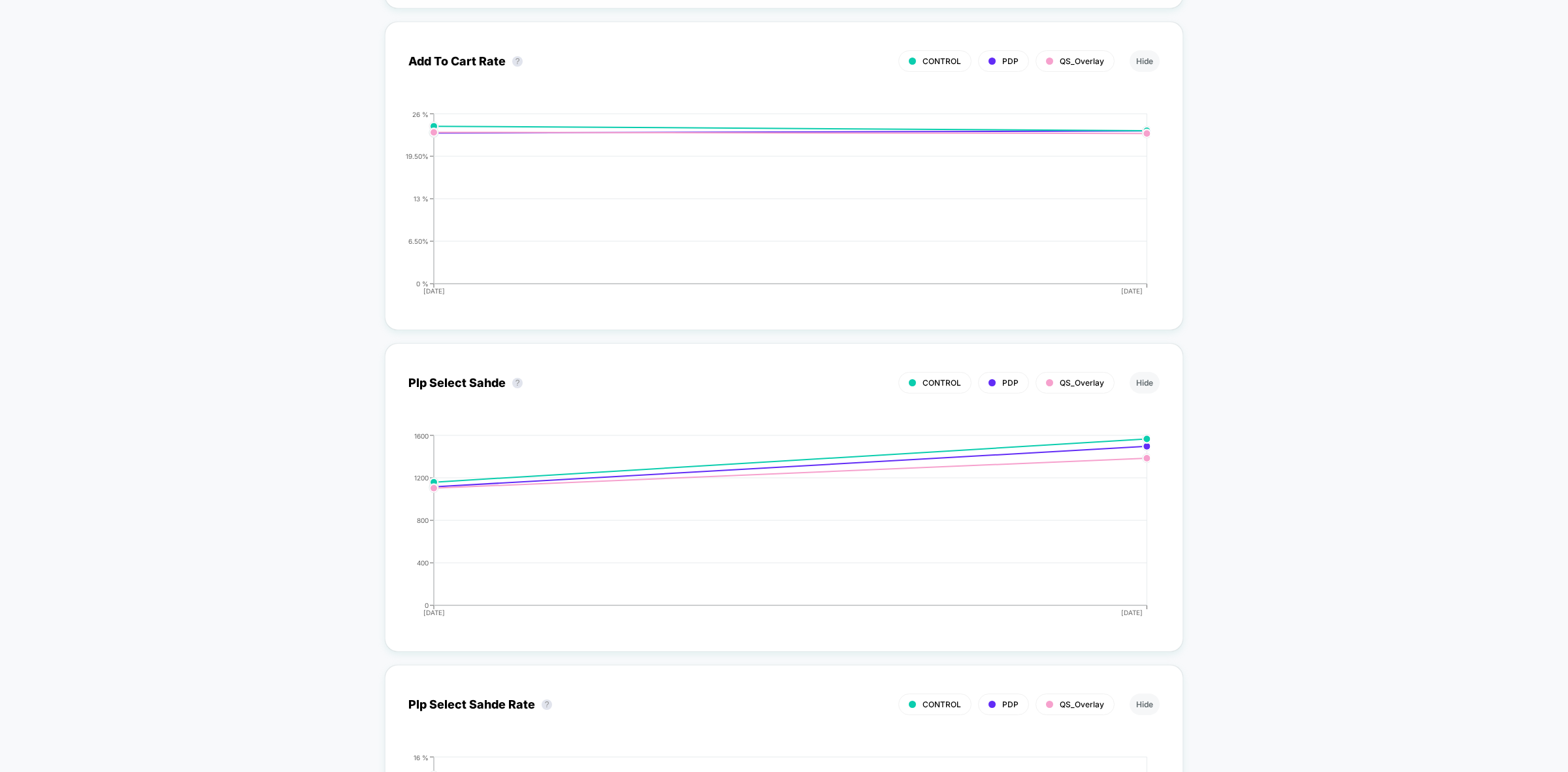
scroll to position [2096, 0]
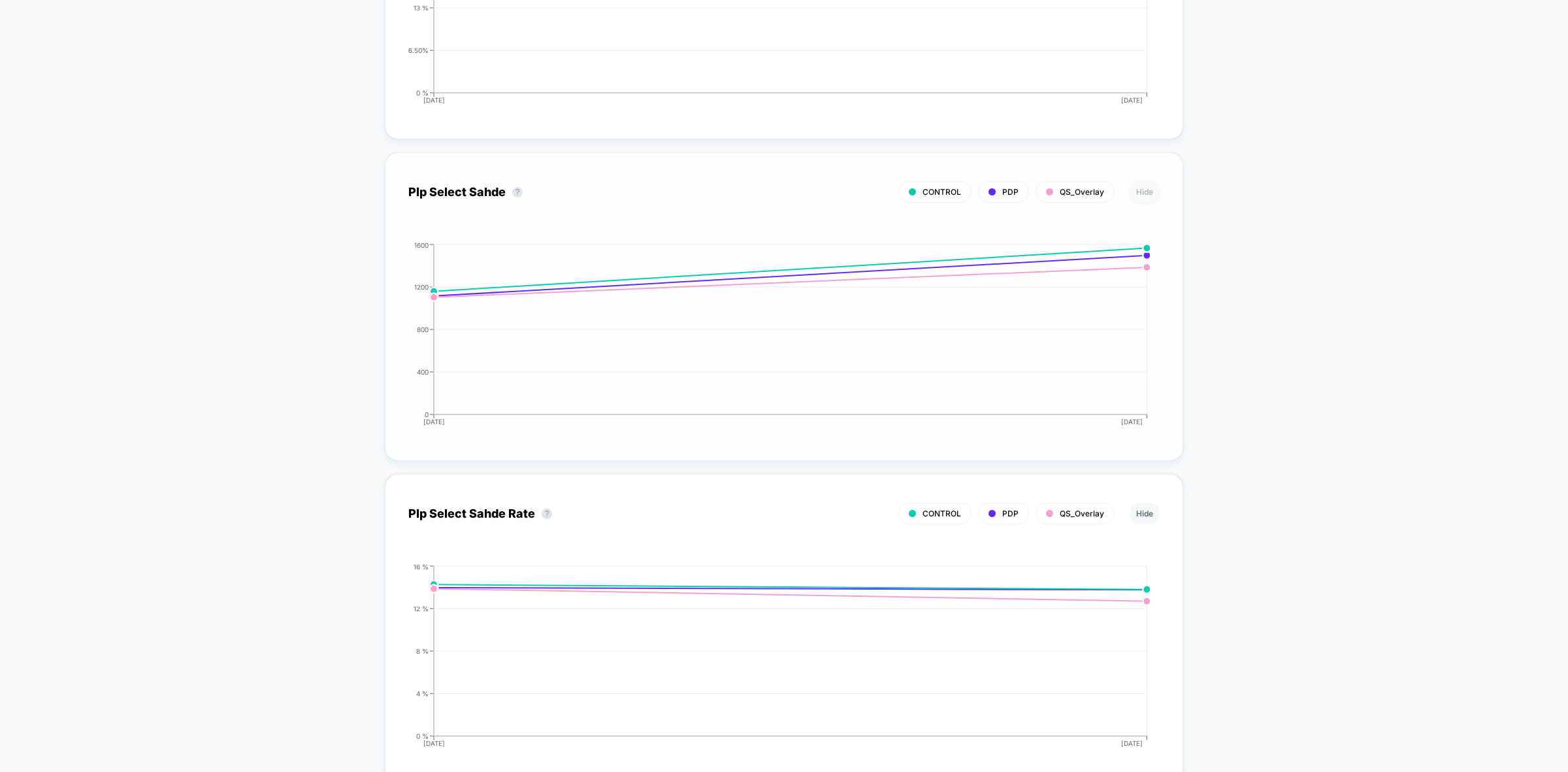
click at [1147, 187] on button "Hide" at bounding box center [1144, 192] width 30 height 22
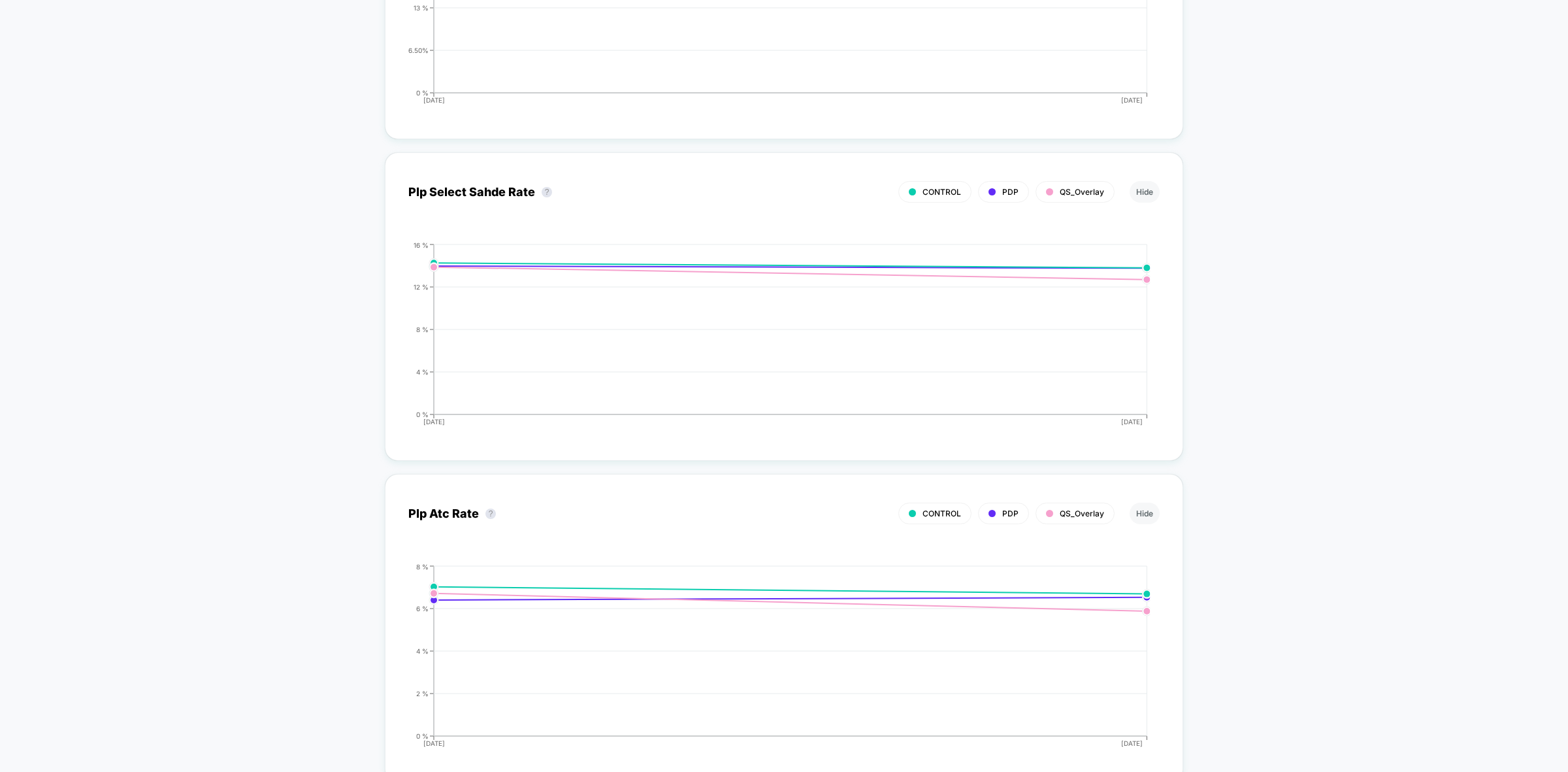
click at [1147, 187] on button "Hide" at bounding box center [1144, 192] width 30 height 22
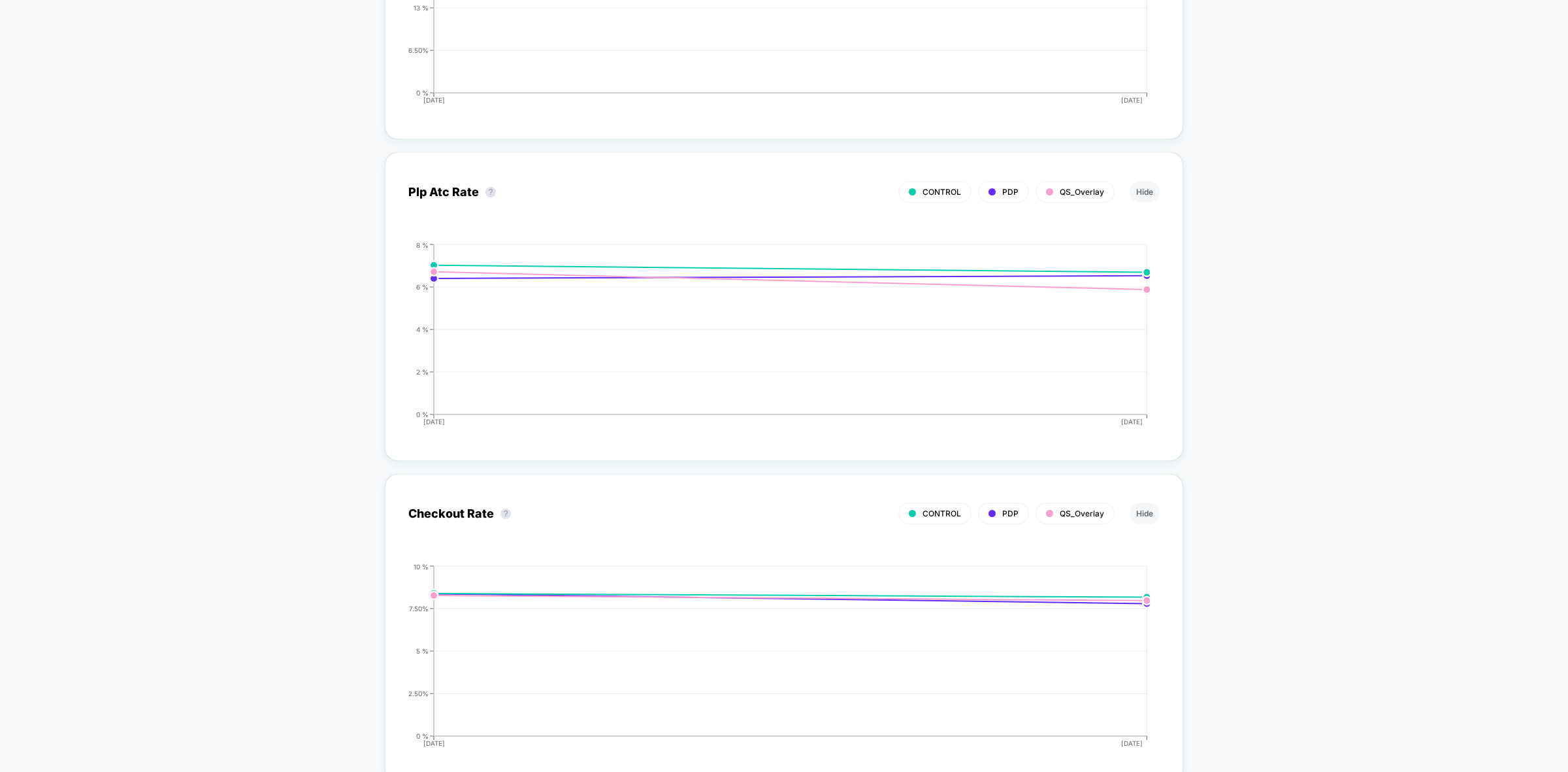
click at [1147, 187] on button "Hide" at bounding box center [1144, 192] width 30 height 22
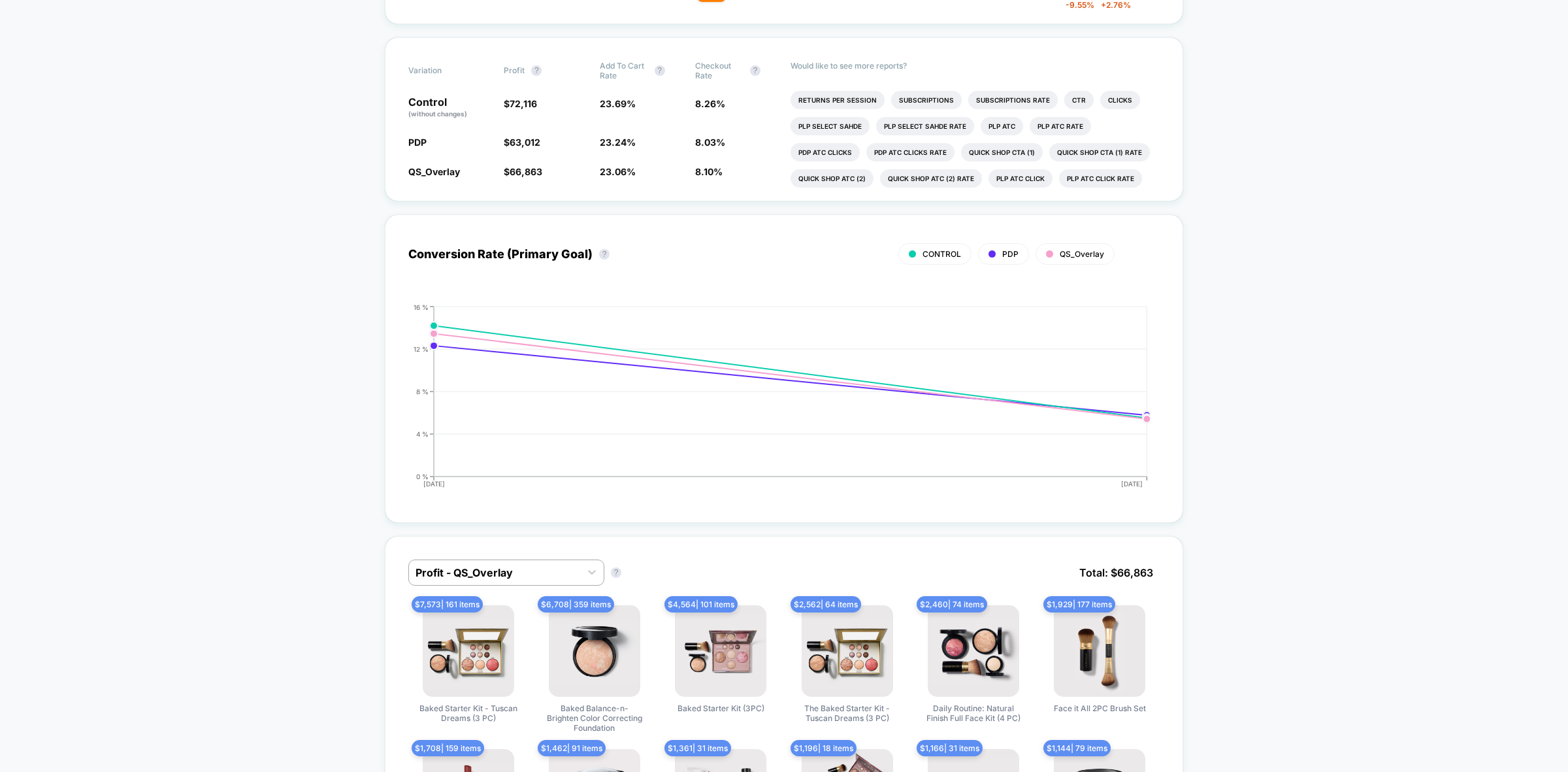
scroll to position [190, 0]
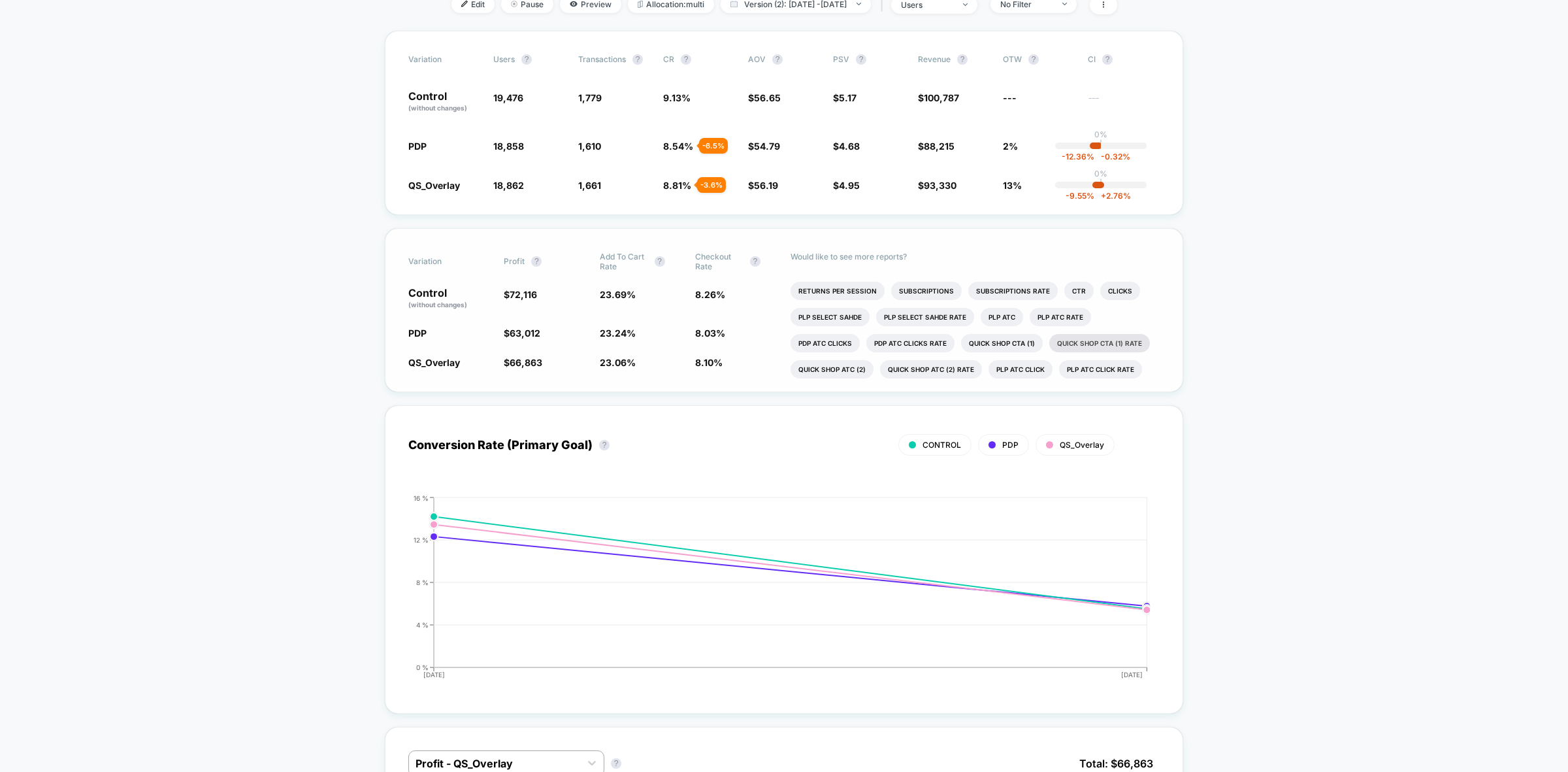
click at [1118, 334] on li "Quick Shop CTA (1) rate" at bounding box center [1099, 342] width 101 height 18
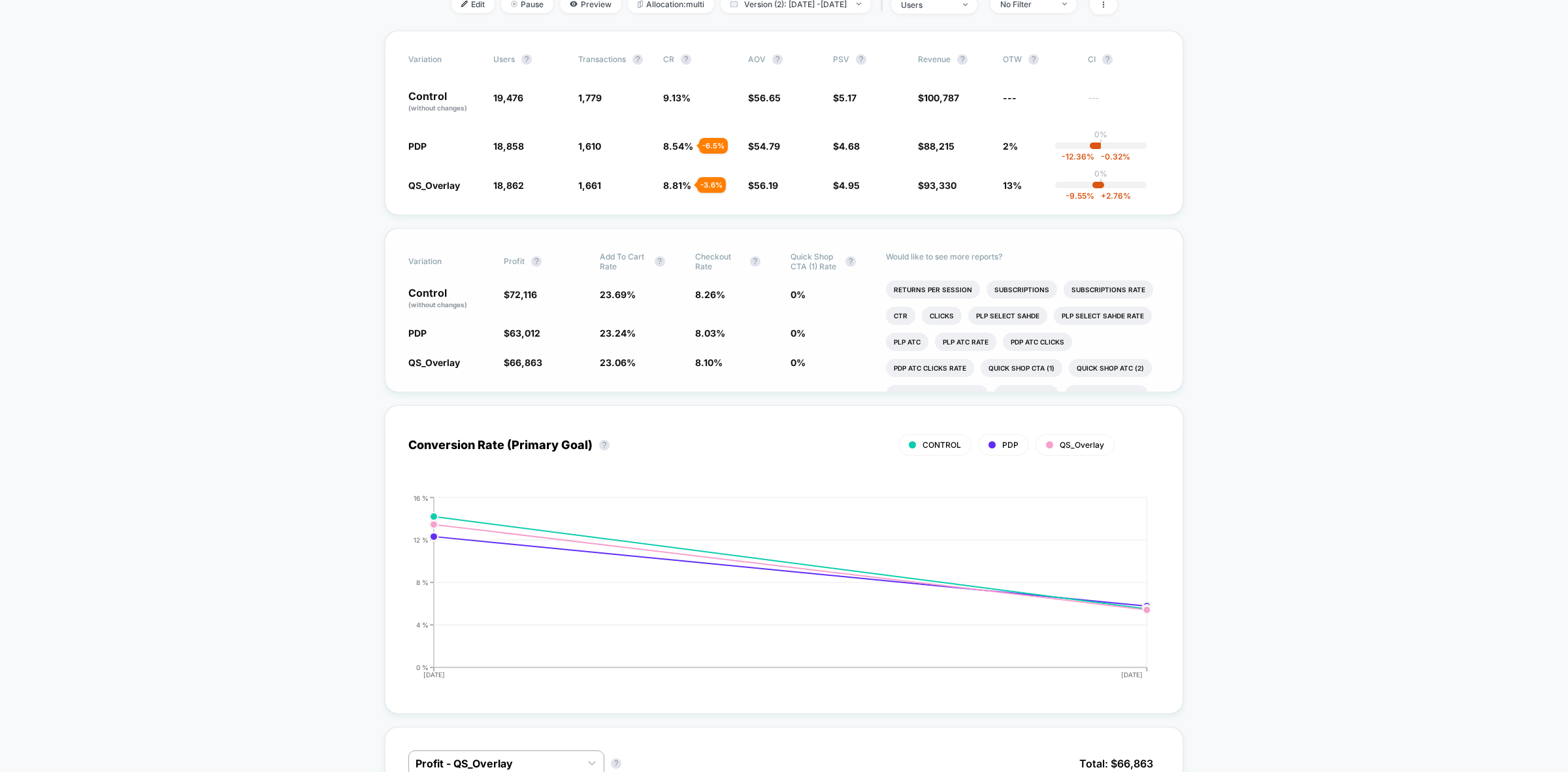
scroll to position [102, 0]
click at [956, 364] on li "Quick Shop ATC (2) rate" at bounding box center [937, 369] width 102 height 18
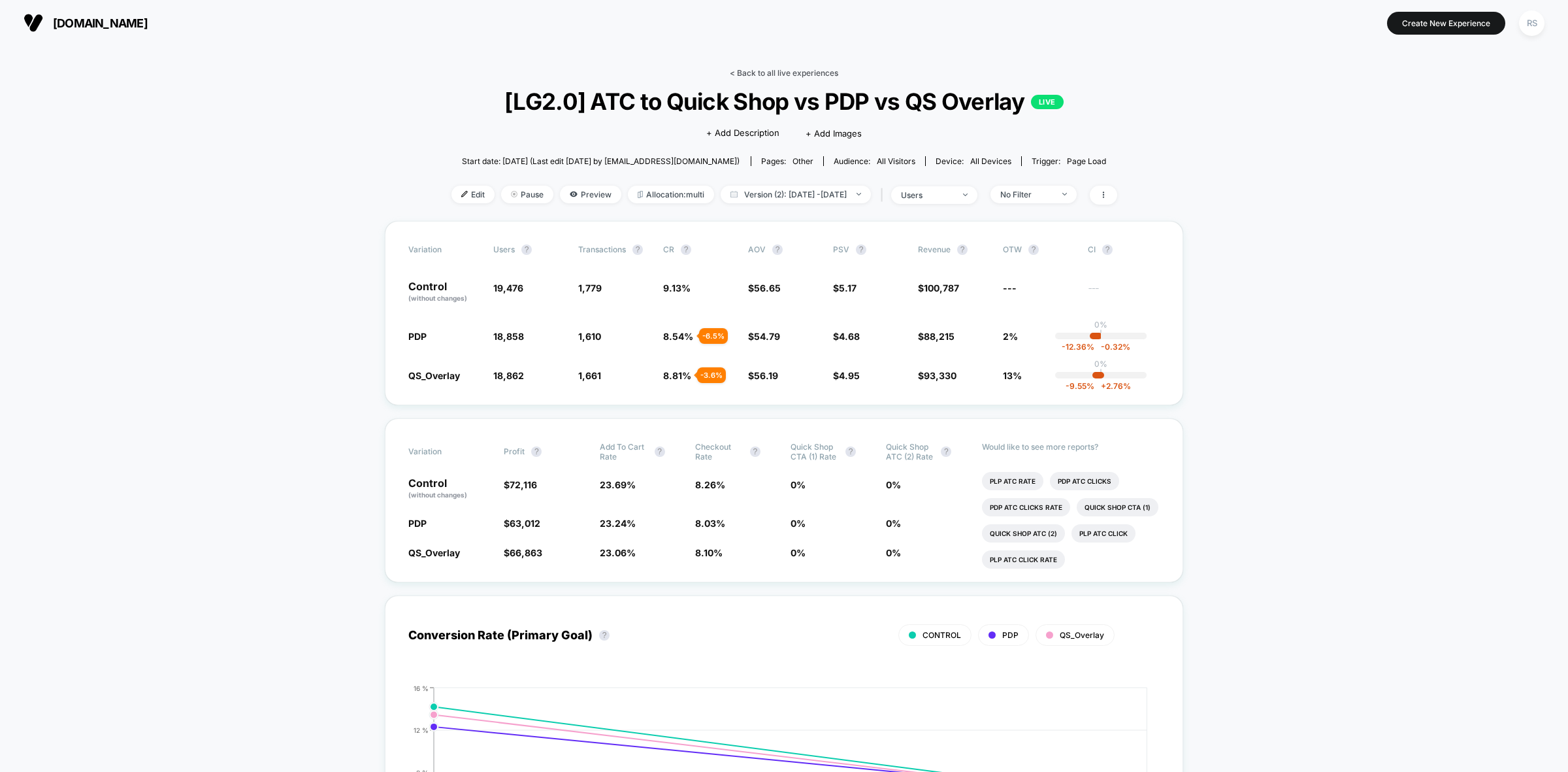
click at [805, 73] on link "< Back to all live experiences" at bounding box center [784, 73] width 108 height 10
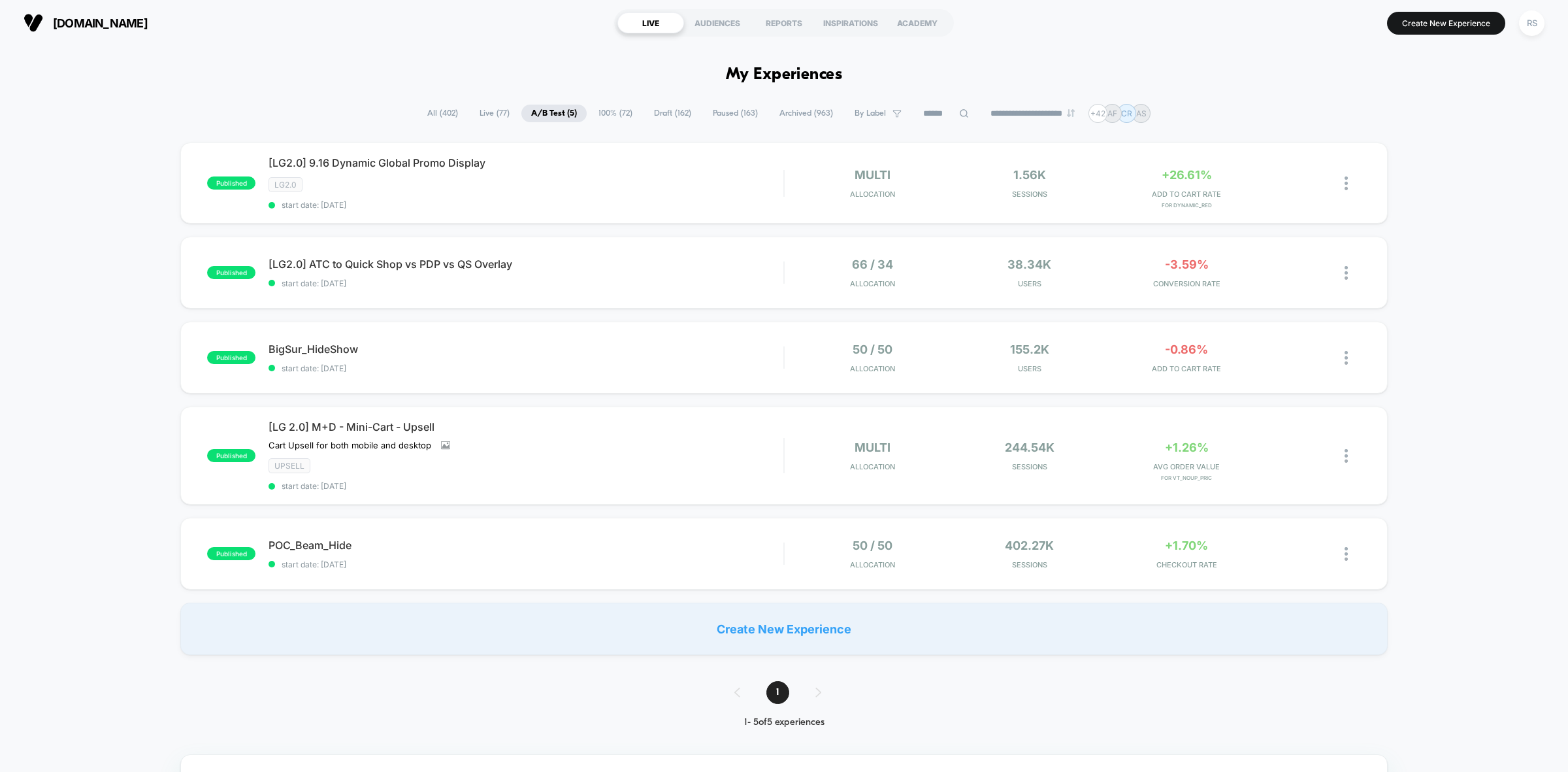
click at [443, 115] on span "All ( 402 )" at bounding box center [442, 113] width 50 height 17
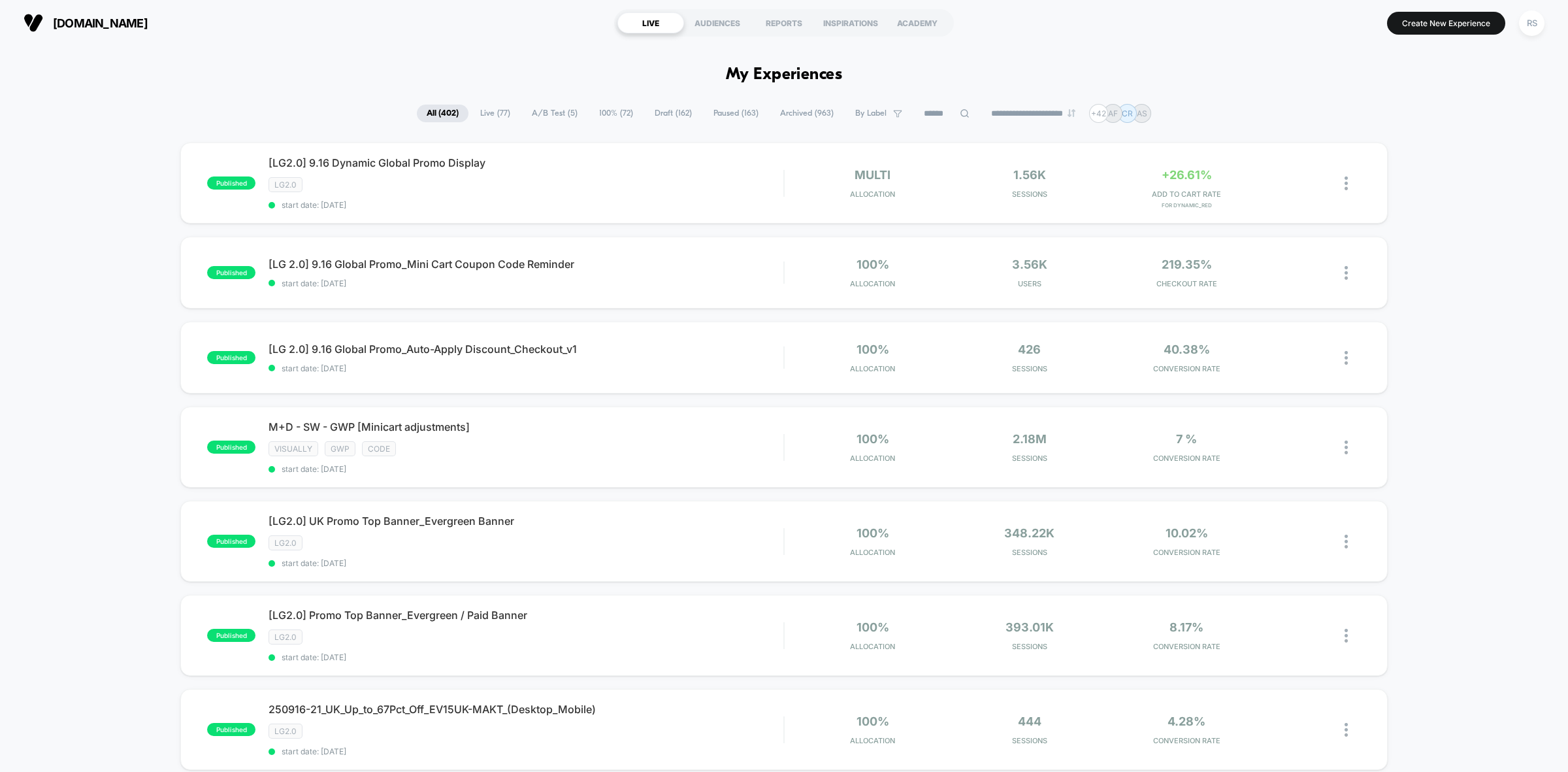
click at [940, 111] on input at bounding box center [947, 114] width 65 height 16
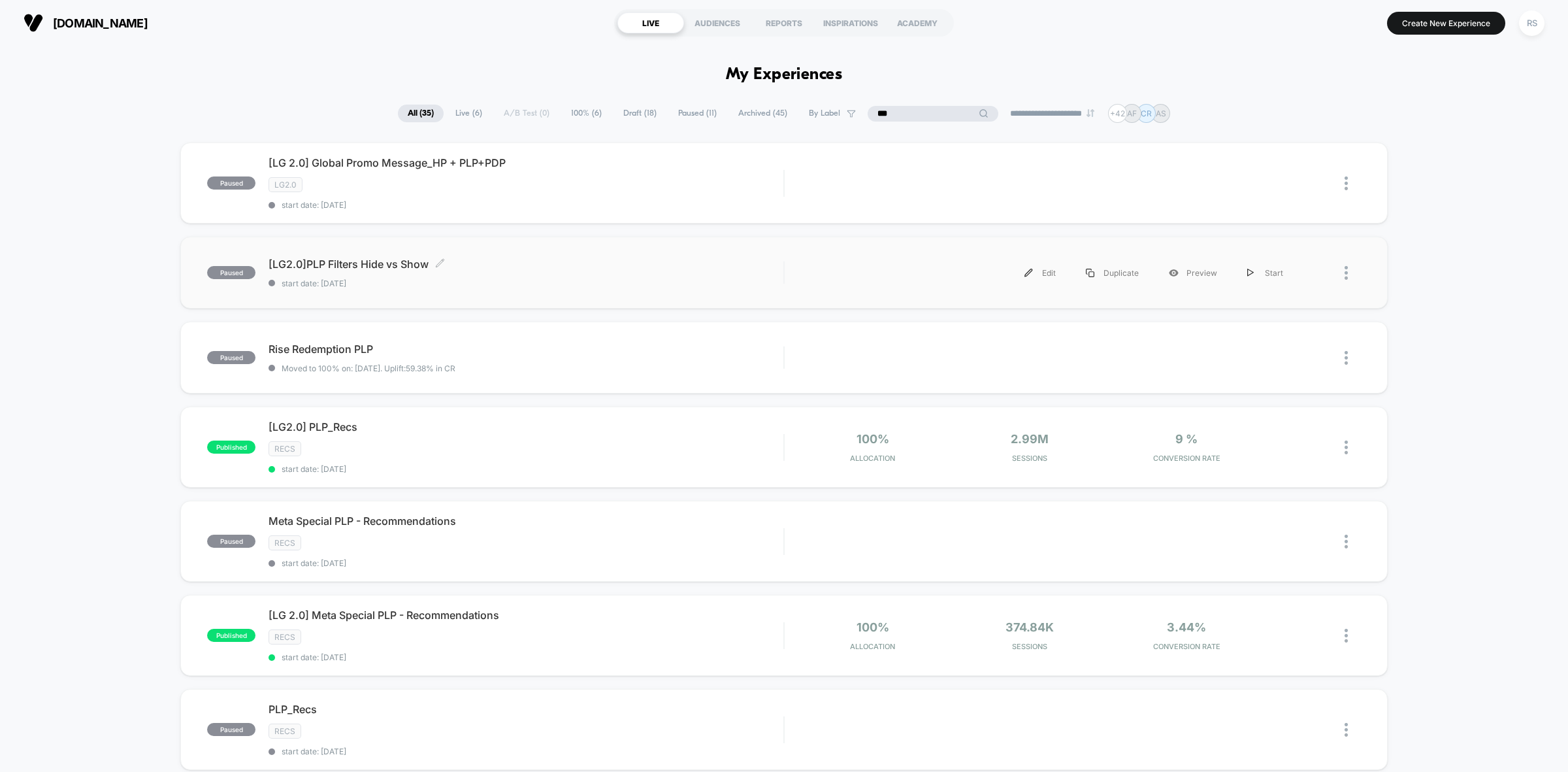
type input "***"
click at [575, 282] on span "start date: 9/4/2025" at bounding box center [526, 284] width 515 height 10
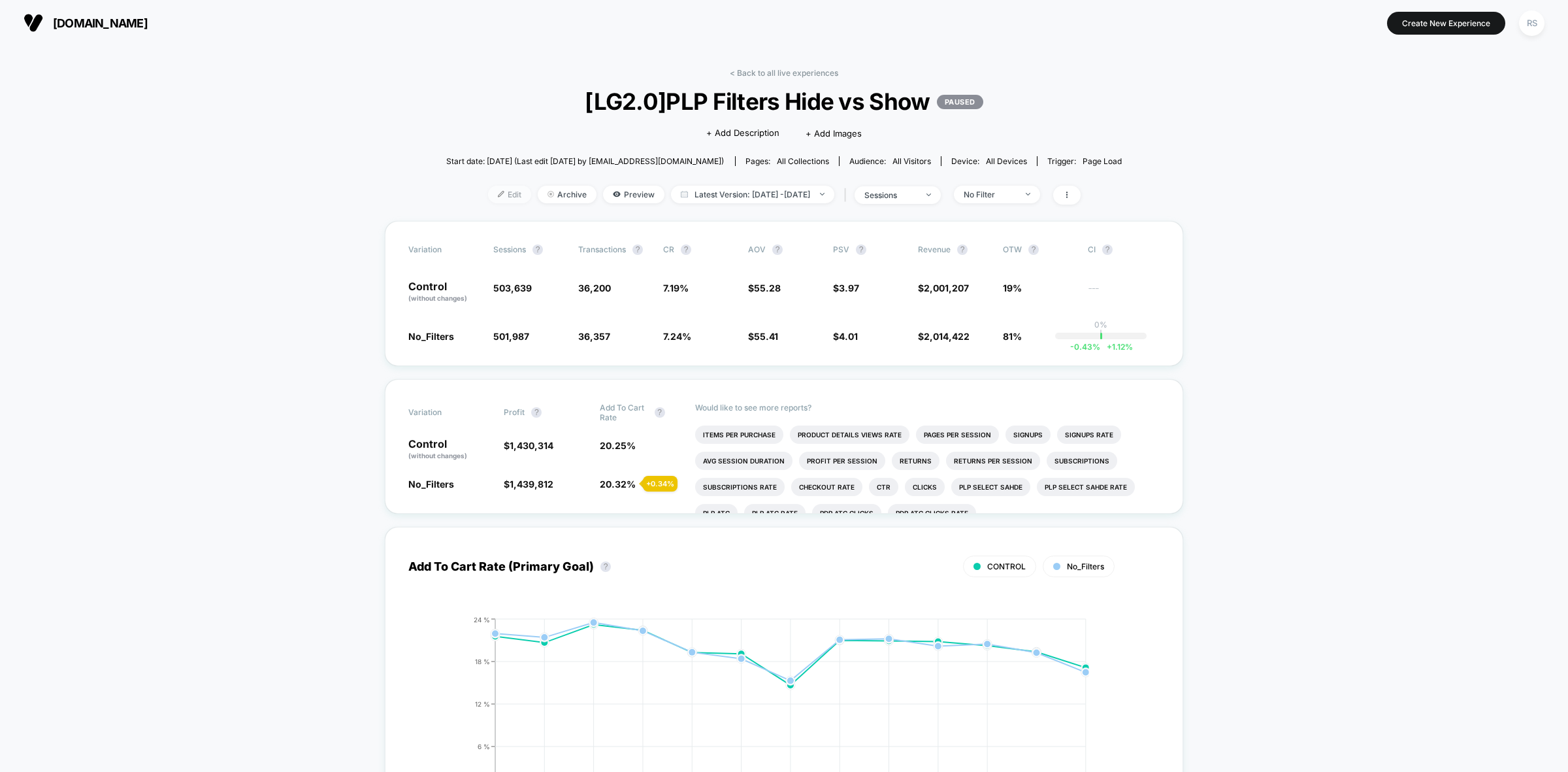
click at [490, 189] on span "Edit" at bounding box center [509, 194] width 43 height 17
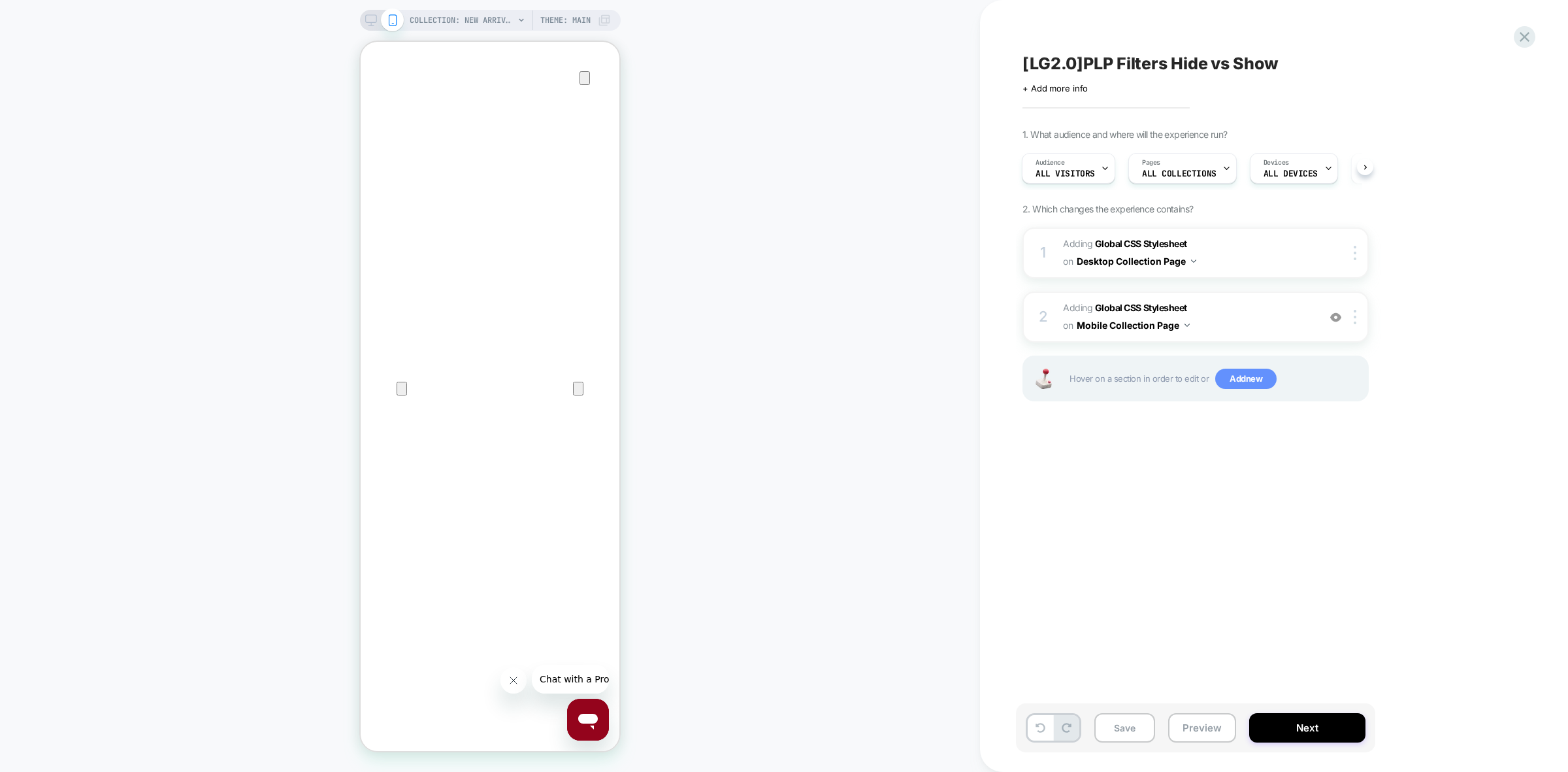
click at [1252, 371] on span "Add new" at bounding box center [1246, 379] width 62 height 21
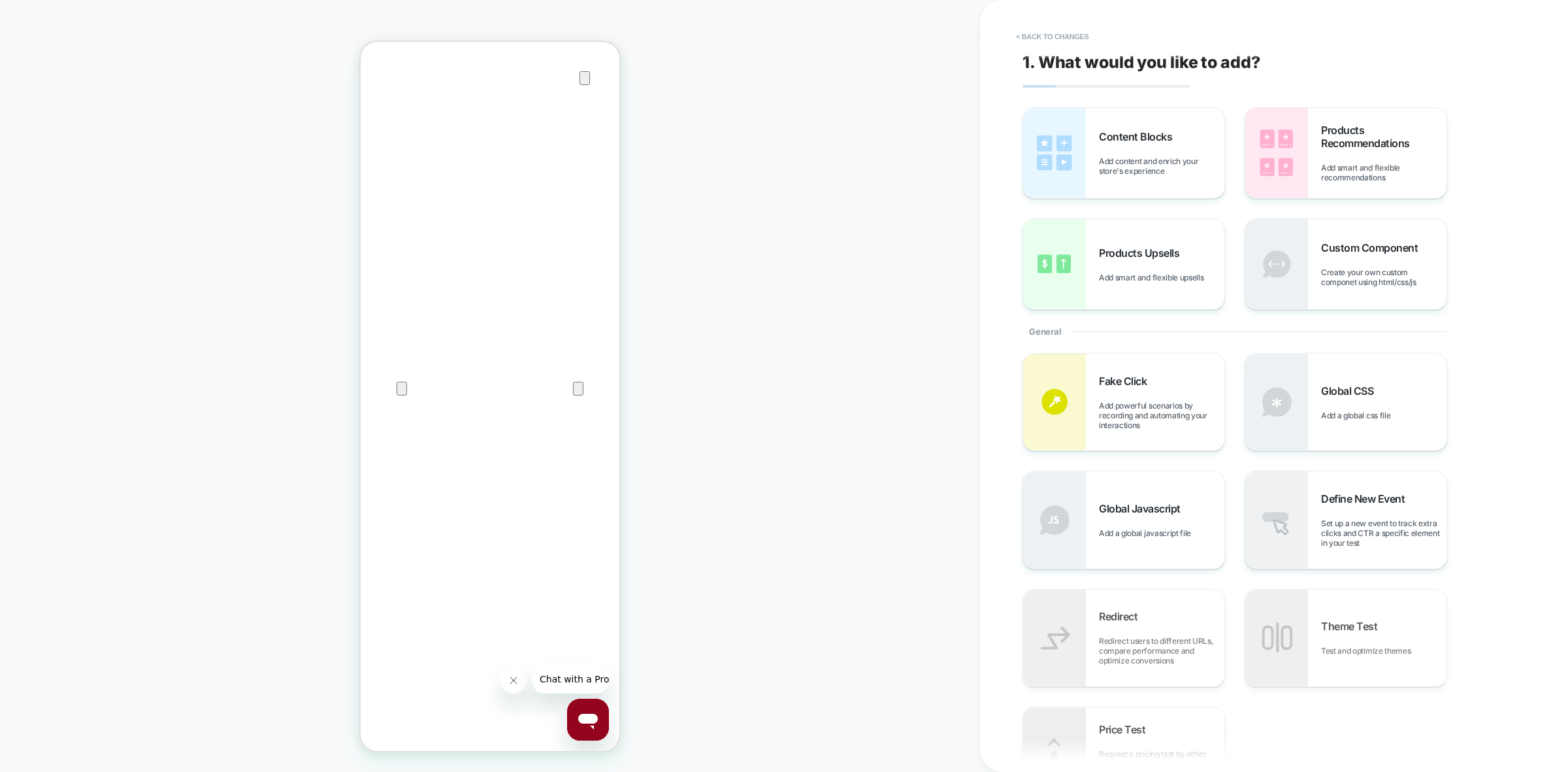
click at [378, 100] on icon "Close" at bounding box center [374, 104] width 9 height 9
click at [1043, 34] on button "< Back to changes" at bounding box center [1052, 36] width 86 height 21
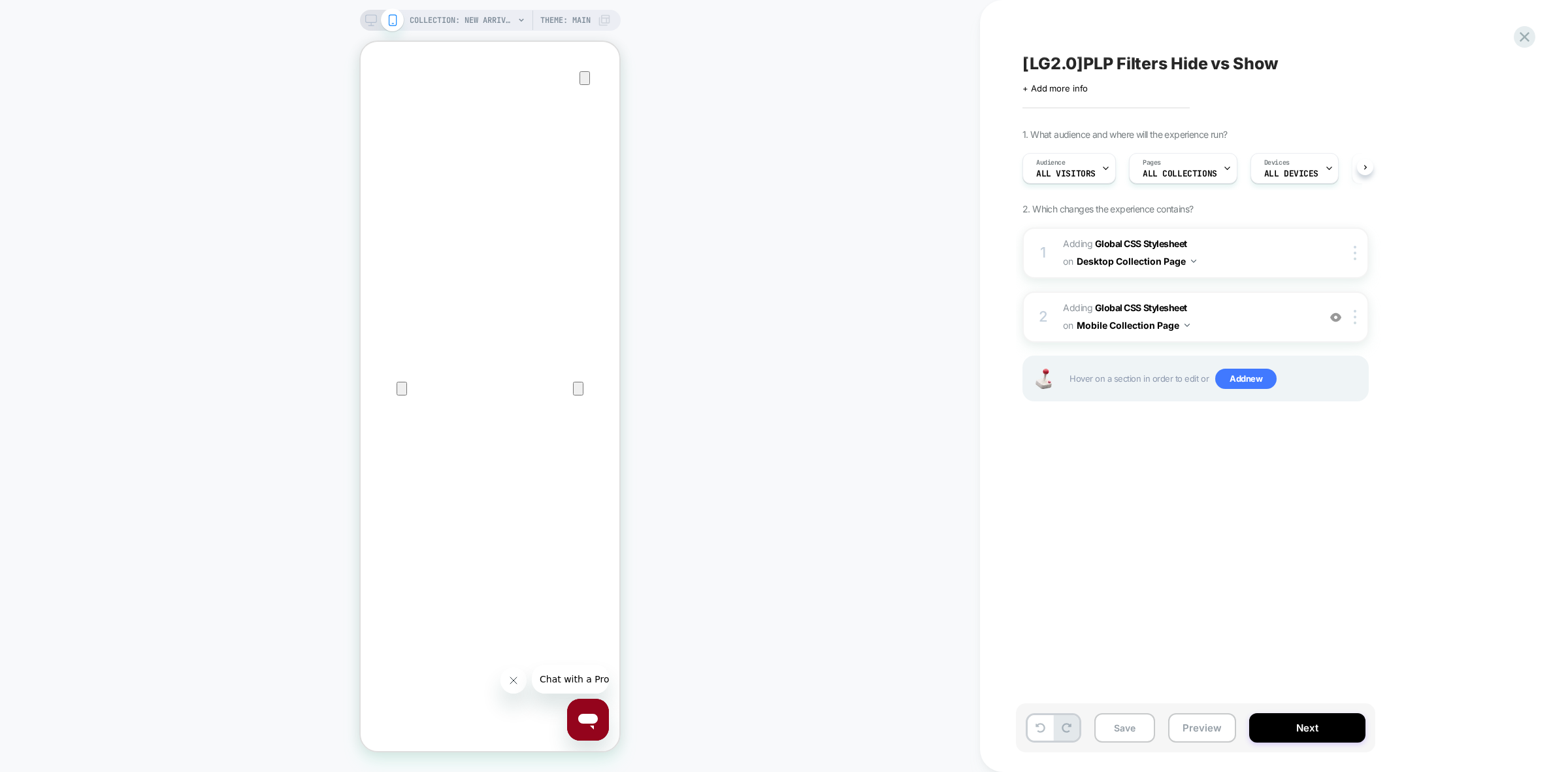
scroll to position [0, 1]
click at [1301, 742] on button "Next" at bounding box center [1308, 727] width 116 height 30
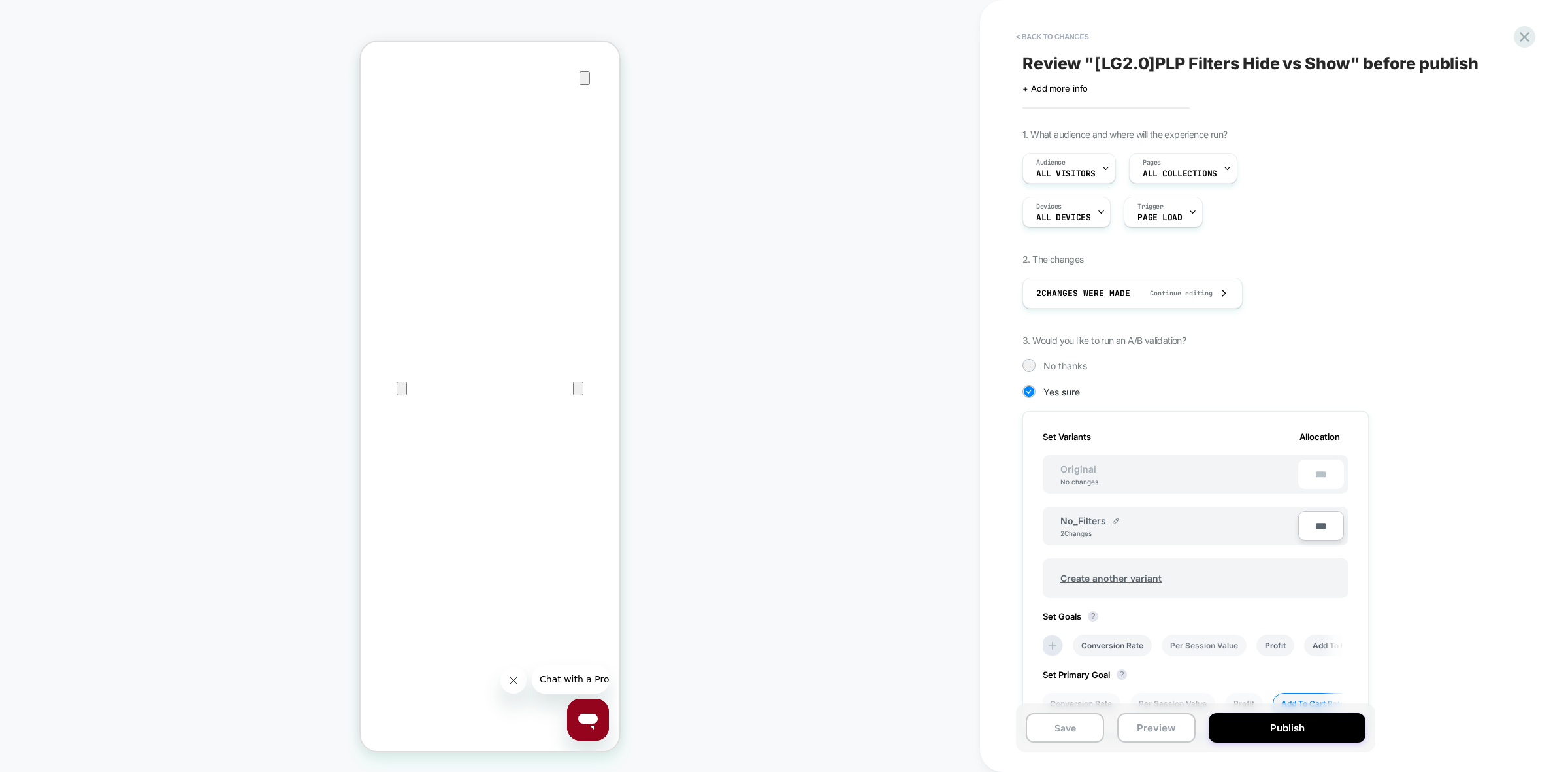
scroll to position [137, 0]
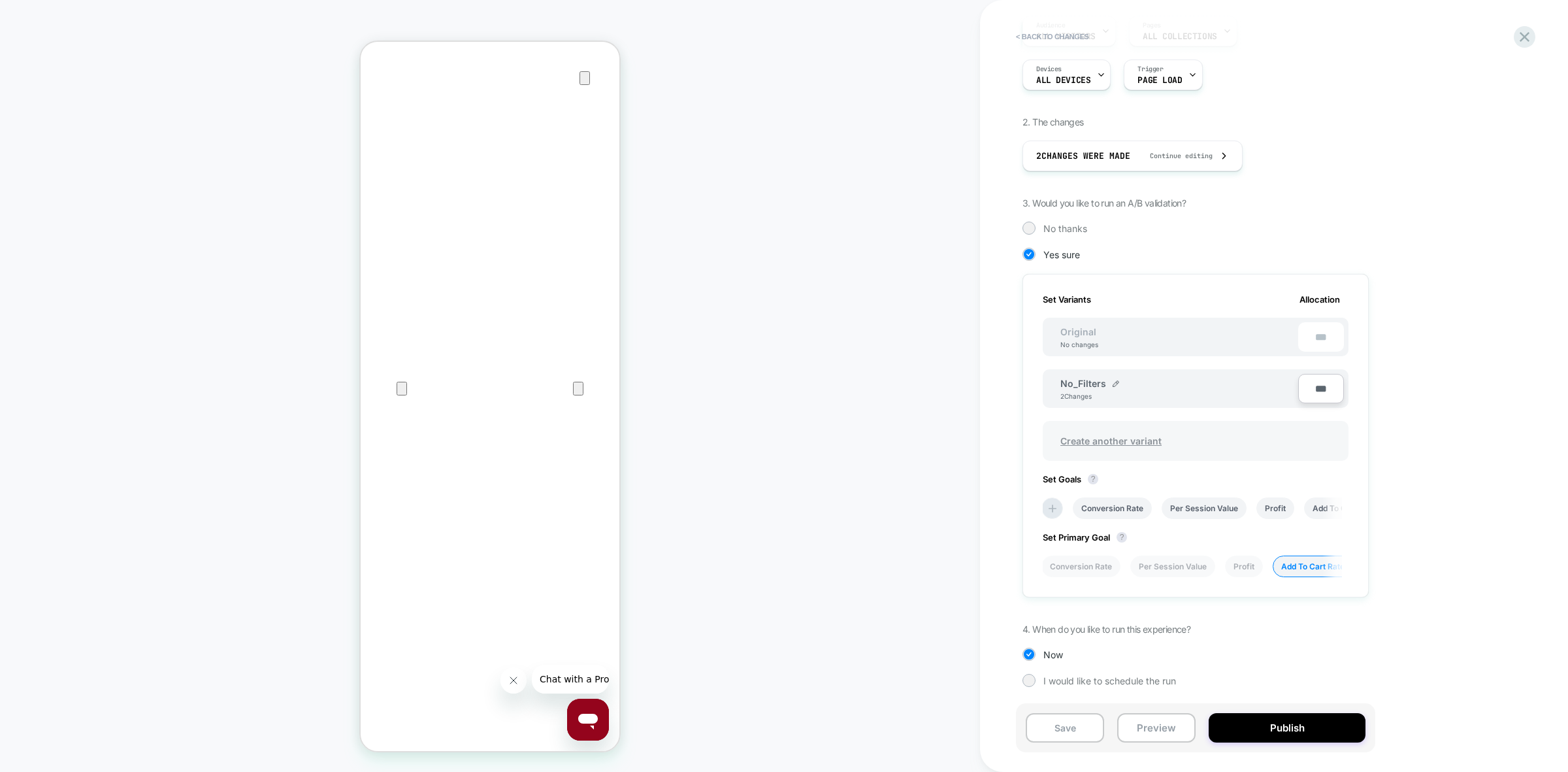
click at [1121, 443] on span "Create another variant" at bounding box center [1112, 440] width 128 height 30
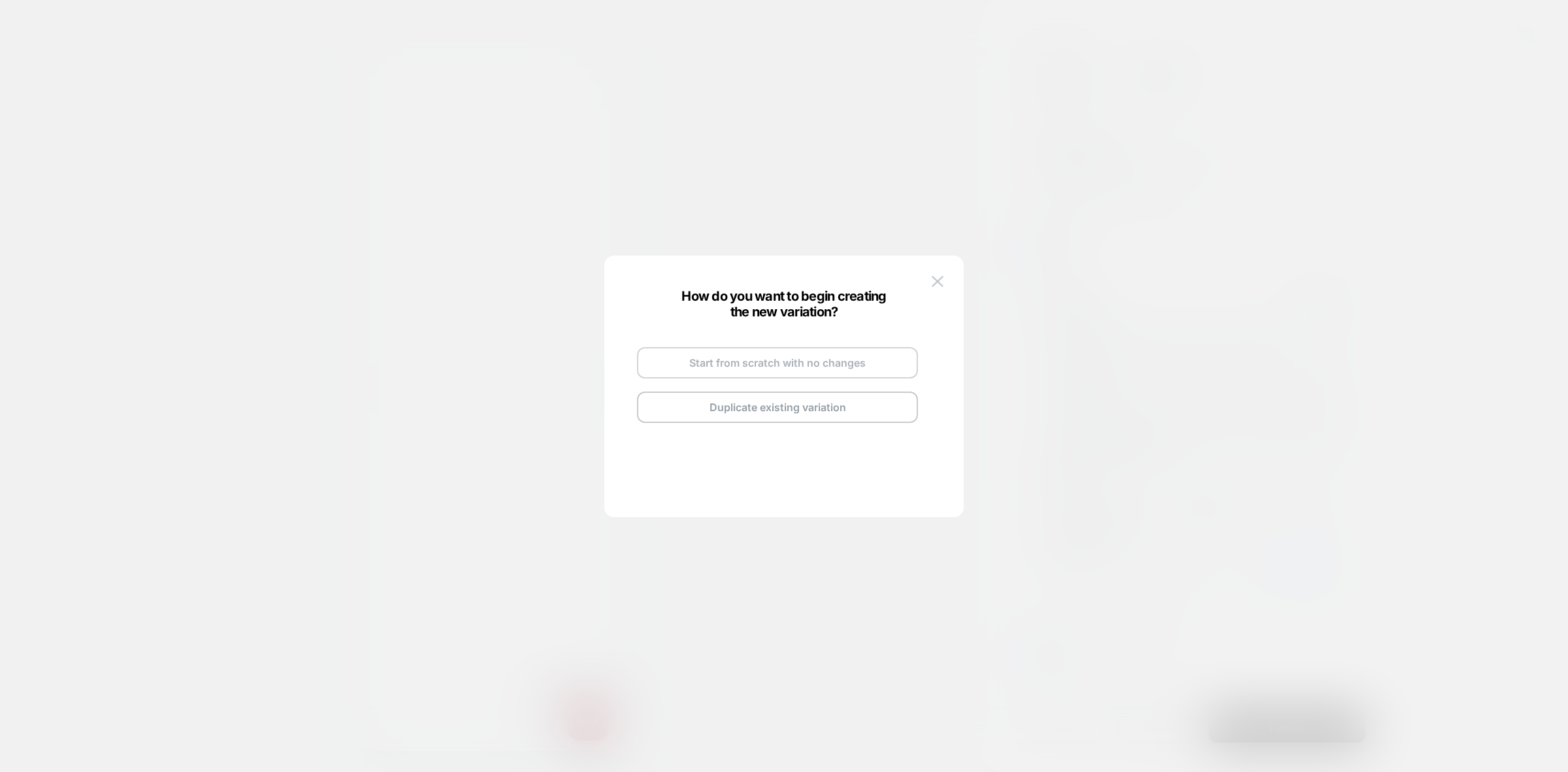
click at [821, 364] on button "Start from scratch with no changes" at bounding box center [777, 362] width 281 height 31
click at [866, 385] on button "Go and Edit the New Variation" at bounding box center [777, 388] width 281 height 31
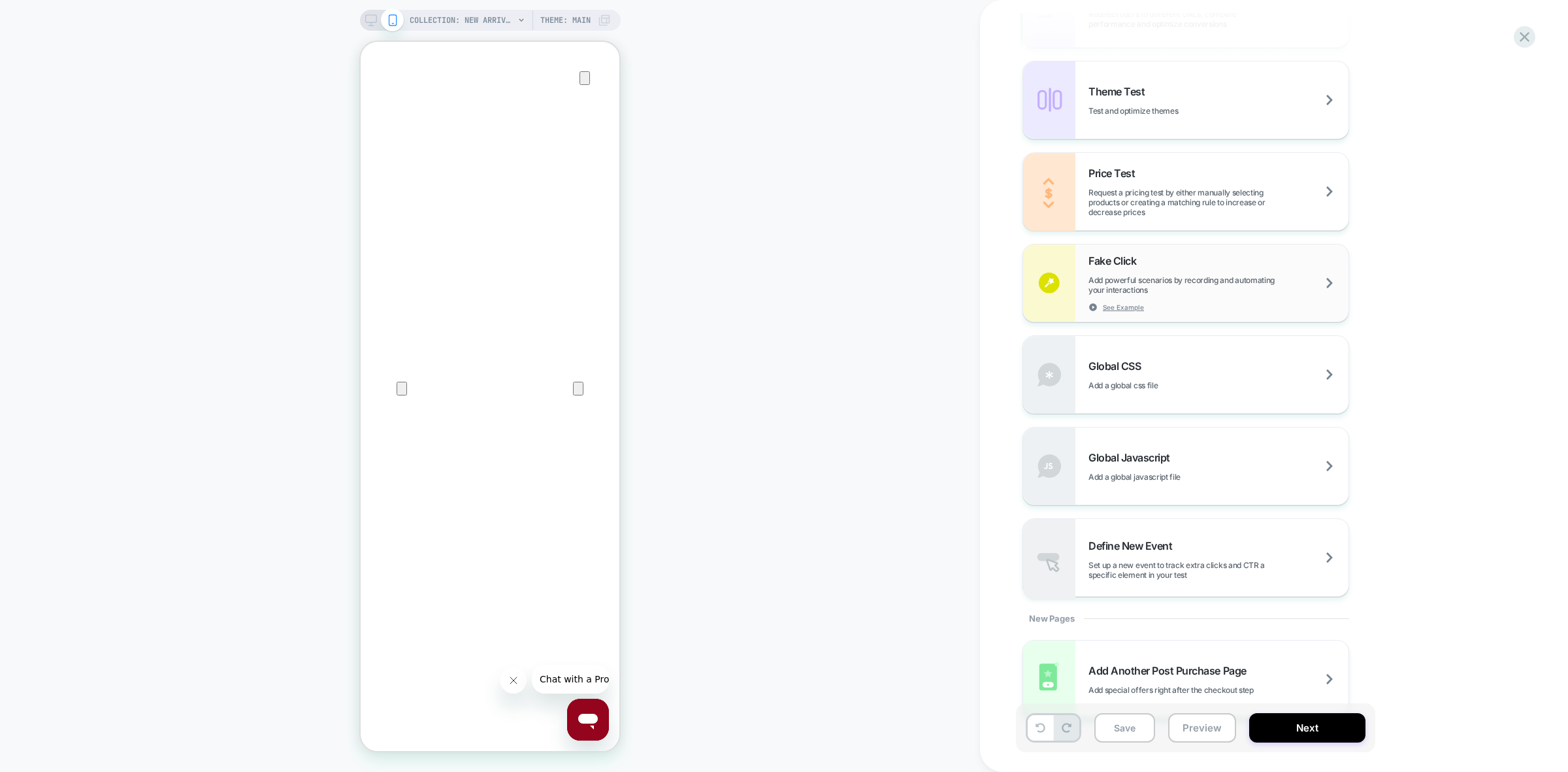
scroll to position [686, 0]
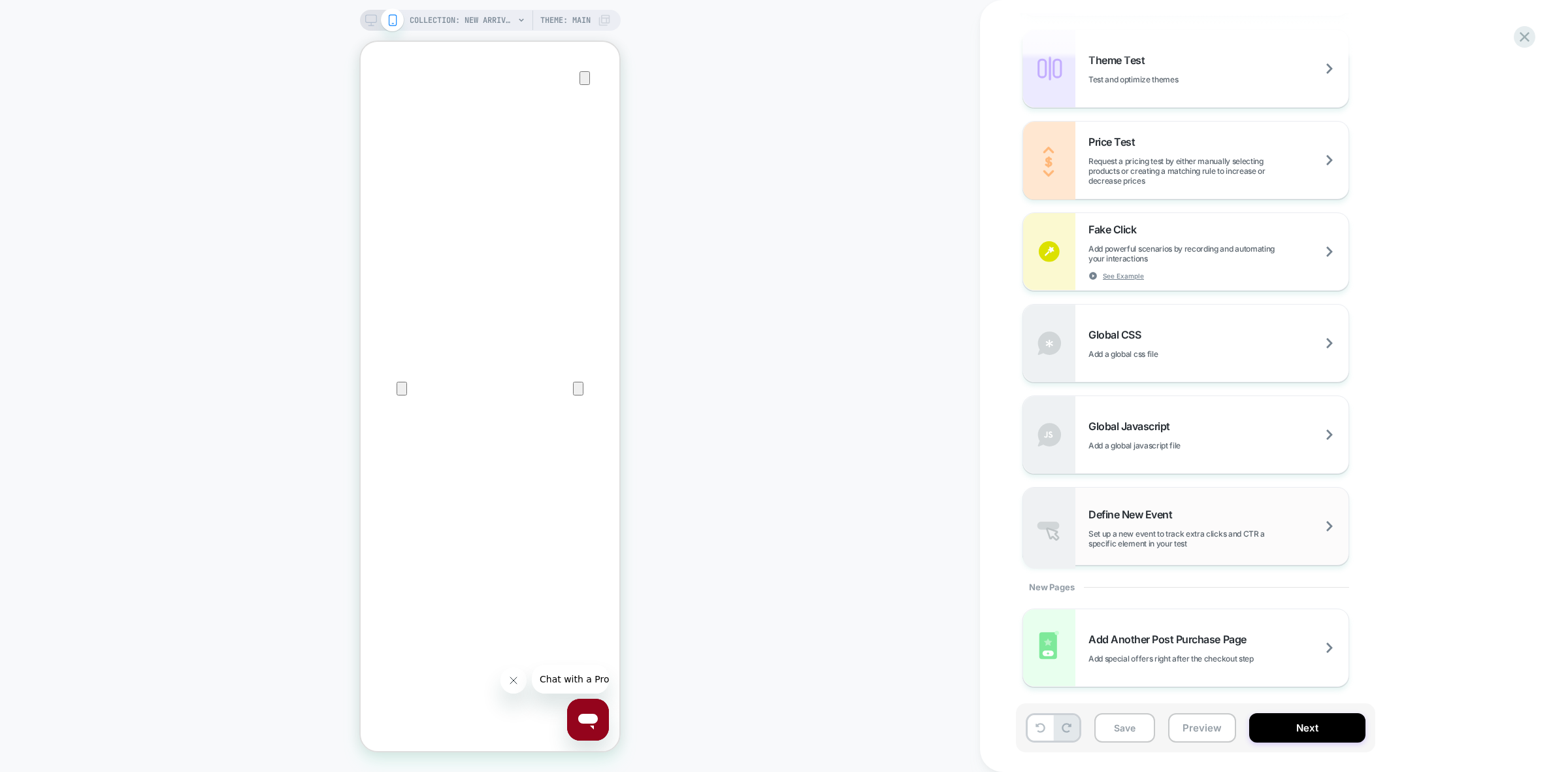
click at [1231, 521] on div "Define New Event Set up a new event to track extra clicks and CTR a specific el…" at bounding box center [1218, 528] width 260 height 41
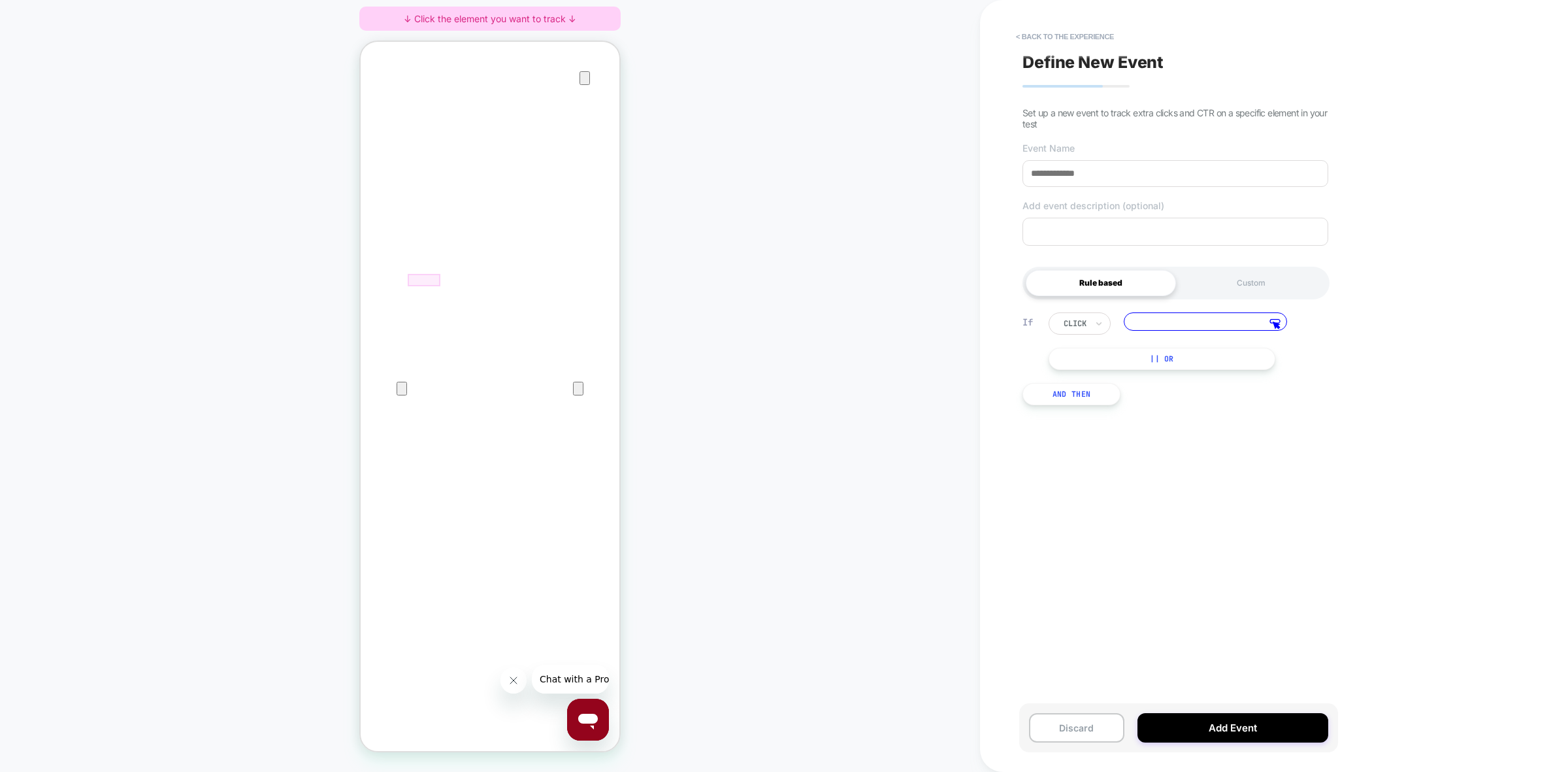
click at [431, 277] on div at bounding box center [424, 279] width 33 height 12
click at [467, 282] on div "Track Clicks ? Tracks clicks on the selected element." at bounding box center [493, 292] width 81 height 30
drag, startPoint x: 1226, startPoint y: 328, endPoint x: 1011, endPoint y: 330, distance: 215.0
click at [1011, 330] on div "**********" at bounding box center [1268, 386] width 575 height 772
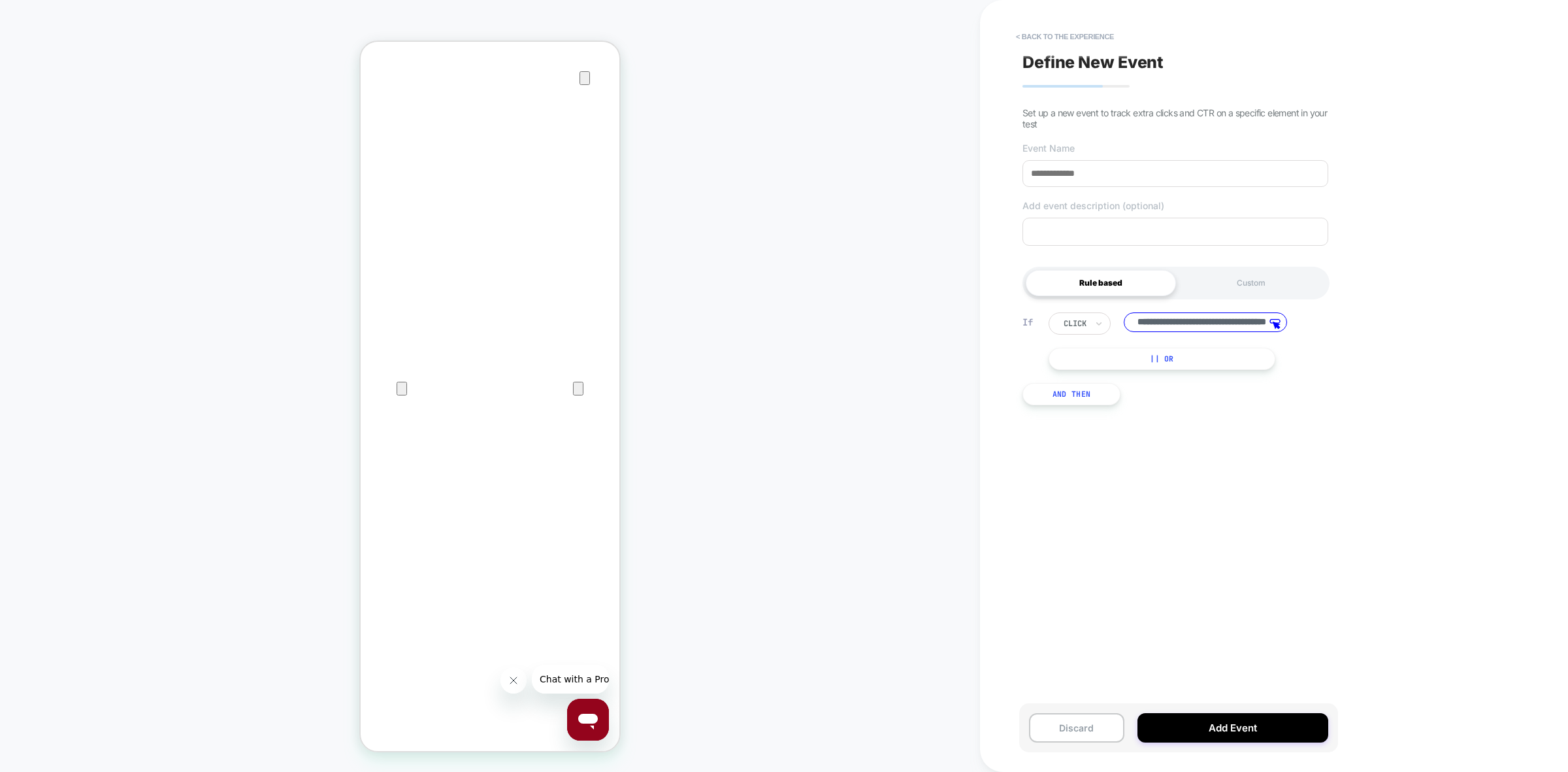
click at [1194, 321] on input "**********" at bounding box center [1205, 322] width 163 height 20
click at [1141, 322] on input "**********" at bounding box center [1205, 322] width 163 height 20
drag, startPoint x: 1232, startPoint y: 324, endPoint x: 1297, endPoint y: 324, distance: 65.0
click at [1297, 324] on div "**********" at bounding box center [1178, 323] width 260 height 22
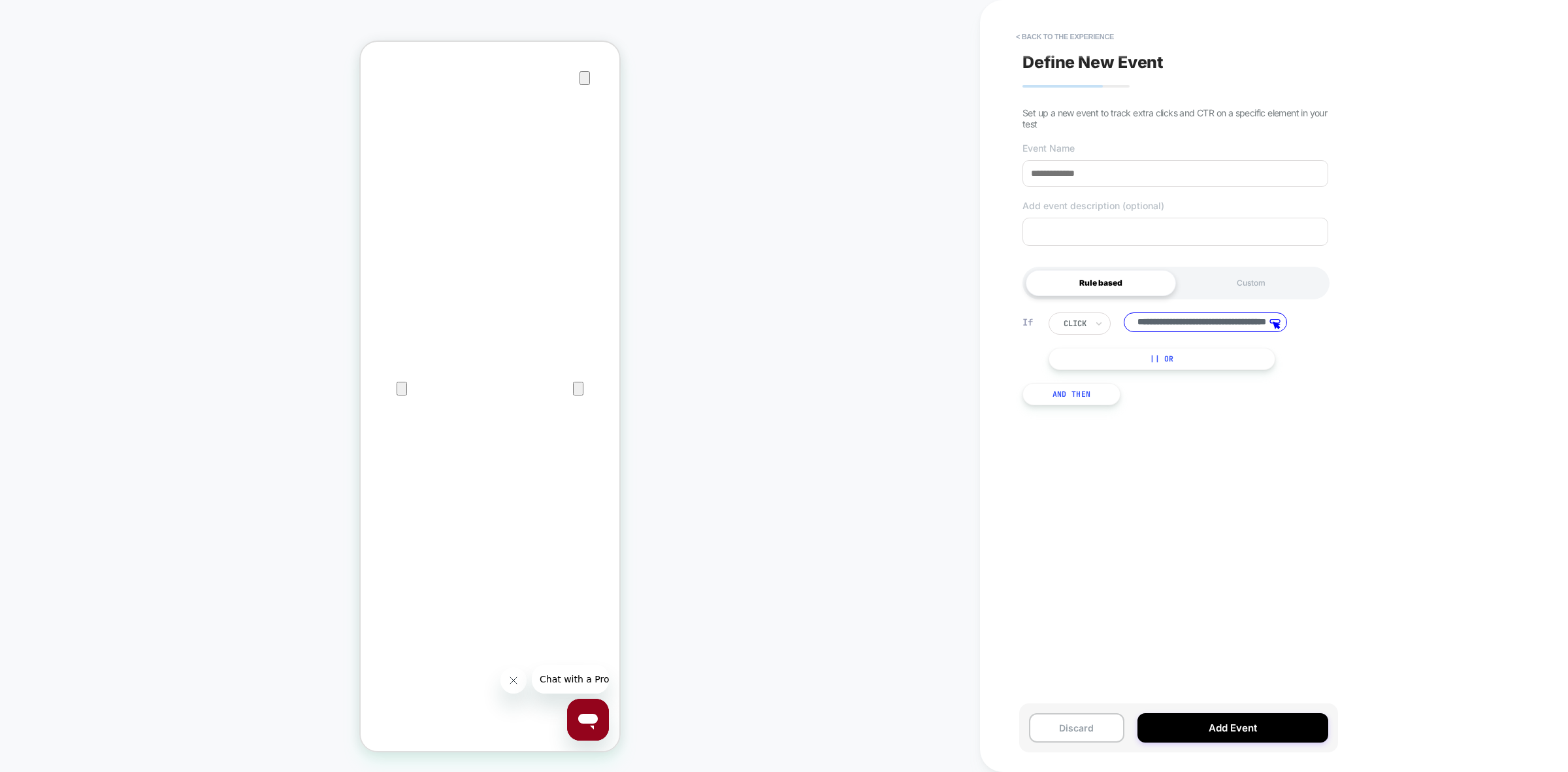
scroll to position [0, 0]
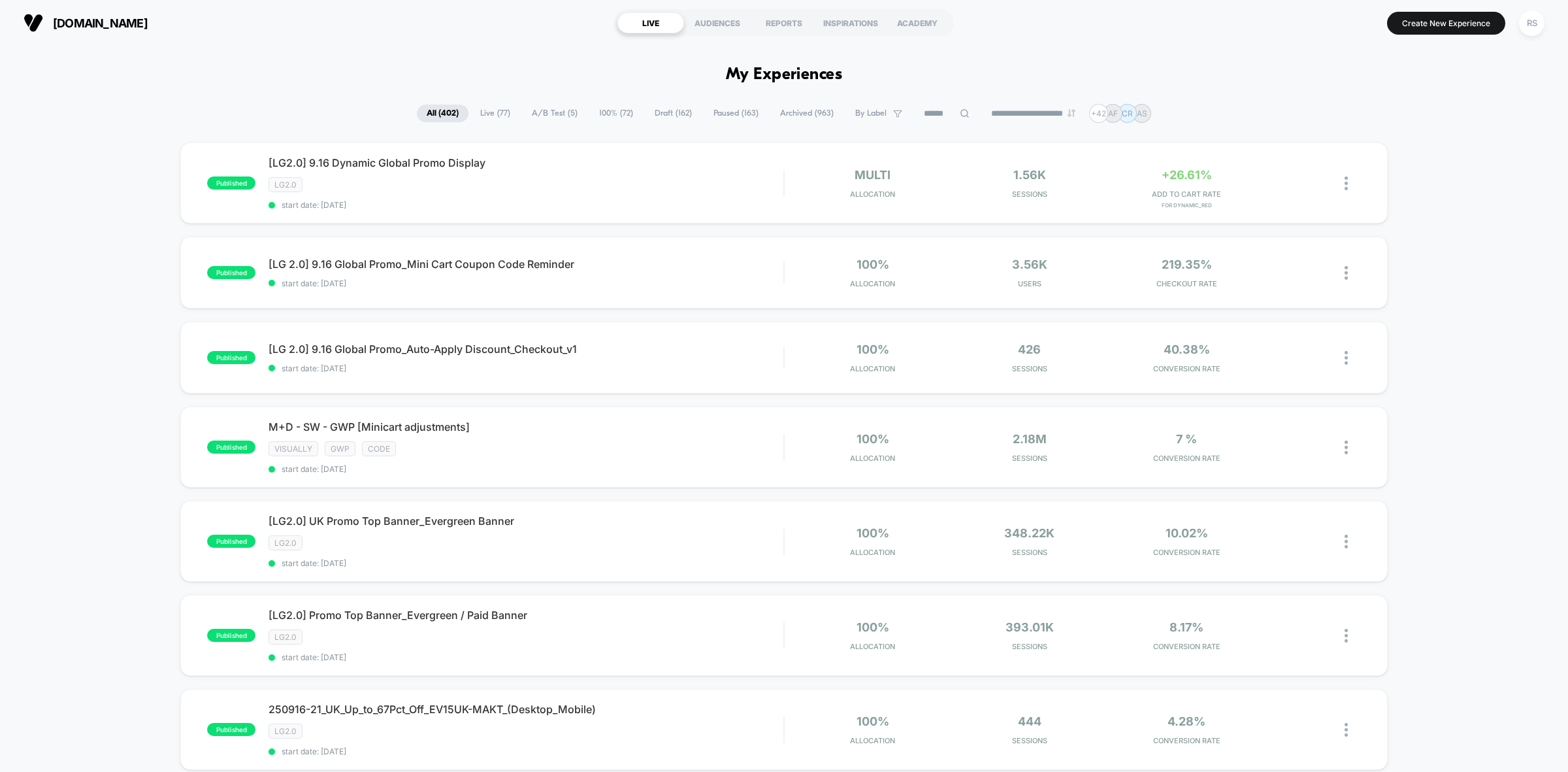
click at [535, 112] on span "A/B Test ( 5 )" at bounding box center [555, 113] width 65 height 17
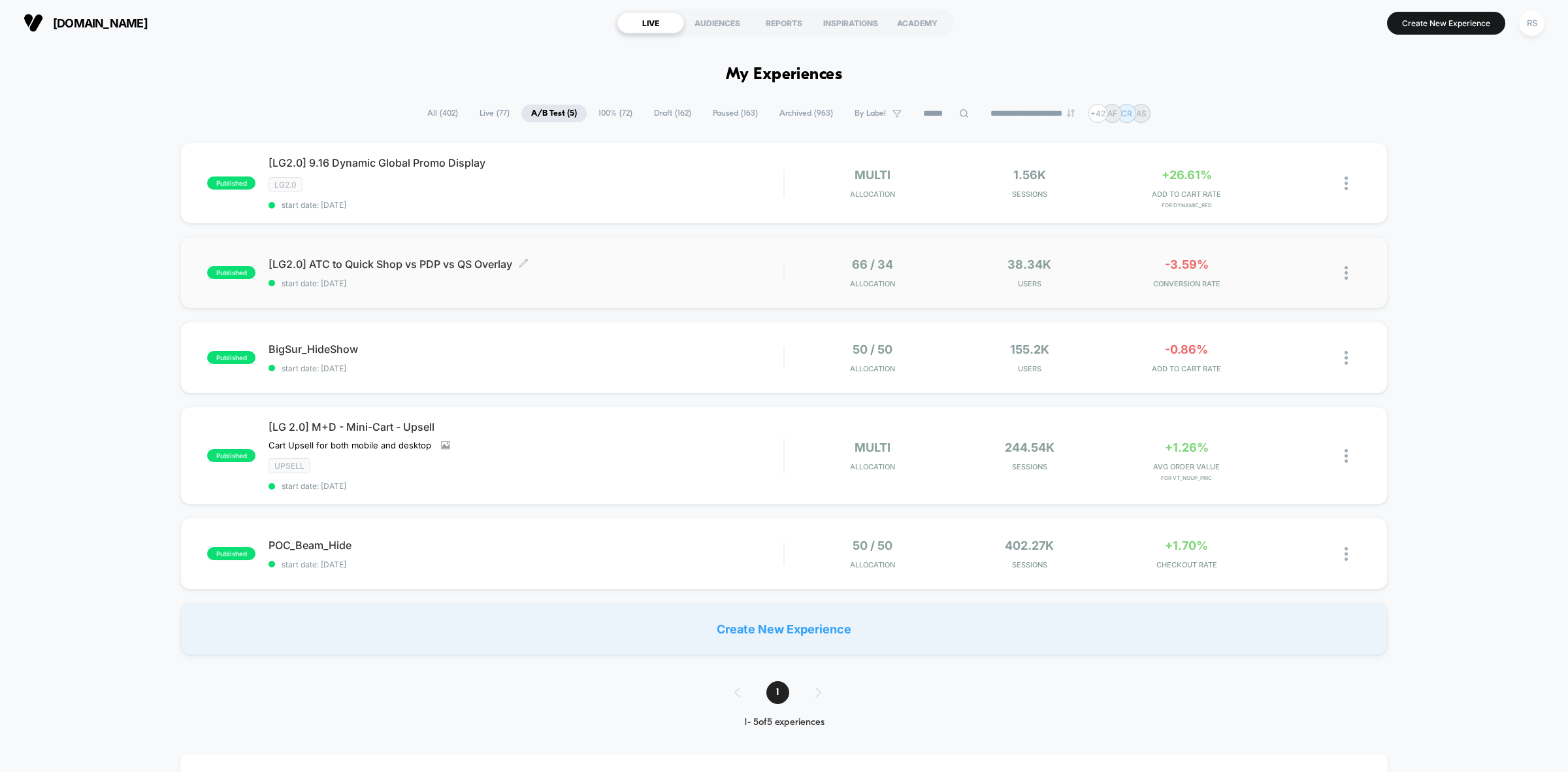
click at [603, 271] on div "[LG2.0] ATC to Quick Shop vs PDP vs QS Overlay Click to edit experience details…" at bounding box center [526, 273] width 515 height 30
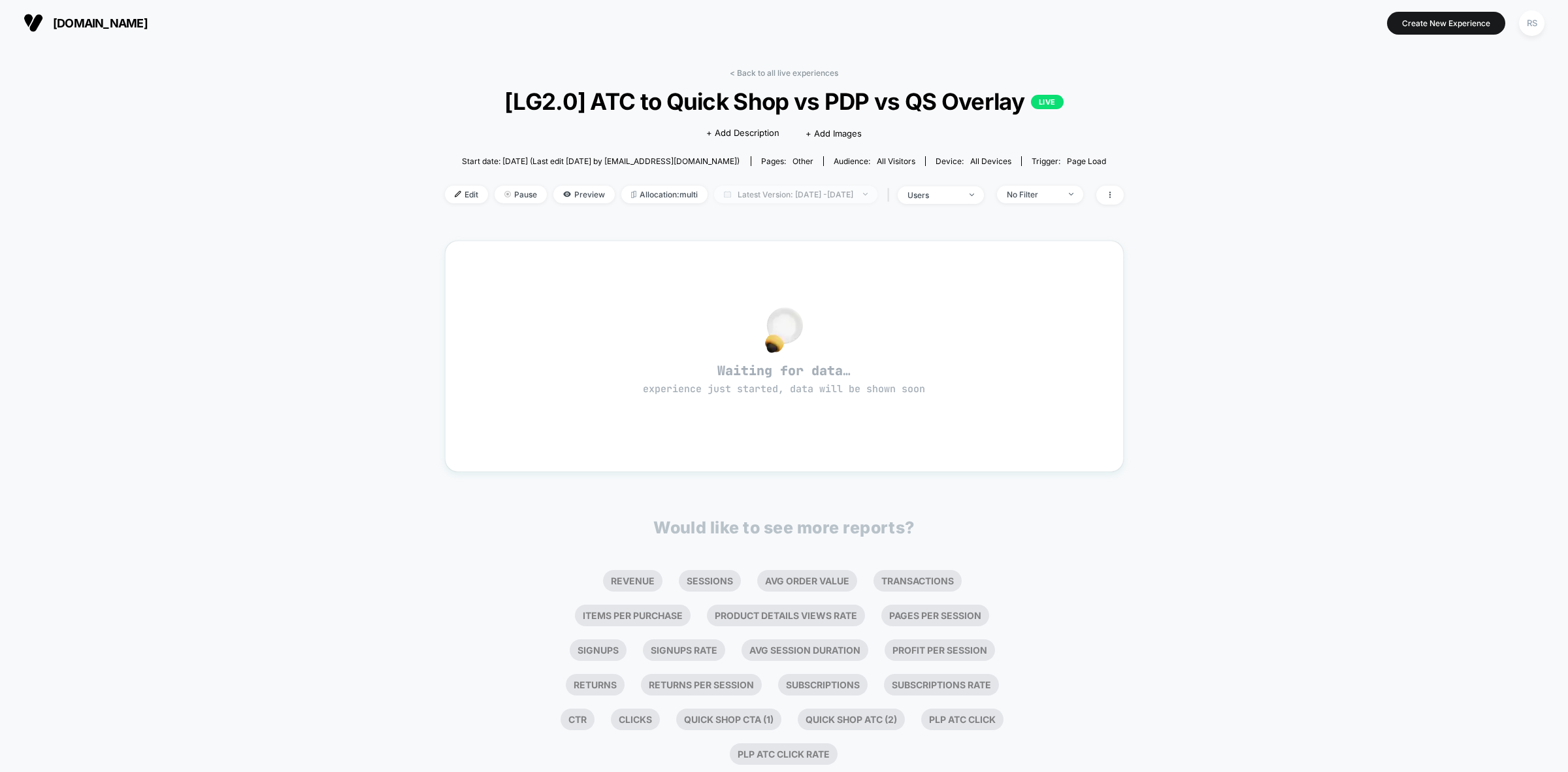
click at [762, 186] on span "Latest Version: [DATE] - [DATE]" at bounding box center [795, 194] width 163 height 17
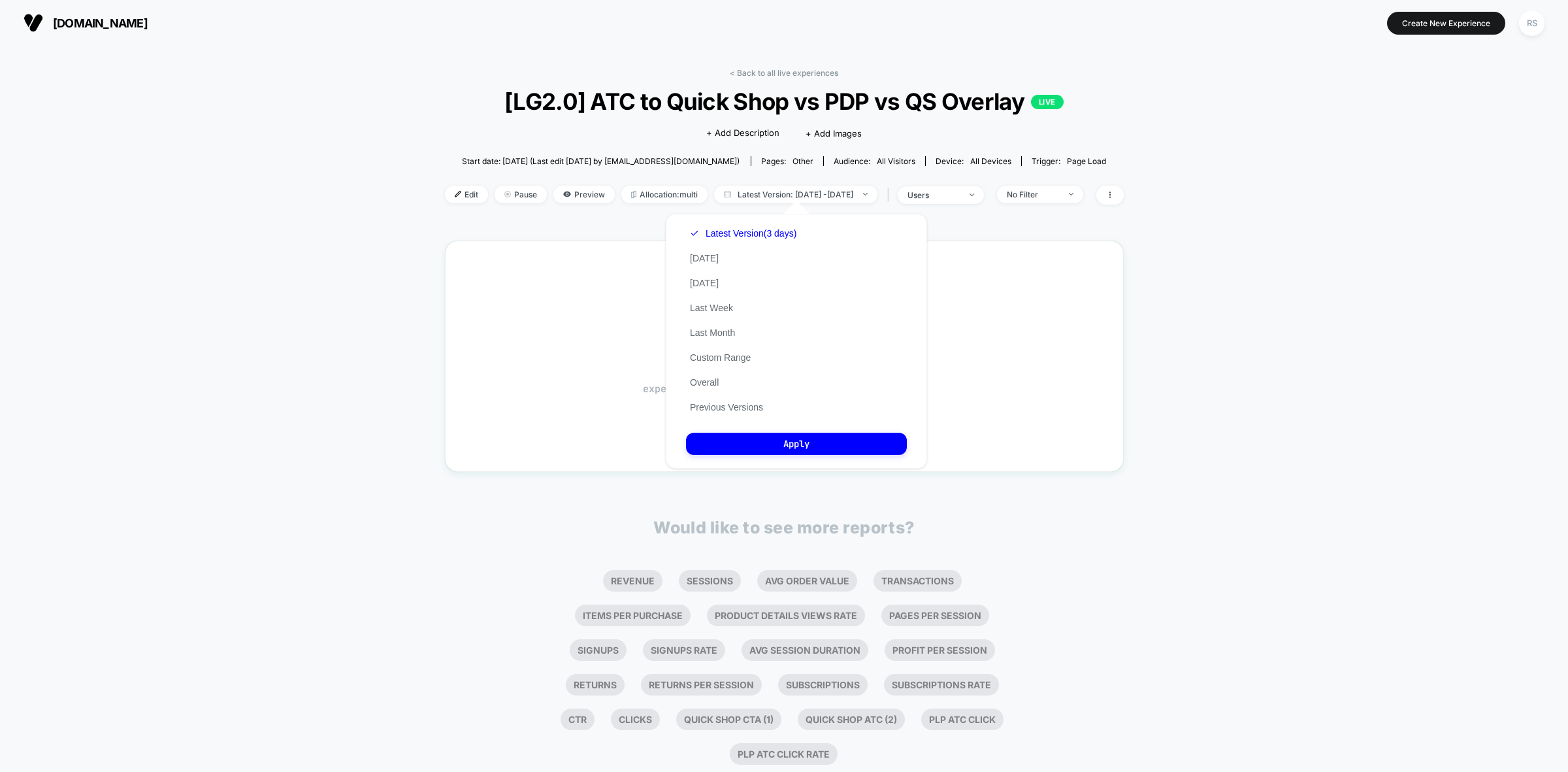
click at [758, 395] on div "Latest Version (3 days) Today Yesterday Last Week Last Month Custom Range Overa…" at bounding box center [744, 320] width 115 height 199
click at [739, 402] on button "Previous Versions" at bounding box center [727, 407] width 81 height 12
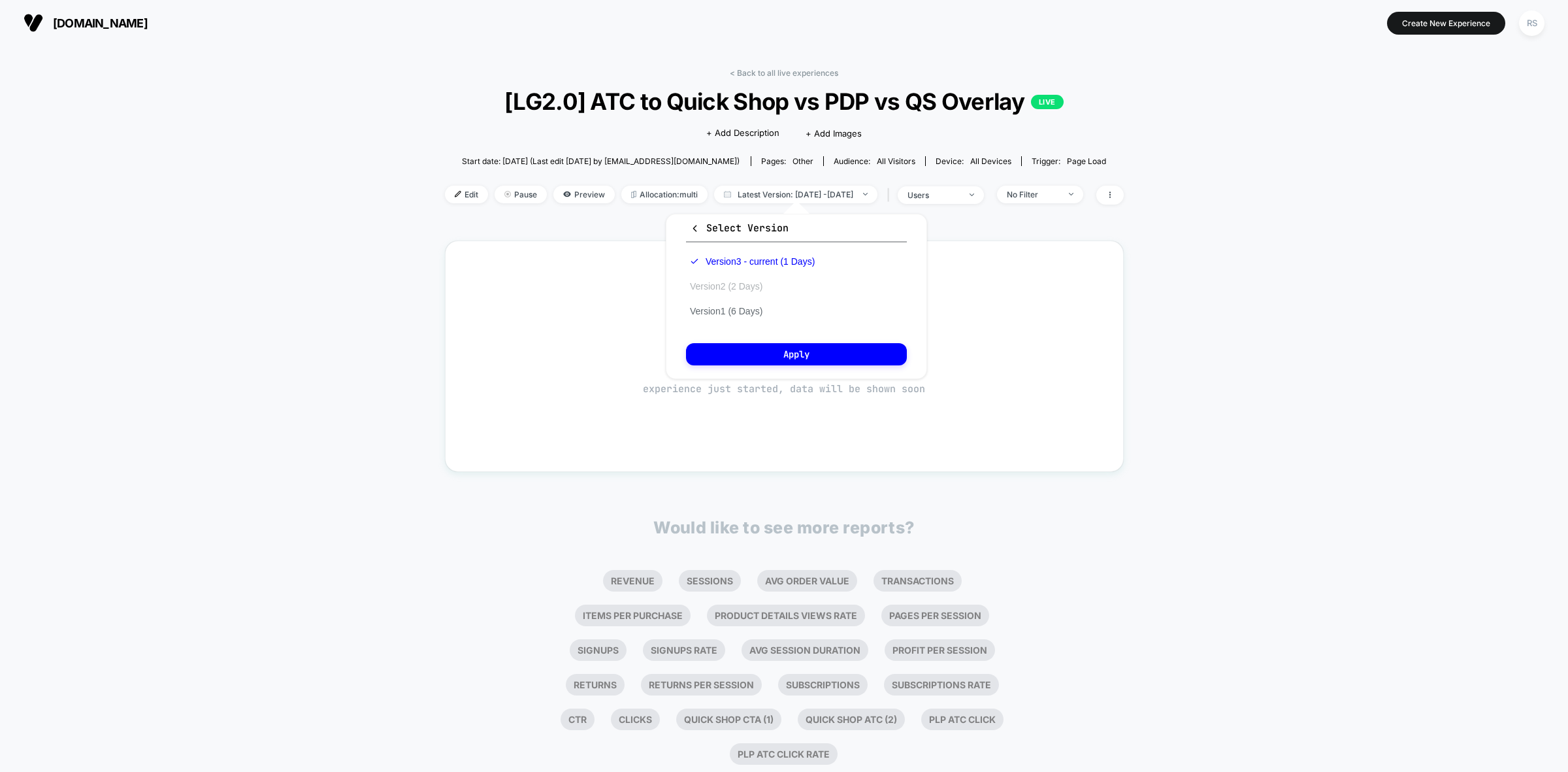
click at [753, 281] on button "Version 2 (2 Days)" at bounding box center [726, 286] width 81 height 12
click at [798, 335] on div "Select Version Version 3 - current (1 Days) Version 2 (2 Days) Version 1 (6 Day…" at bounding box center [797, 296] width 261 height 165
click at [796, 364] on div "Select Version Version 3 - current (1 Days) Version 2 (2 Days) Version 1 (6 Day…" at bounding box center [797, 296] width 261 height 165
click at [805, 357] on button "Apply" at bounding box center [797, 354] width 221 height 22
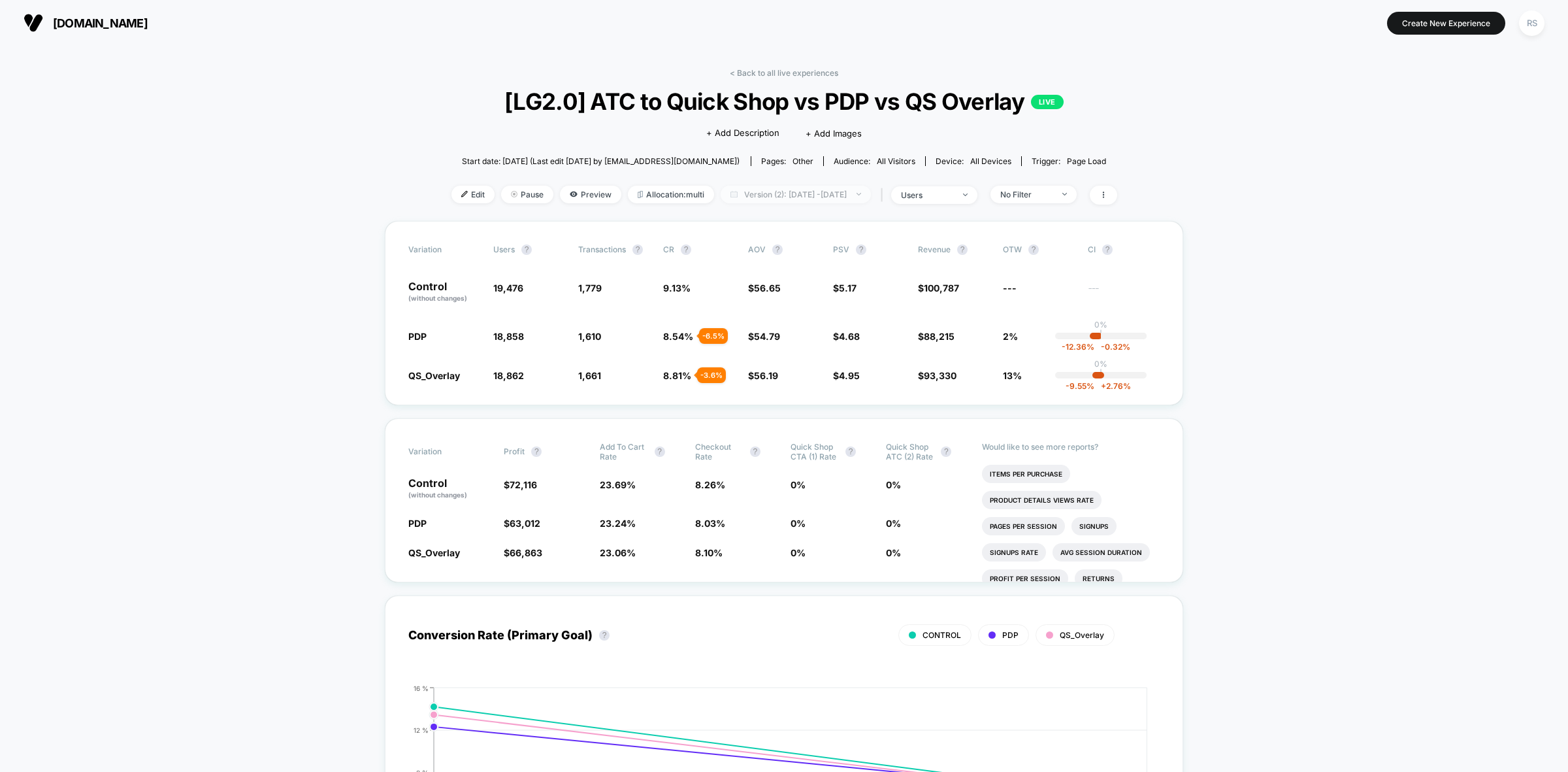
click at [779, 200] on span "Version (2): Sep 14, 2025 - Sep 15, 2025" at bounding box center [795, 194] width 150 height 17
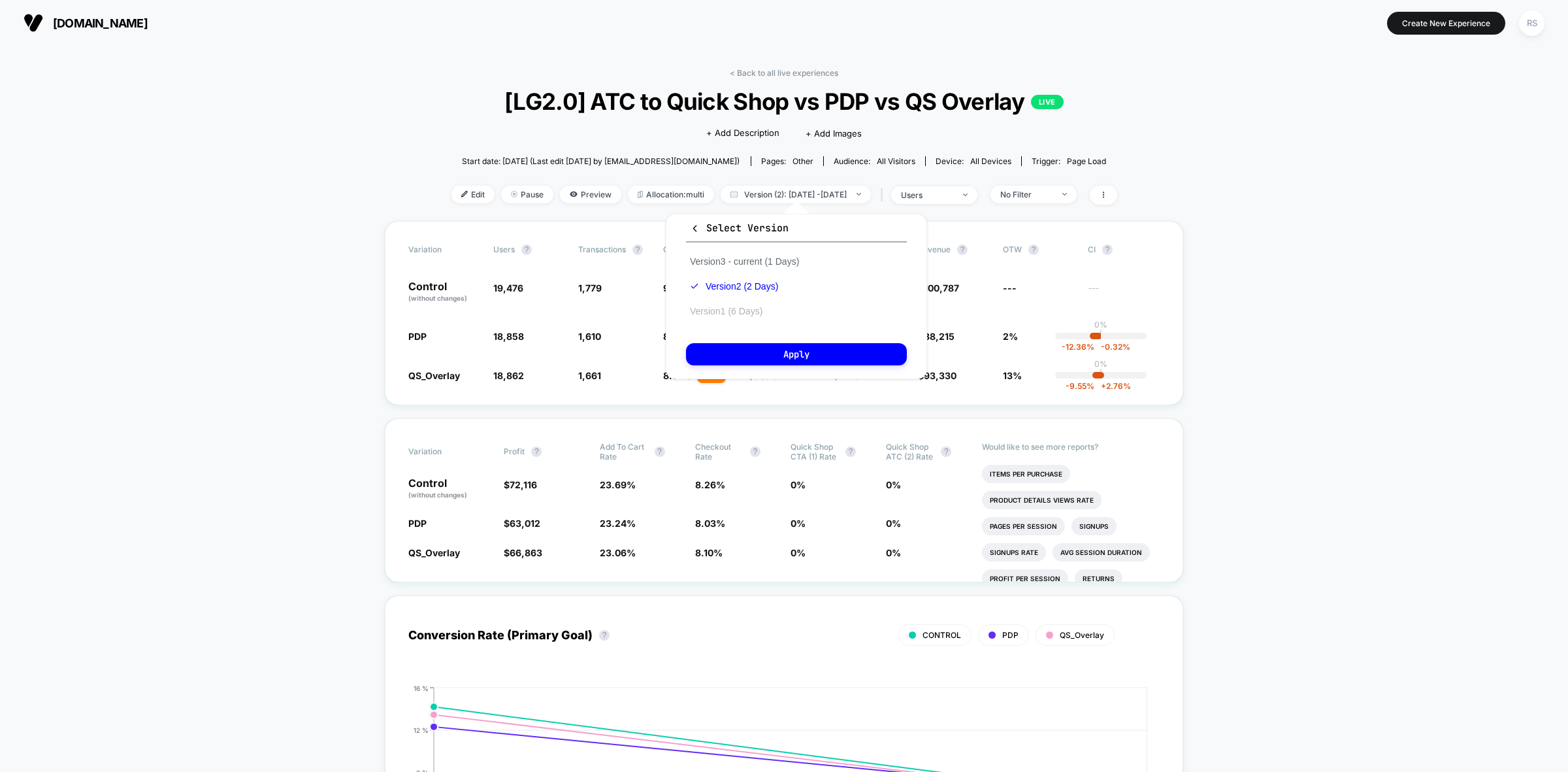
click at [750, 313] on button "Version 1 (6 Days)" at bounding box center [726, 311] width 81 height 12
click at [761, 332] on div "Select Version Version 3 - current (1 Days) Version 2 (2 Days) Version 1 (6 Day…" at bounding box center [797, 296] width 261 height 165
click at [763, 343] on button "Apply" at bounding box center [797, 354] width 221 height 22
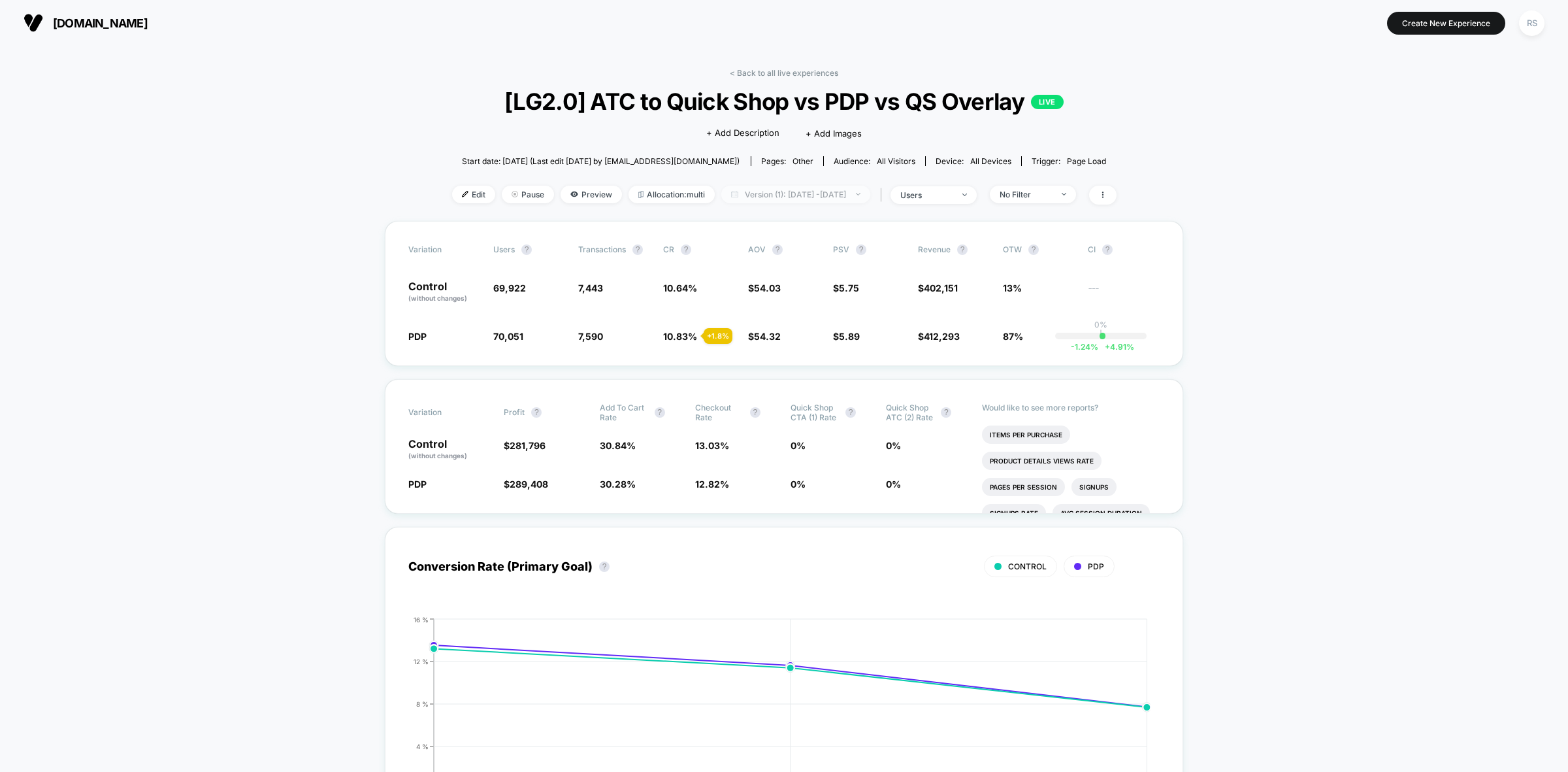
click at [798, 193] on span "Version (1): Aug 25, 2025 - Aug 30, 2025" at bounding box center [795, 194] width 149 height 17
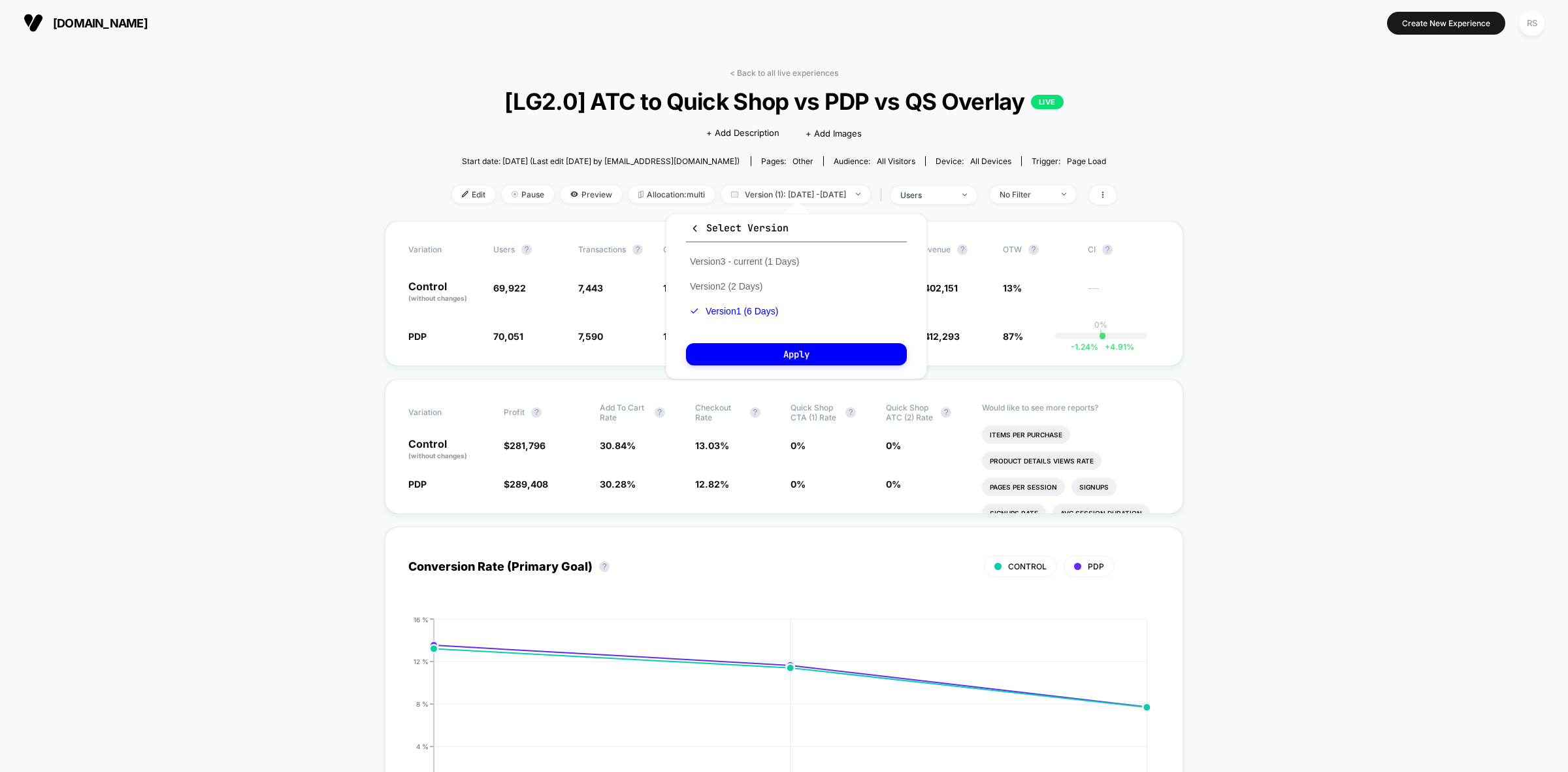
click at [745, 296] on div "Version 3 - current (1 Days) Version 2 (2 Days) Version 1 (6 Days)" at bounding box center [744, 286] width 117 height 75
click at [745, 290] on button "Version 2 (2 Days)" at bounding box center [726, 286] width 81 height 12
click at [781, 343] on button "Apply" at bounding box center [797, 354] width 221 height 22
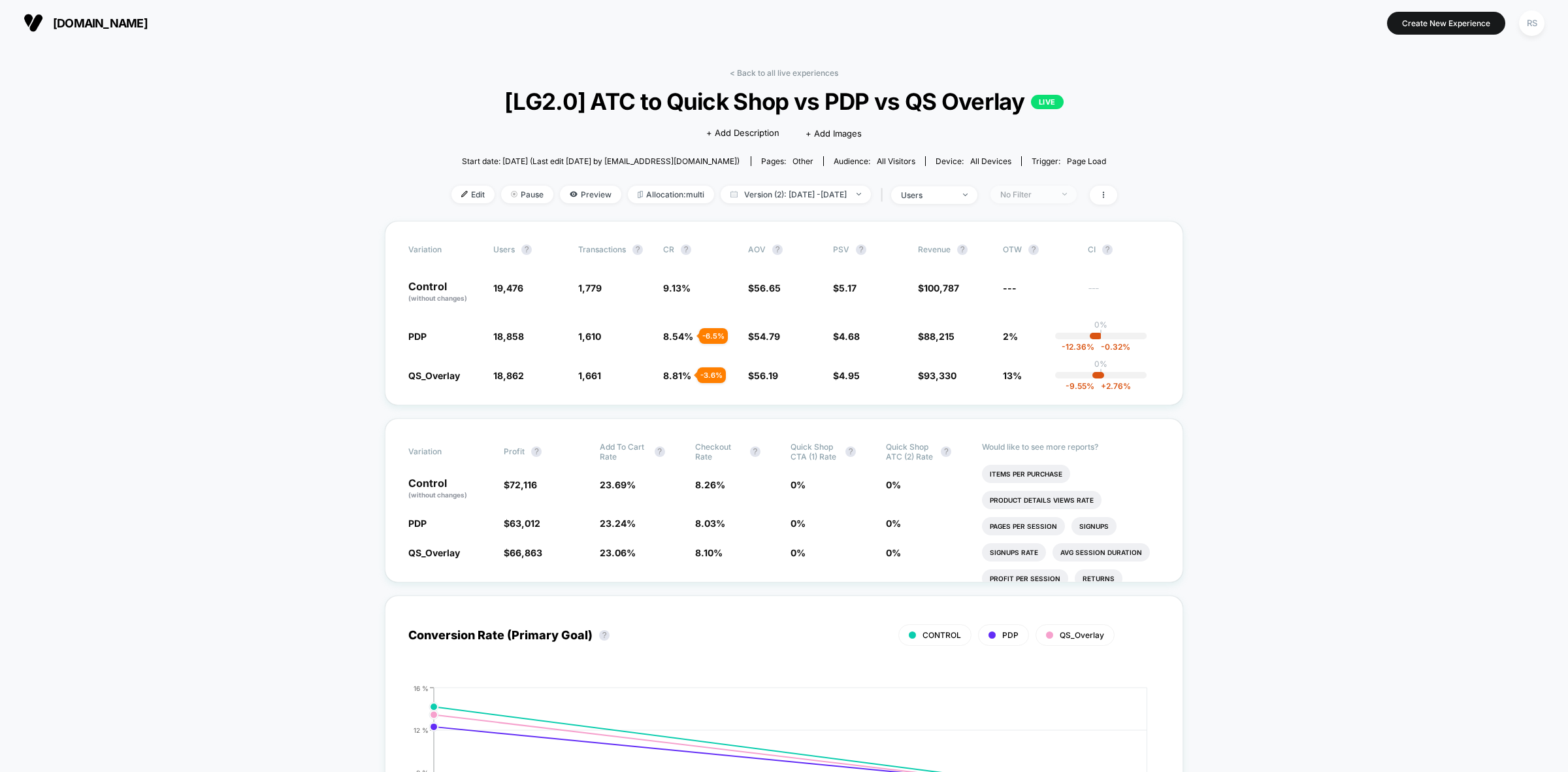
click at [1077, 194] on span "No Filter" at bounding box center [1033, 194] width 86 height 17
click at [1047, 237] on span "Mobile Visitors" at bounding box center [1046, 240] width 62 height 11
click at [1052, 377] on button "Save" at bounding box center [1054, 382] width 120 height 22
click at [845, 187] on span "Version (2): Sep 14, 2025 - Sep 15, 2025" at bounding box center [795, 194] width 150 height 17
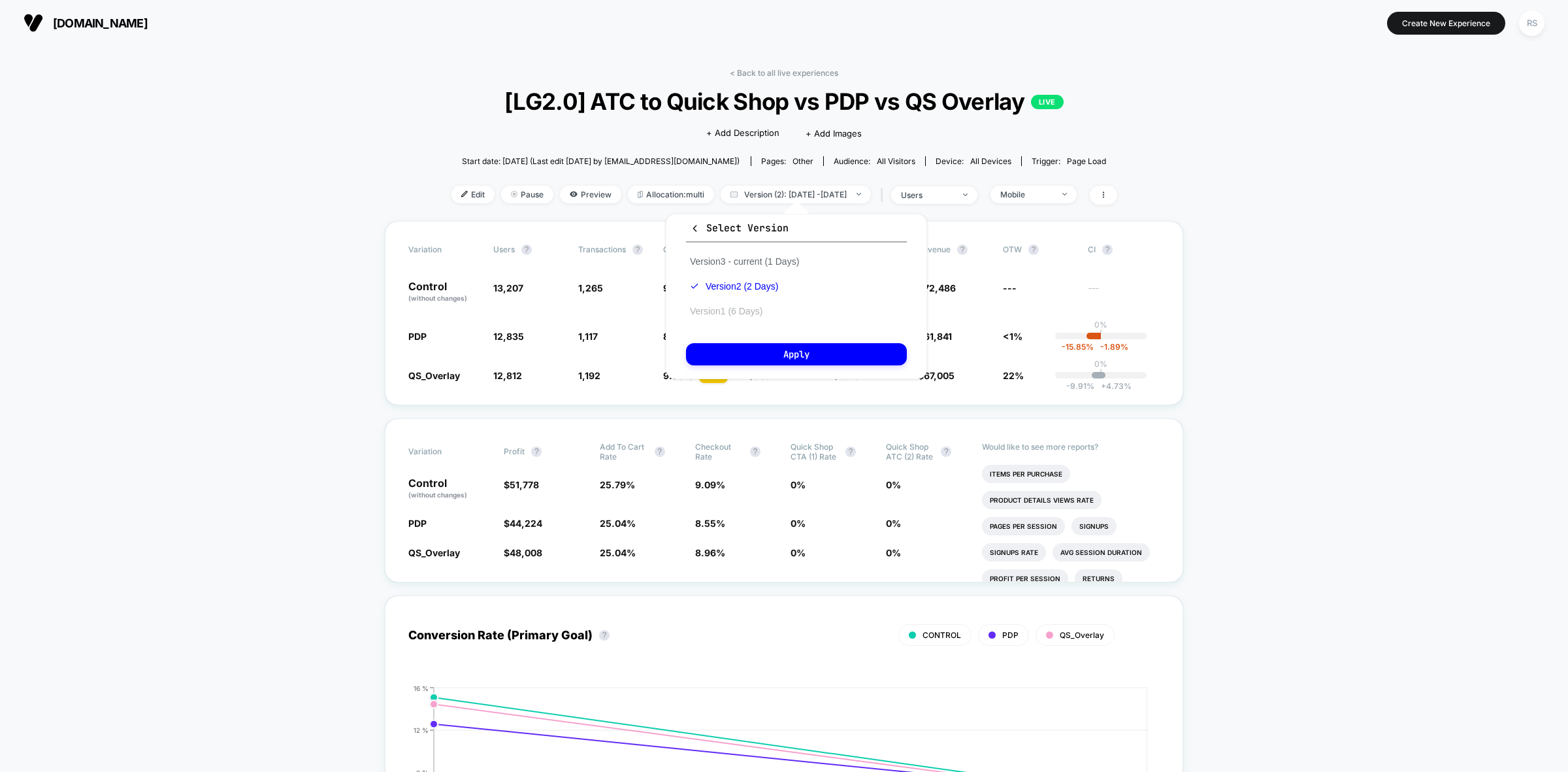
click at [755, 308] on button "Version 1 (6 Days)" at bounding box center [726, 311] width 81 height 12
click at [782, 364] on div "Select Version Version 3 - current (1 Days) Version 2 (2 Days) Version 1 (6 Day…" at bounding box center [797, 296] width 261 height 165
click at [783, 360] on button "Apply" at bounding box center [797, 354] width 221 height 22
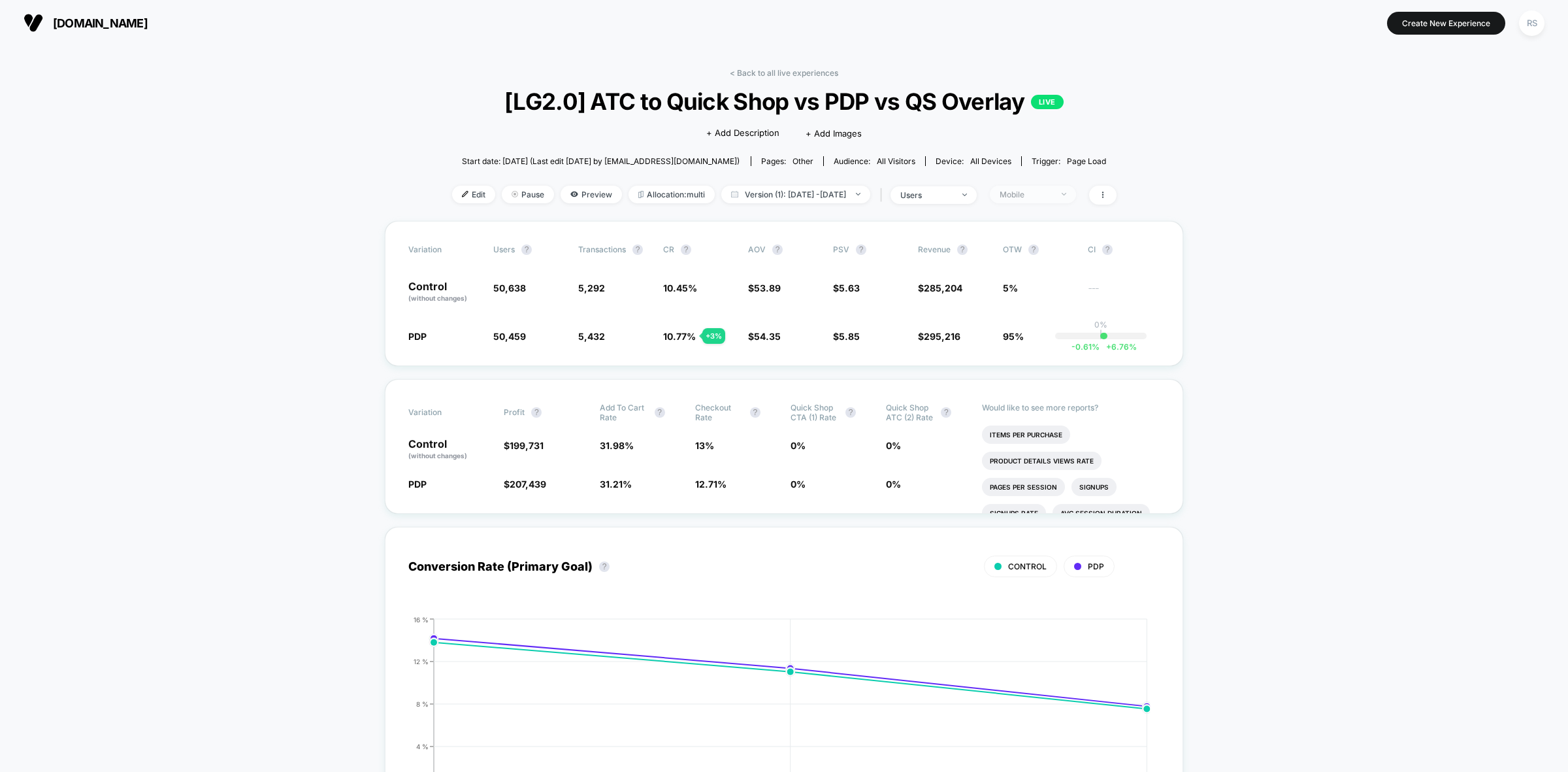
click at [1051, 189] on div "Mobile" at bounding box center [1026, 194] width 52 height 10
click at [1039, 345] on span "No Filter" at bounding box center [1035, 345] width 36 height 11
click at [1054, 386] on button "Save" at bounding box center [1055, 382] width 120 height 22
click at [784, 188] on span "Version (1): Aug 25, 2025 - Aug 30, 2025" at bounding box center [795, 194] width 149 height 17
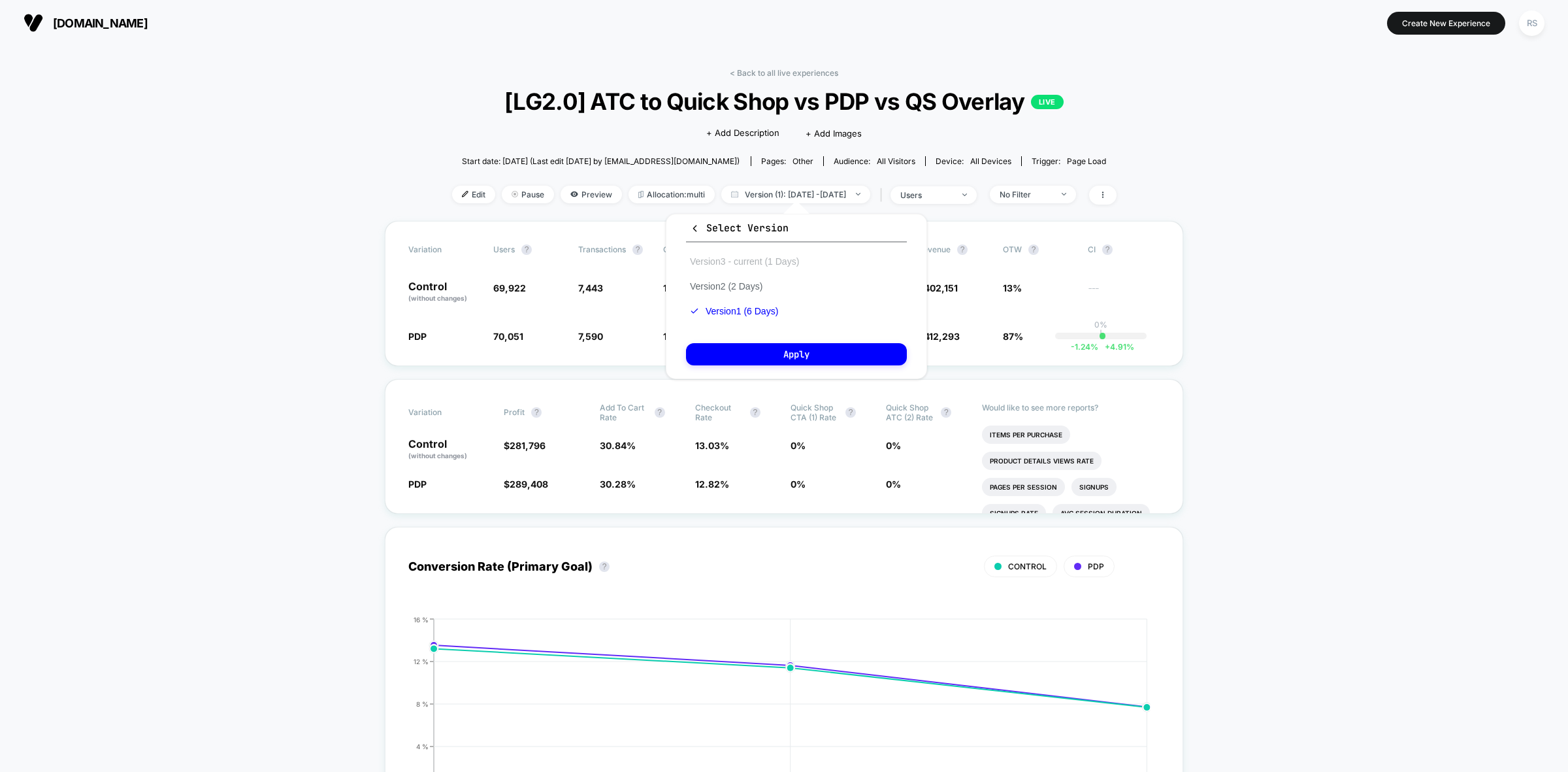
click at [782, 263] on button "Version 3 - current (1 Days)" at bounding box center [744, 261] width 117 height 12
click at [801, 343] on button "Apply" at bounding box center [797, 354] width 221 height 22
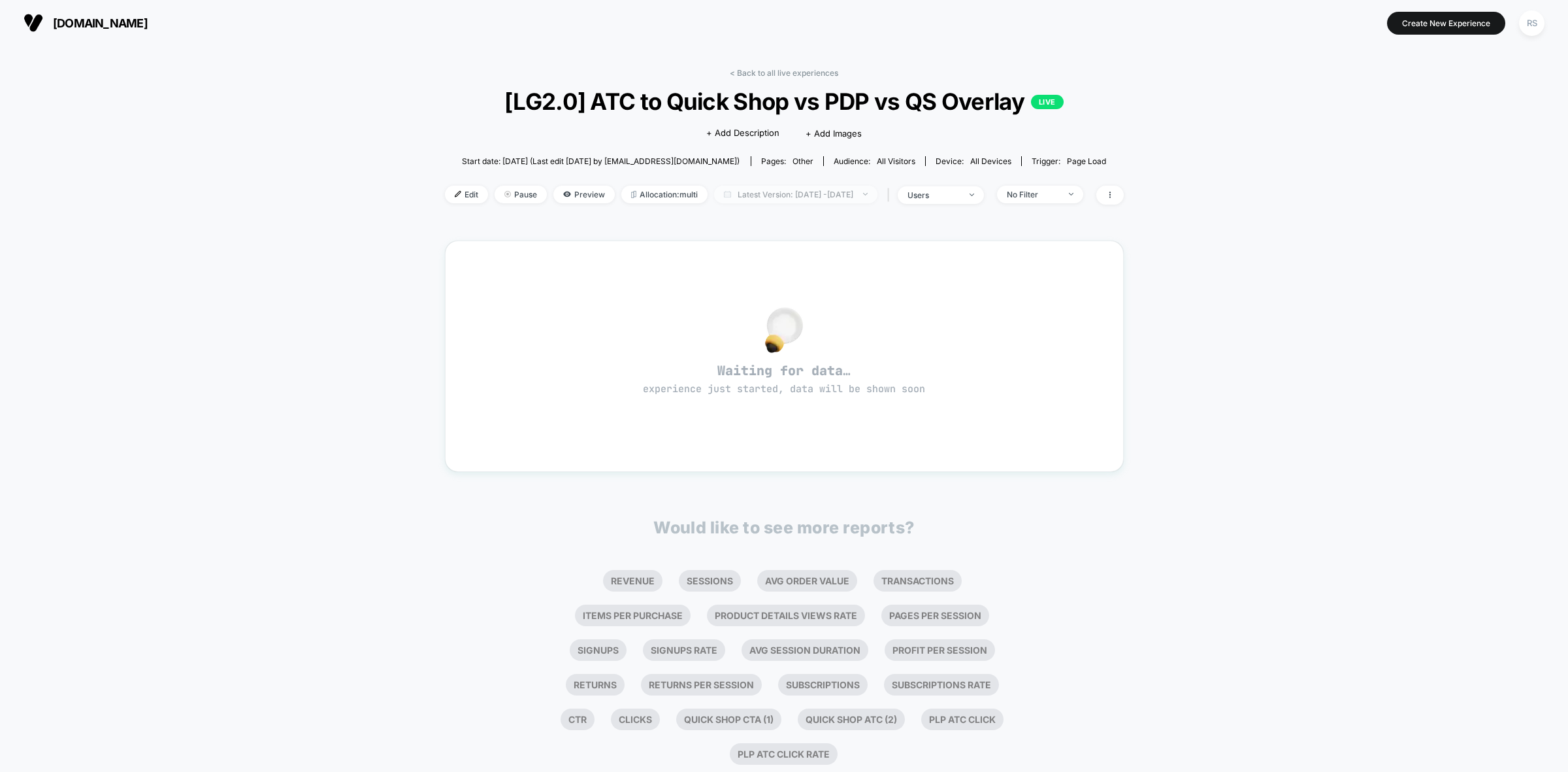
click at [824, 194] on span "Latest Version: Sep 15, 2025 - Sep 15, 2025" at bounding box center [795, 194] width 163 height 17
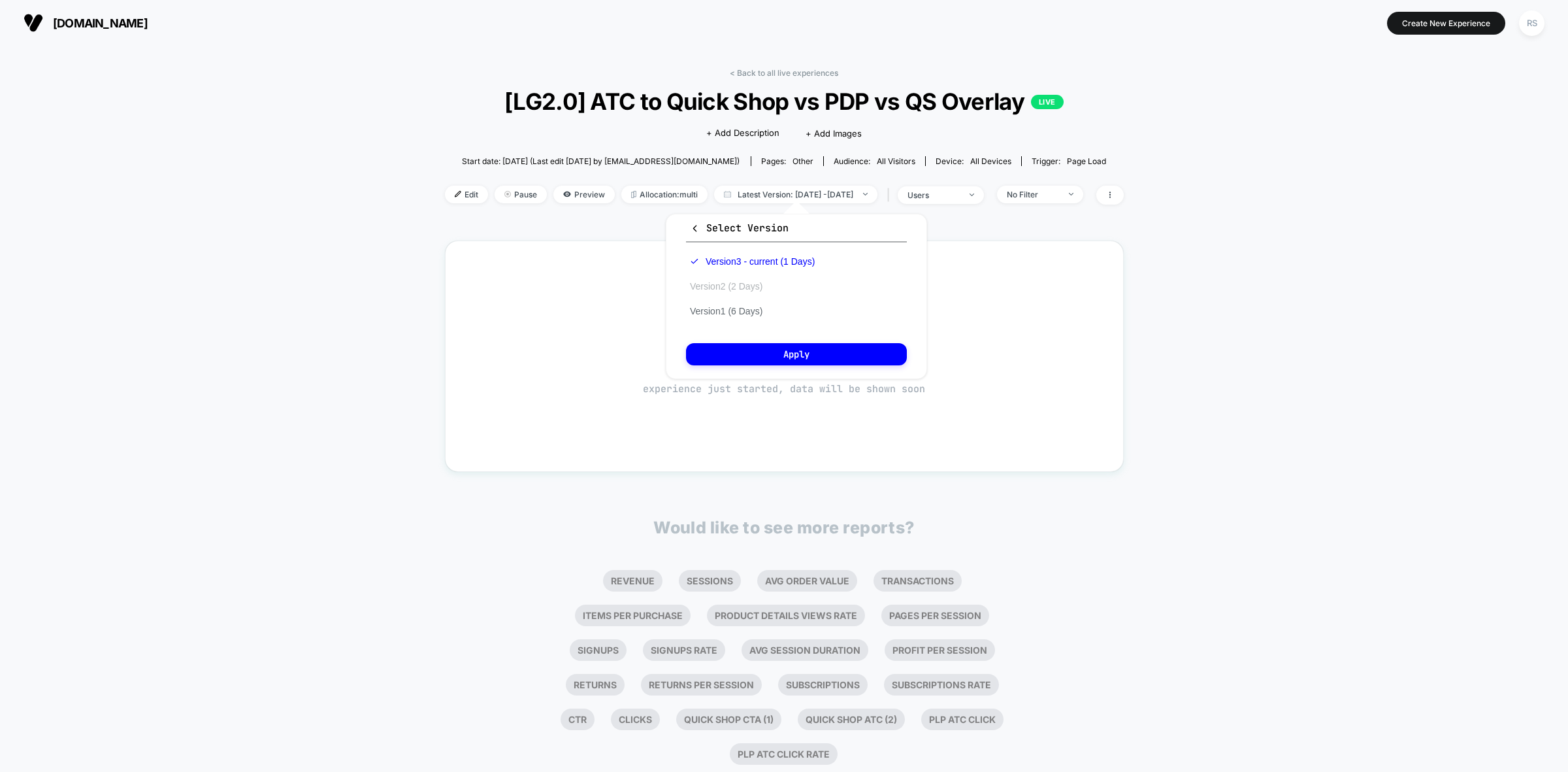
click at [736, 281] on button "Version 2 (2 Days)" at bounding box center [726, 286] width 81 height 12
click at [805, 338] on div "Select Version Version 3 - current (1 Days) Version 2 (2 Days) Version 1 (6 Day…" at bounding box center [797, 296] width 261 height 165
click at [805, 348] on button "Apply" at bounding box center [797, 354] width 221 height 22
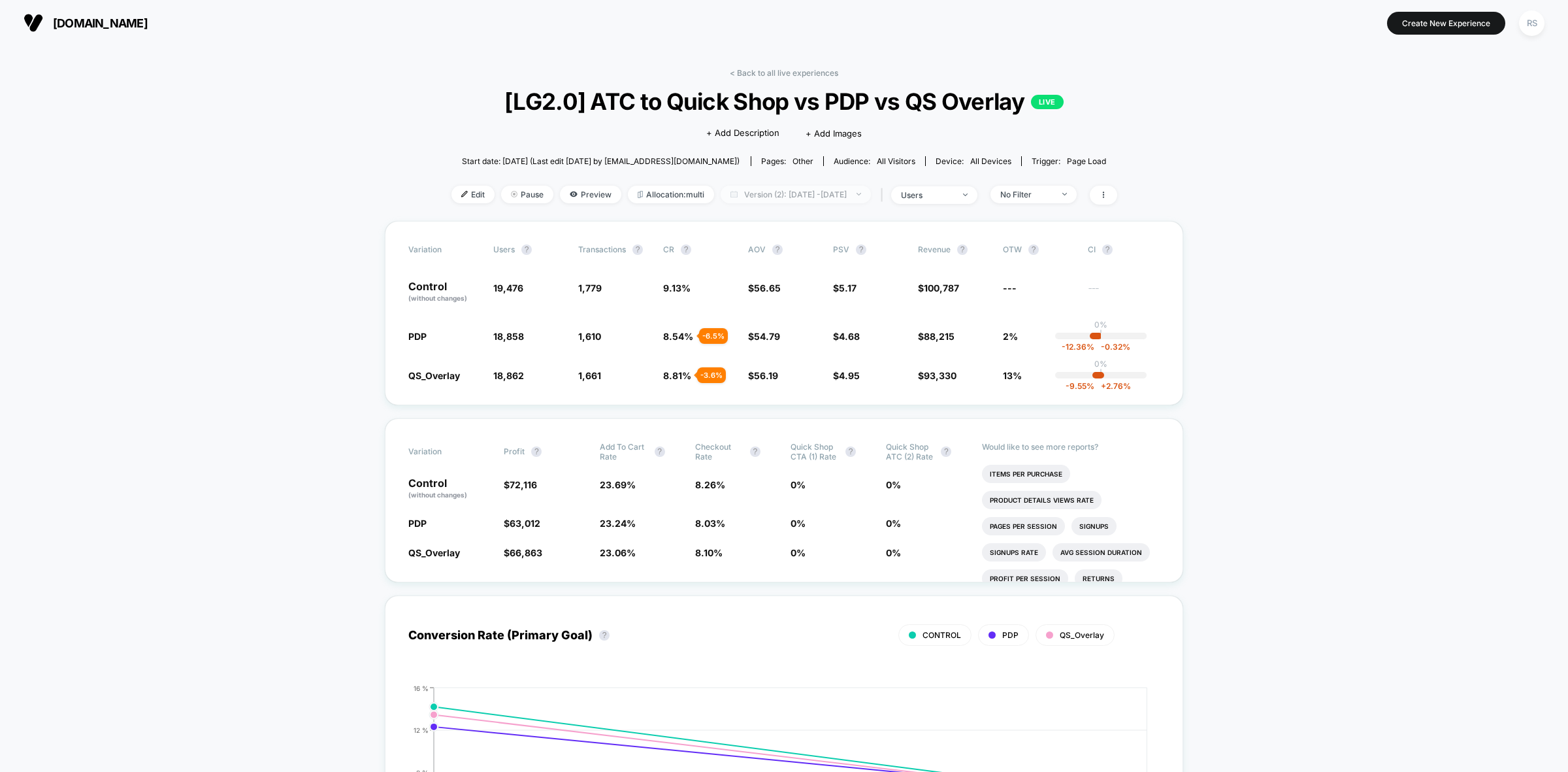
click at [770, 198] on span "Version (2): Sep 14, 2025 - Sep 15, 2025" at bounding box center [795, 194] width 150 height 17
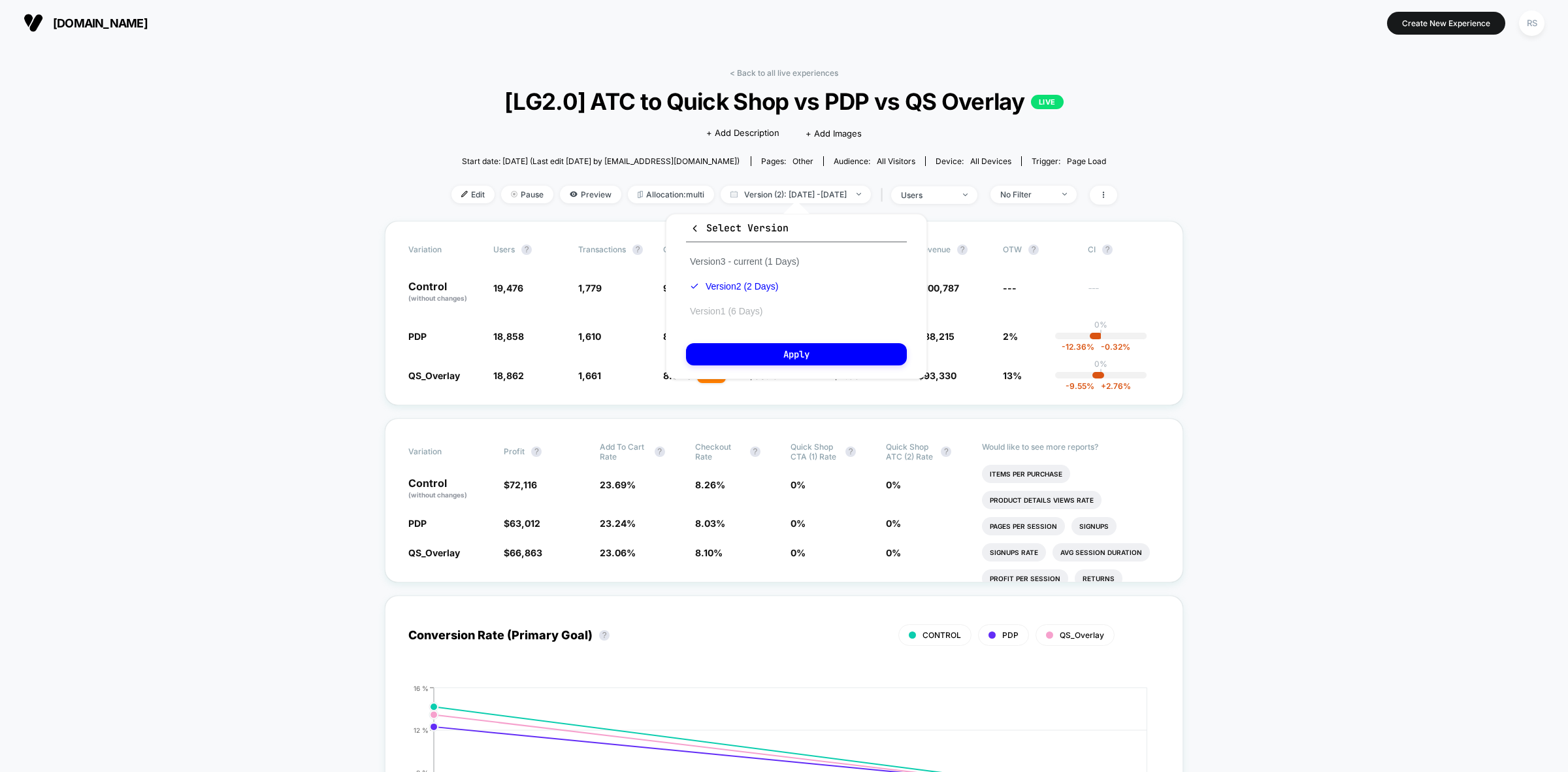
click at [750, 311] on button "Version 1 (6 Days)" at bounding box center [726, 311] width 81 height 12
click at [776, 345] on button "Apply" at bounding box center [797, 354] width 221 height 22
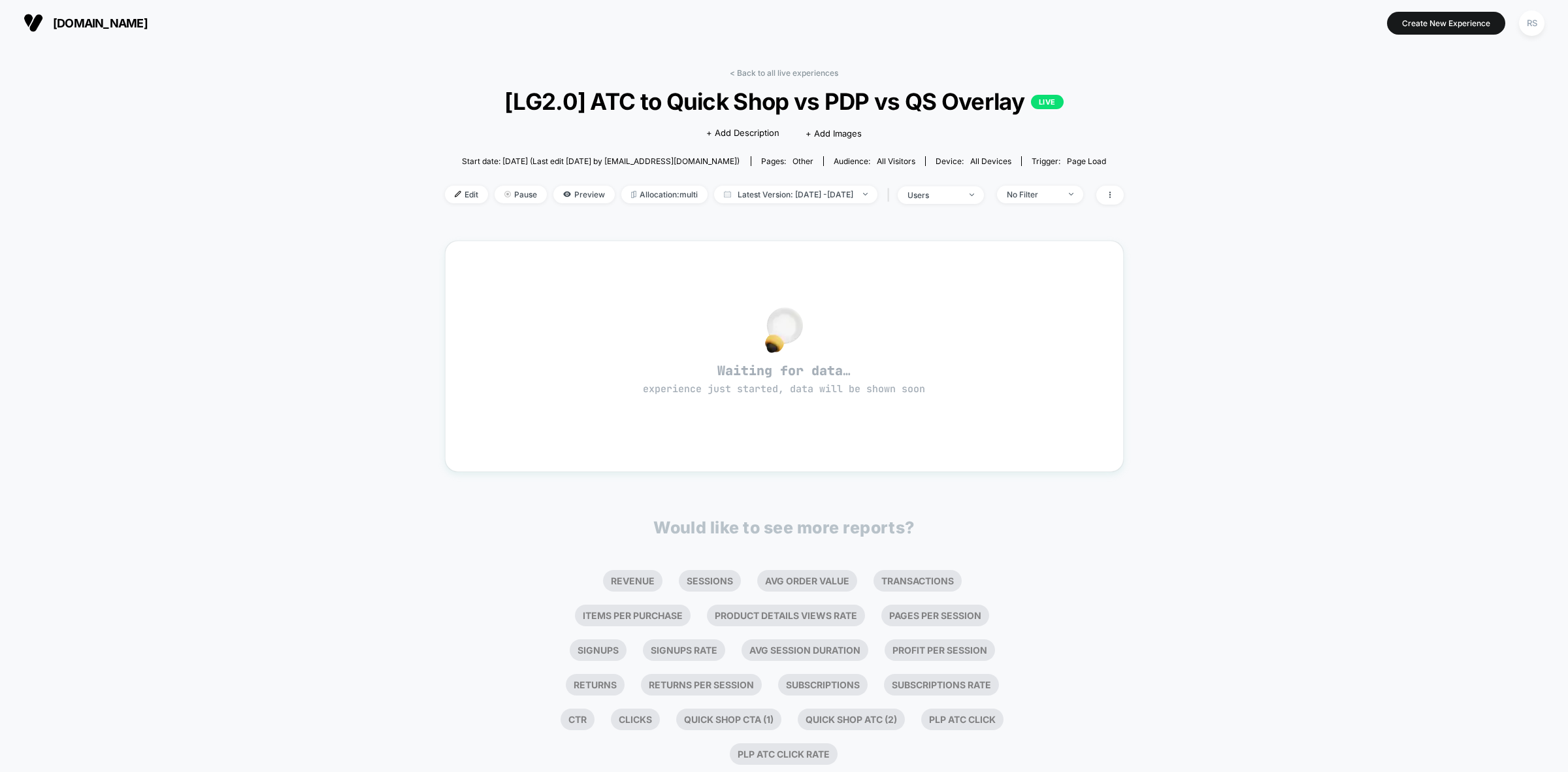
click at [845, 183] on div "< Back to all live experiences [LG2.0] ATC to Quick Shop vs PDP vs QS Overlay L…" at bounding box center [784, 144] width 679 height 153
click at [847, 204] on div "< Back to all live experiences [LG2.0] ATC to Quick Shop vs PDP vs QS Overlay L…" at bounding box center [784, 144] width 679 height 153
click at [847, 190] on span "Latest Version: [DATE] - [DATE]" at bounding box center [795, 194] width 163 height 17
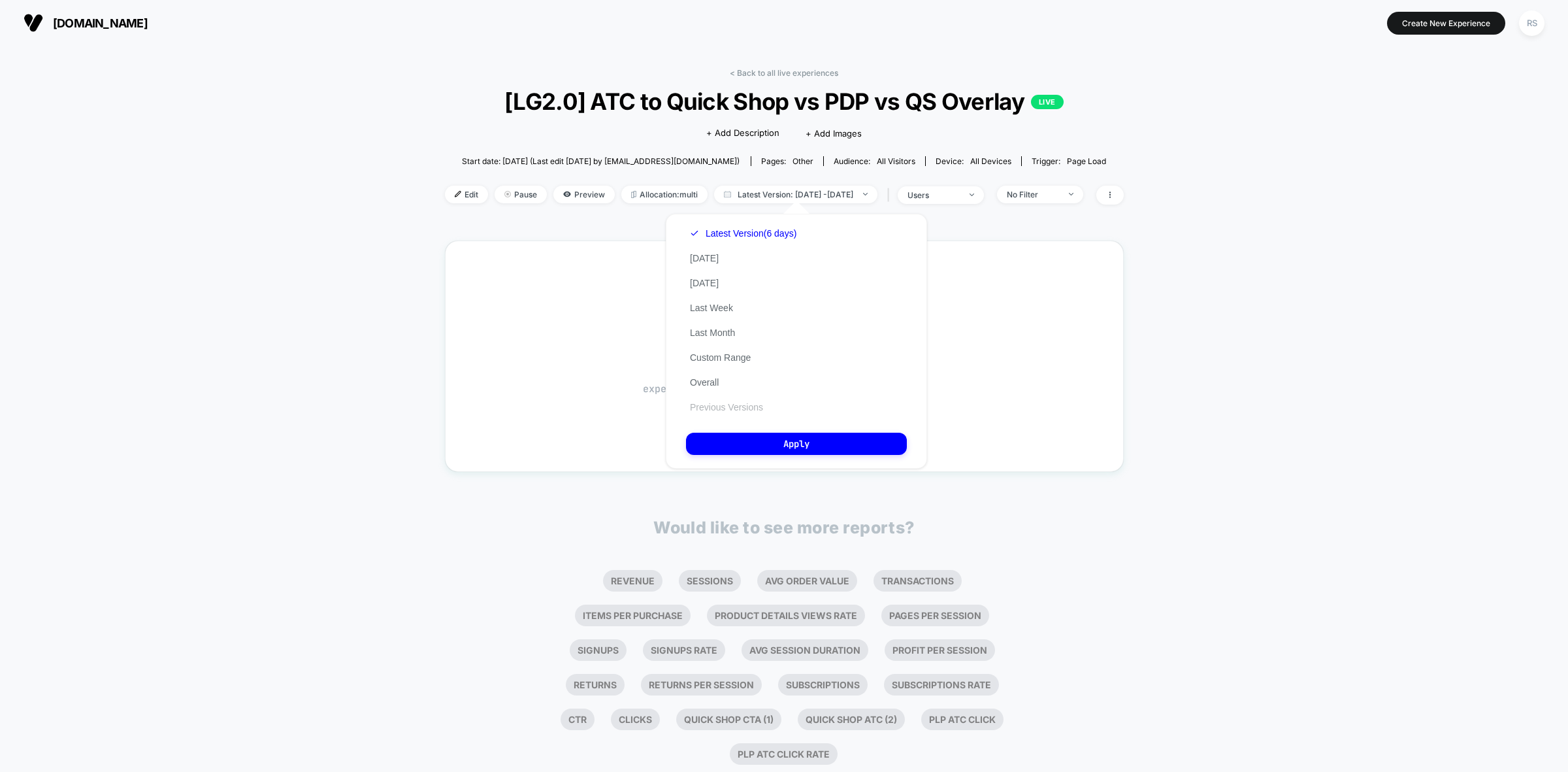
drag, startPoint x: 750, startPoint y: 392, endPoint x: 750, endPoint y: 401, distance: 9.0
click at [750, 395] on div "Latest Version (6 days) [DATE] [DATE] Last Week Last Month Custom Range Overall…" at bounding box center [744, 320] width 115 height 199
click at [750, 401] on button "Previous Versions" at bounding box center [727, 407] width 81 height 12
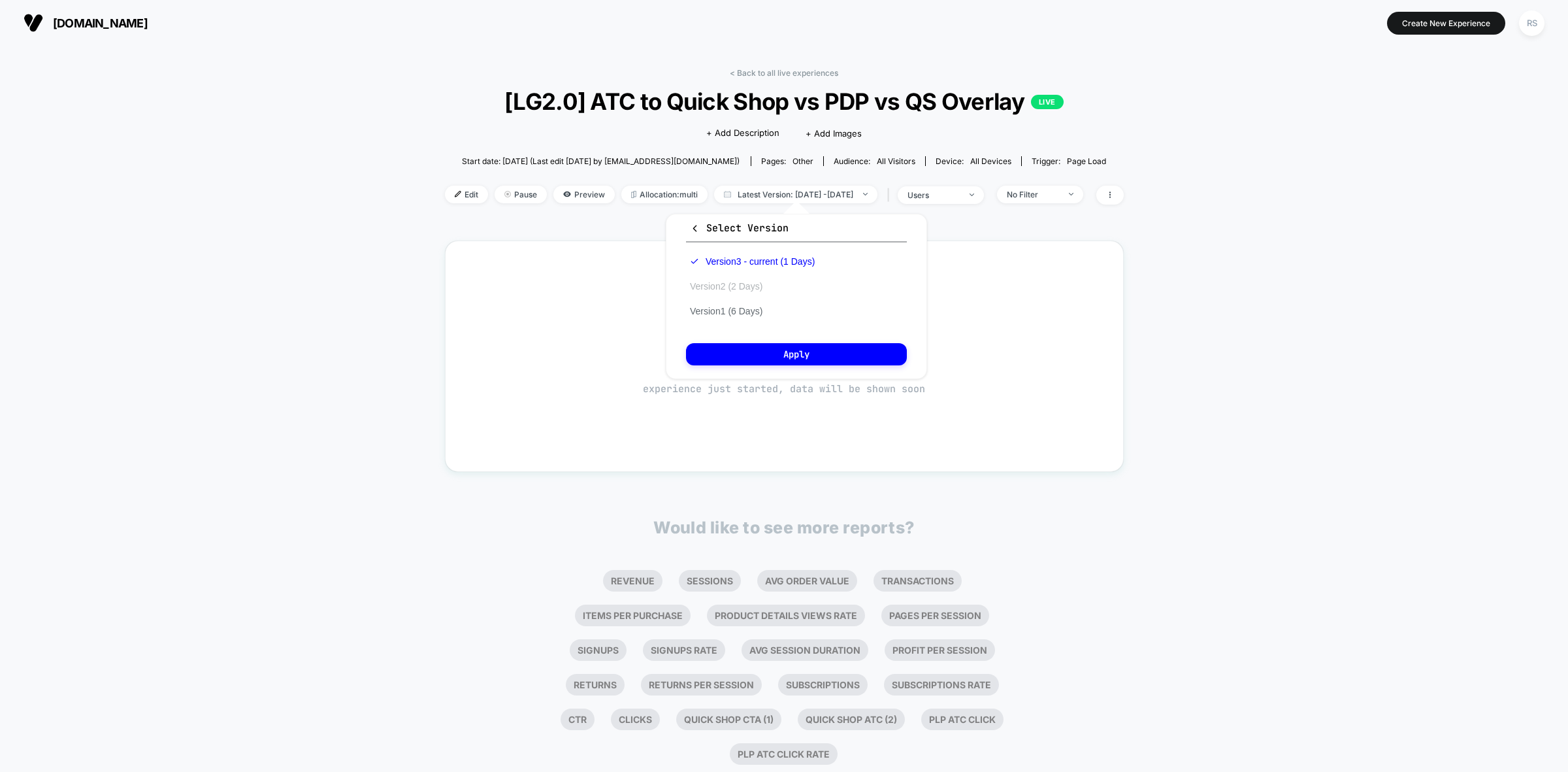
click at [759, 280] on button "Version 2 (2 Days)" at bounding box center [726, 286] width 81 height 12
click at [768, 353] on button "Apply" at bounding box center [797, 354] width 221 height 22
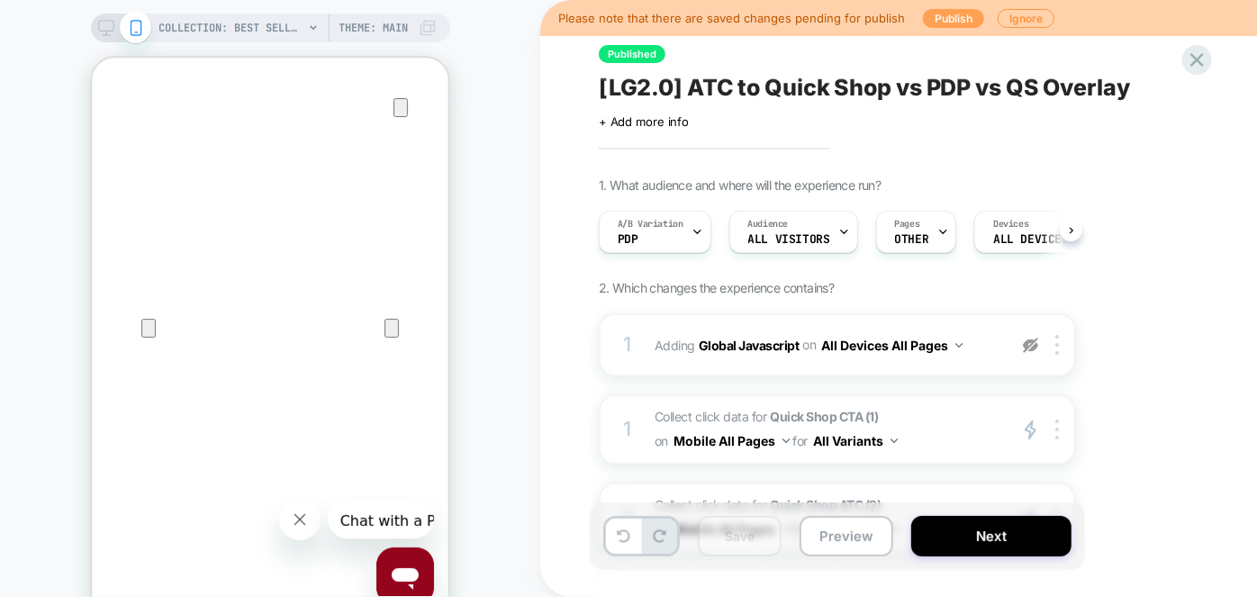
click at [955, 20] on button "Publish" at bounding box center [953, 18] width 61 height 19
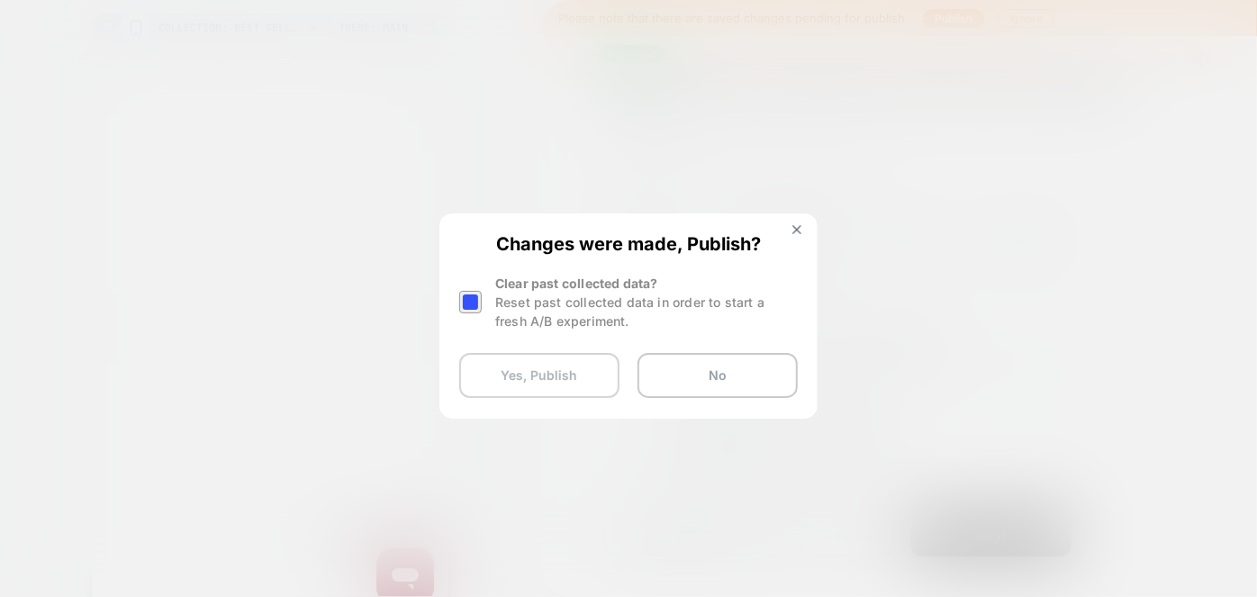
click at [555, 374] on button "Yes, Publish" at bounding box center [539, 375] width 160 height 45
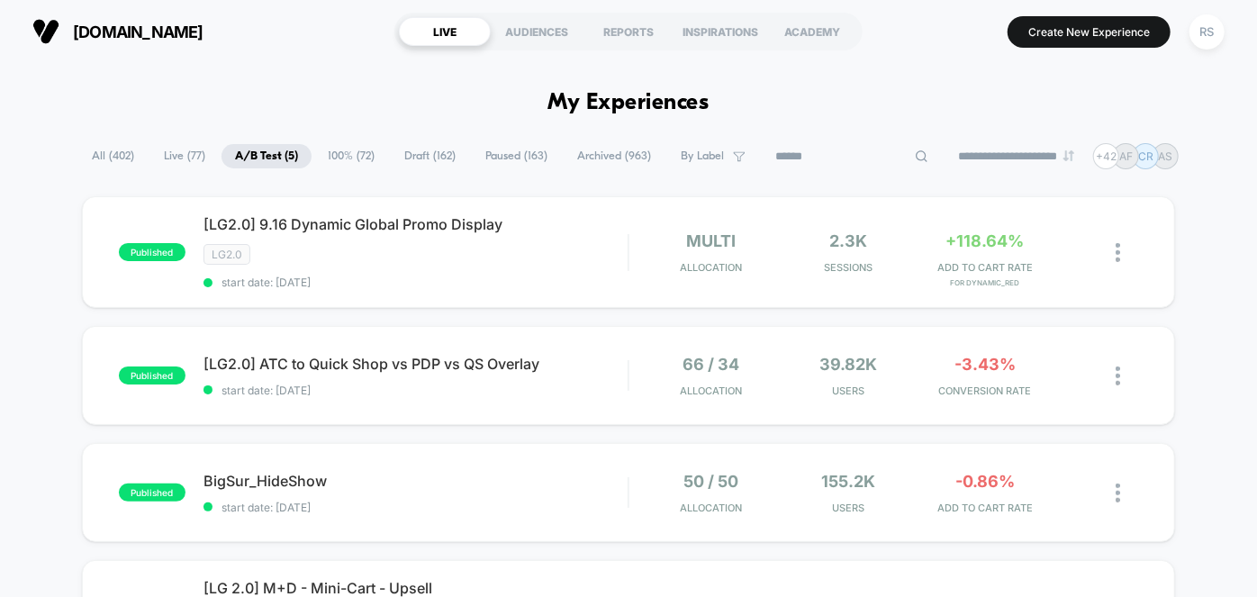
click at [819, 154] on input at bounding box center [852, 157] width 180 height 22
click at [124, 158] on span "All ( 402 )" at bounding box center [112, 156] width 69 height 24
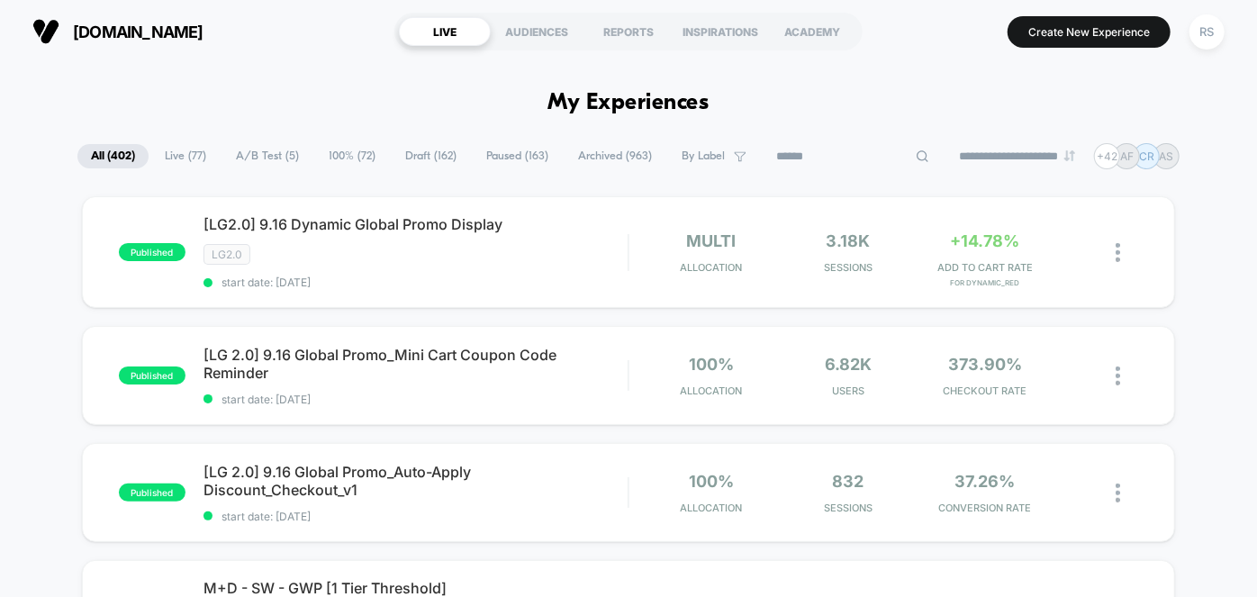
click at [826, 166] on input at bounding box center [853, 157] width 180 height 22
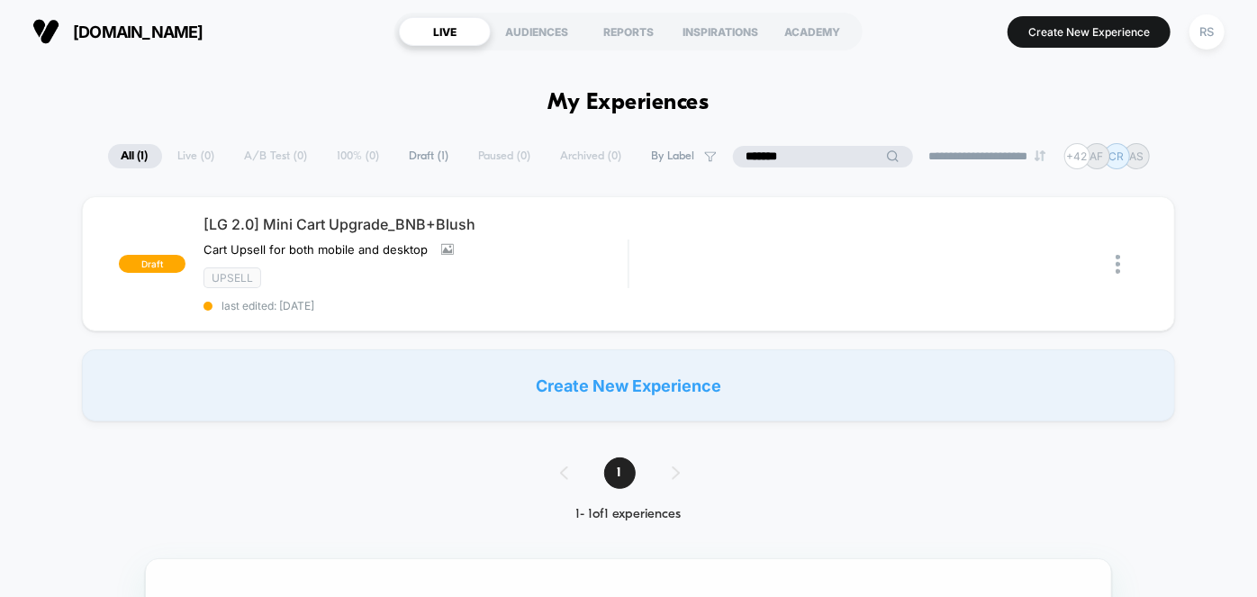
type input "*******"
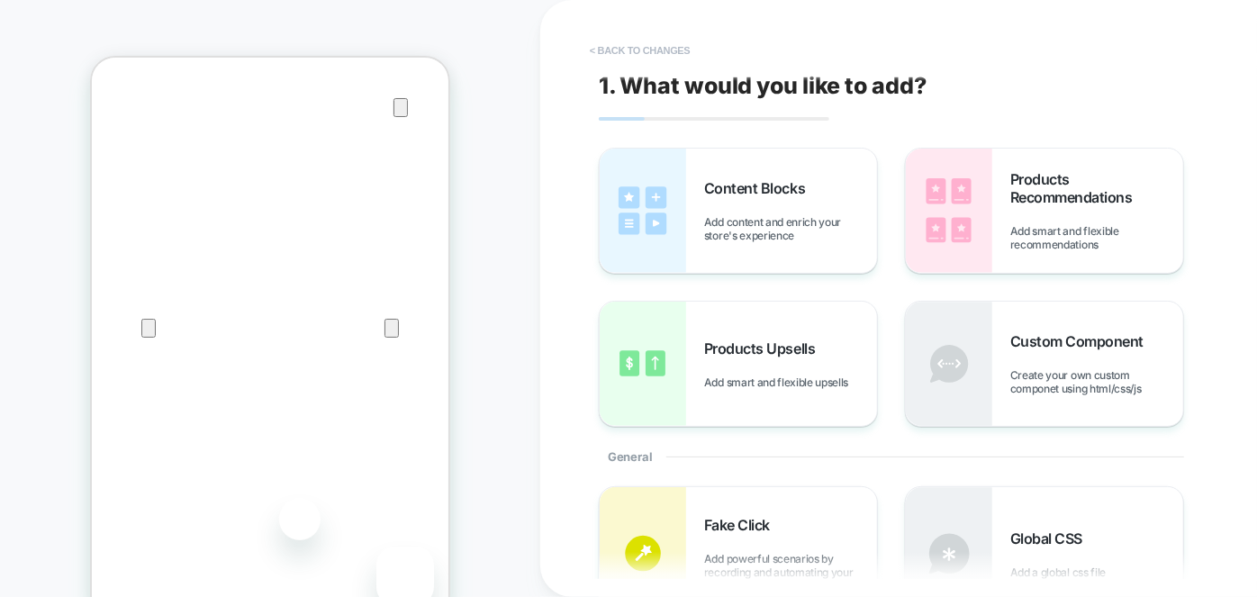
click at [653, 62] on button "< Back to changes" at bounding box center [640, 50] width 119 height 29
